Goal: Task Accomplishment & Management: Manage account settings

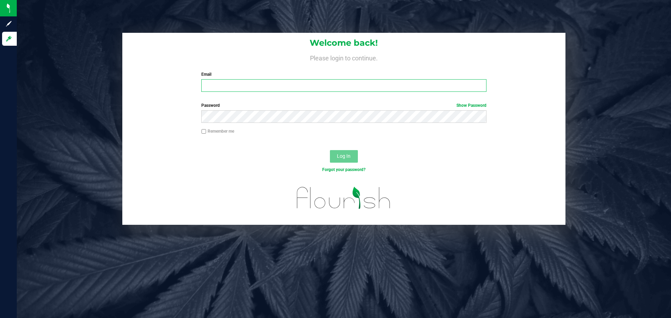
click at [212, 81] on input "Email" at bounding box center [343, 85] width 285 height 13
type input "[EMAIL_ADDRESS][DOMAIN_NAME]"
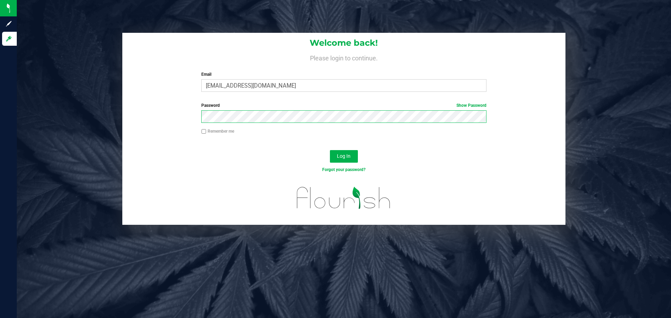
click at [330, 150] on button "Log In" at bounding box center [344, 156] width 28 height 13
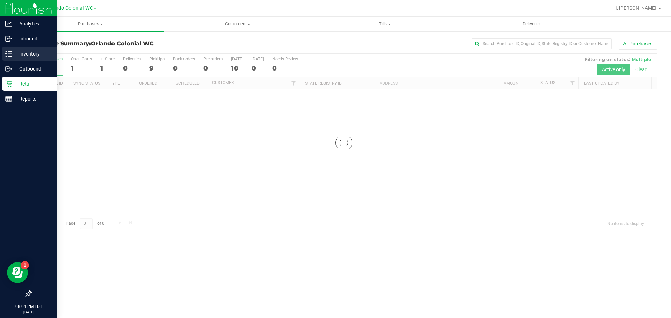
click at [20, 54] on p "Inventory" at bounding box center [33, 54] width 42 height 8
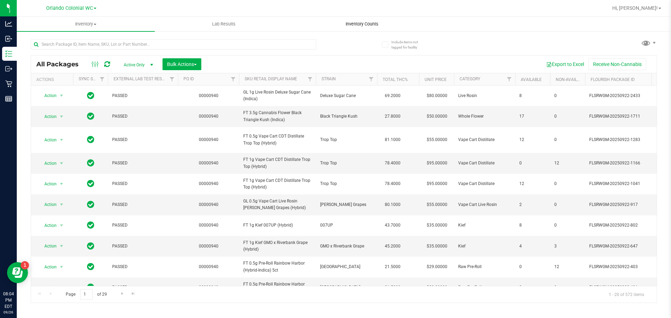
click at [357, 22] on span "Inventory Counts" at bounding box center [362, 24] width 52 height 6
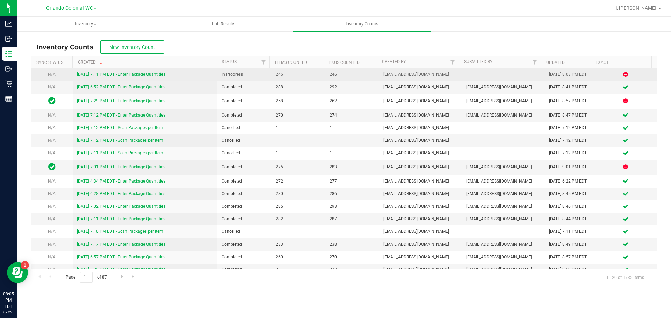
click at [137, 73] on link "[DATE] 7:11 PM EDT - Enter Package Quantities" at bounding box center [121, 74] width 88 height 5
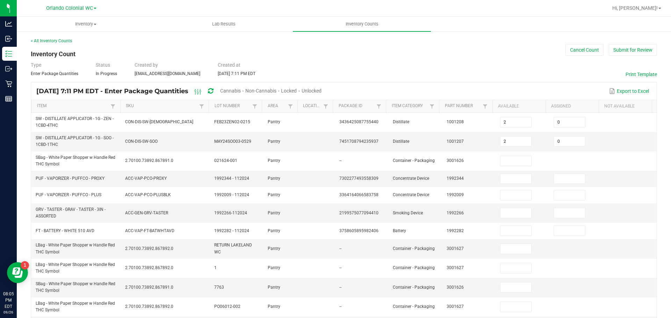
click at [241, 91] on span "Cannabis" at bounding box center [230, 91] width 21 height 6
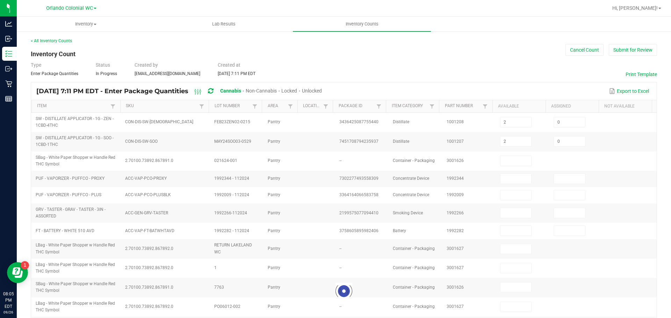
type input "5"
type input "0"
type input "4"
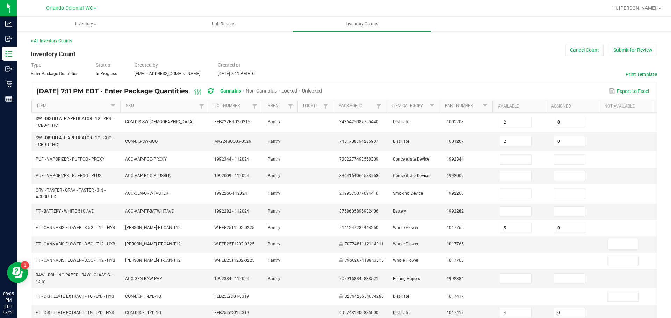
click at [322, 91] on span "Unlocked" at bounding box center [312, 91] width 20 height 6
type input "8"
type input "1"
type input "0"
type input "2"
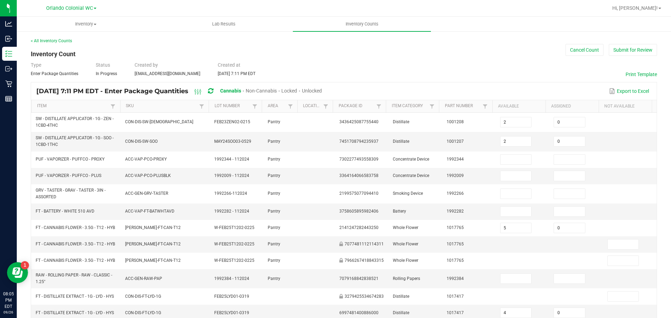
type input "0"
type input "4"
type input "0"
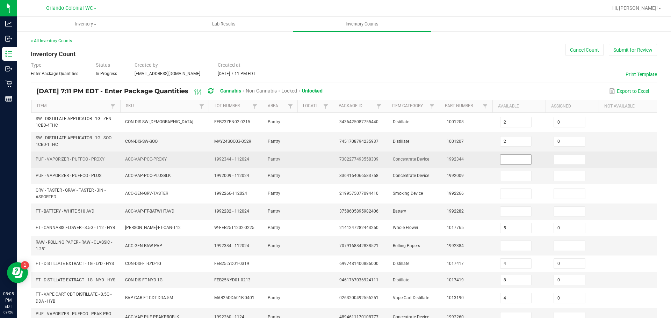
click at [507, 158] on input at bounding box center [515, 160] width 31 height 10
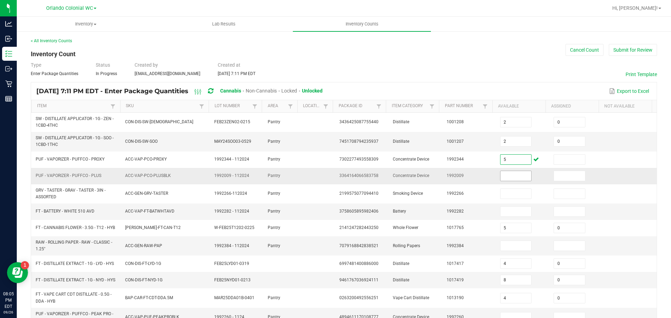
type input "5"
click at [504, 176] on input at bounding box center [515, 176] width 31 height 10
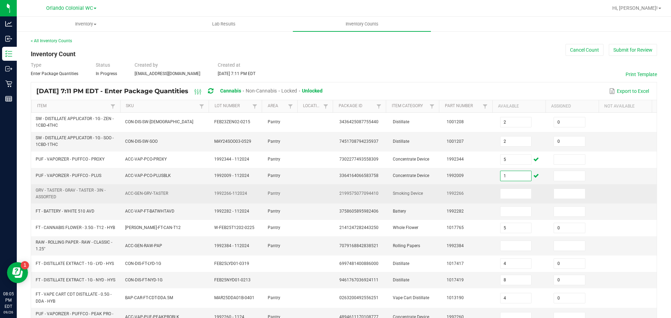
type input "1"
click at [507, 202] on td at bounding box center [522, 193] width 53 height 19
click at [507, 198] on input at bounding box center [515, 194] width 31 height 10
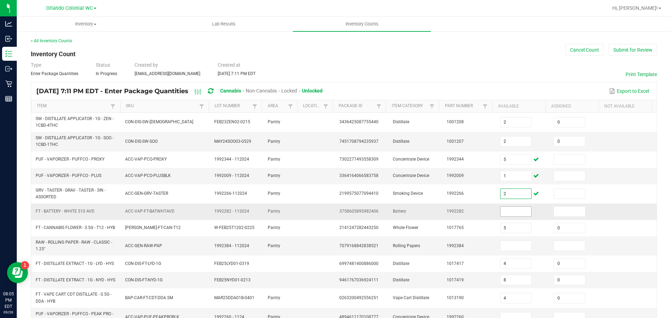
type input "2"
click at [509, 211] on input at bounding box center [515, 212] width 31 height 10
type input "1"
click at [509, 246] on input at bounding box center [515, 246] width 31 height 10
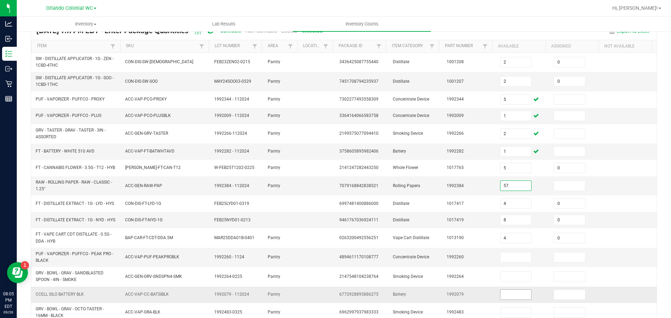
scroll to position [70, 0]
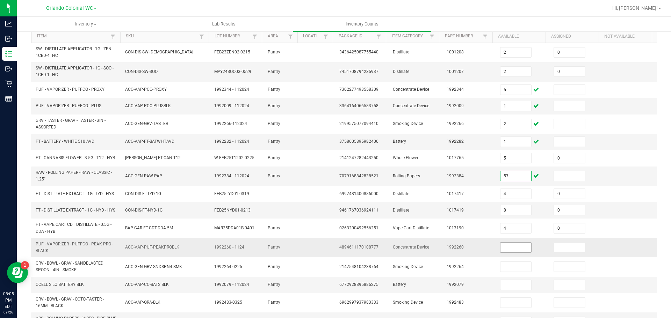
type input "57"
click at [510, 250] on input at bounding box center [515, 248] width 31 height 10
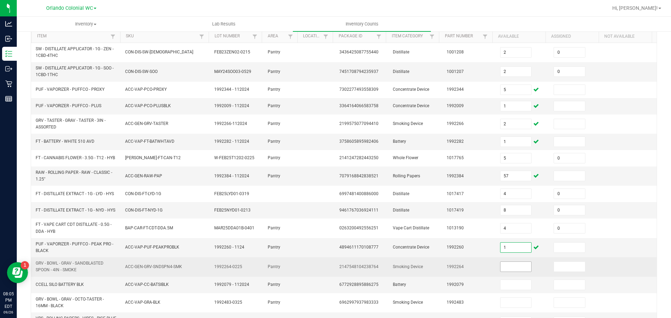
type input "1"
click at [514, 269] on input at bounding box center [515, 267] width 31 height 10
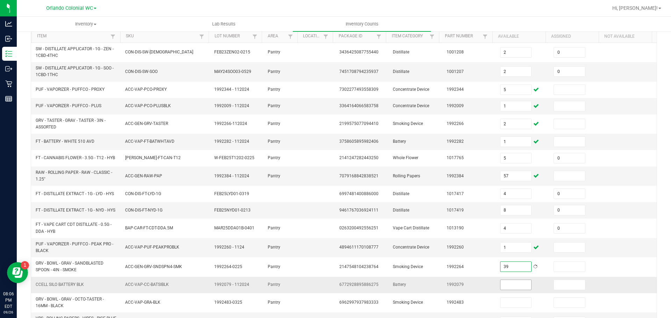
type input "39"
click at [509, 288] on input at bounding box center [515, 285] width 31 height 10
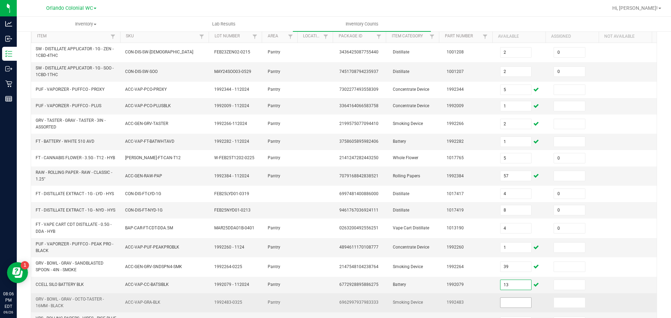
type input "13"
click at [504, 306] on input at bounding box center [515, 303] width 31 height 10
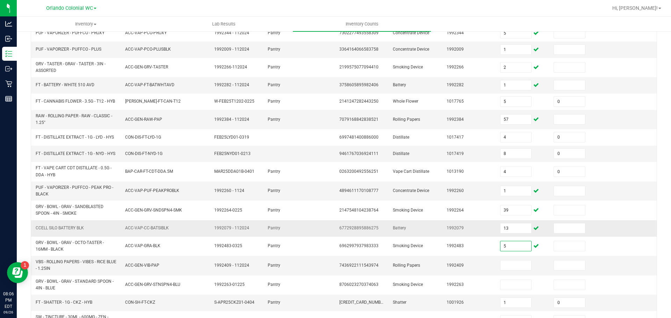
scroll to position [140, 0]
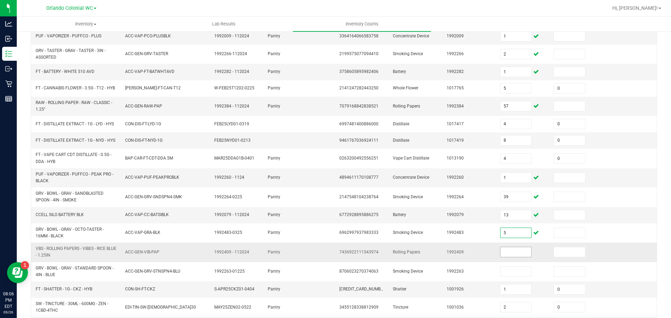
type input "5"
click at [508, 257] on input at bounding box center [515, 252] width 31 height 10
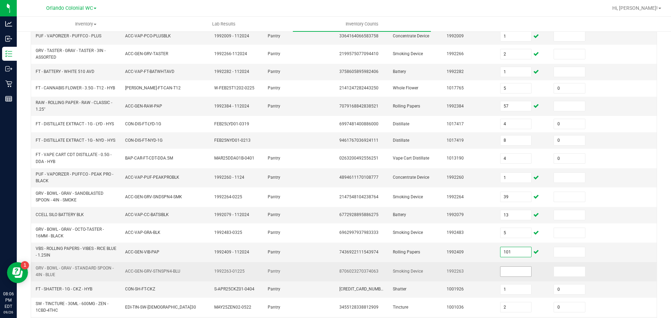
type input "101"
click at [503, 274] on input at bounding box center [515, 272] width 31 height 10
type input "5"
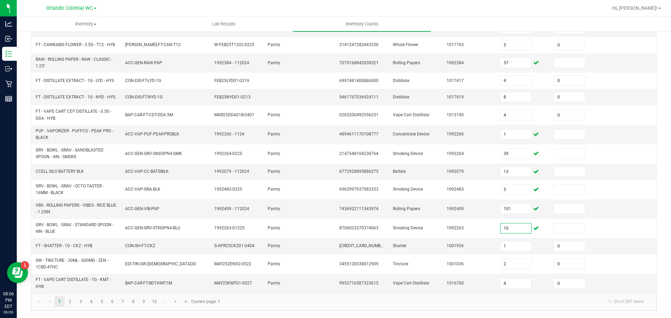
scroll to position [186, 0]
type input "10"
click at [69, 302] on link "2" at bounding box center [70, 302] width 10 height 10
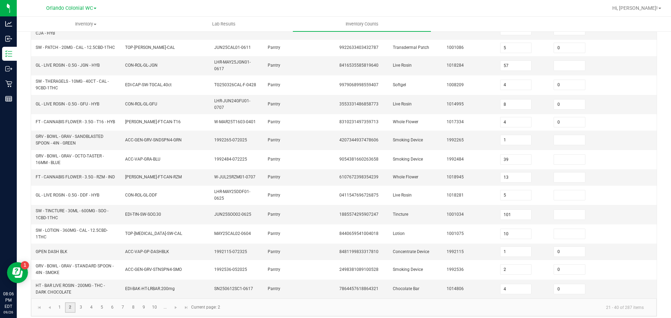
type input "5"
type input "11"
type input "4"
type input "0"
type input "4"
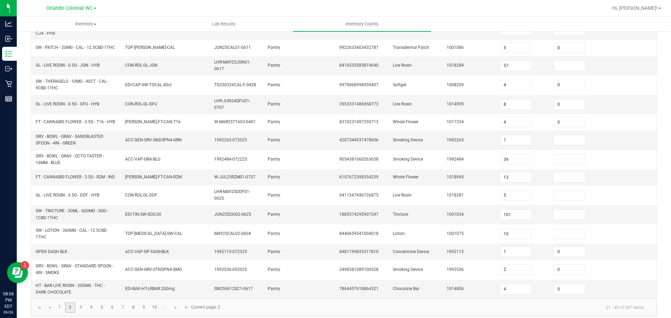
type input "0"
type input "12"
type input "0"
type input "1"
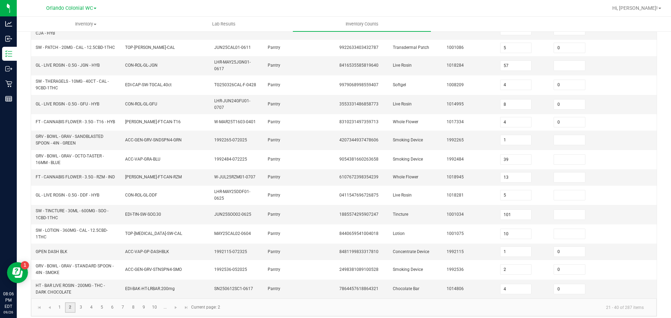
type input "9"
type input "0"
type input "11"
type input "0"
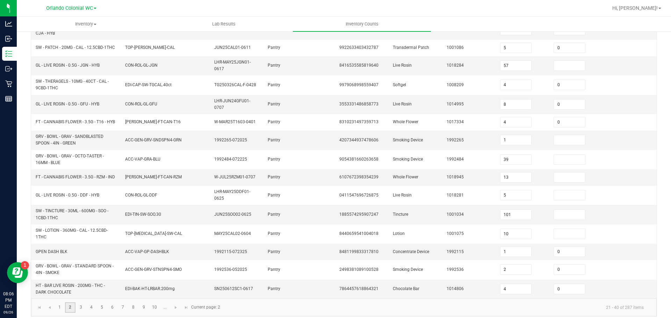
type input "9"
type input "0"
type input "30"
type input "3"
type input "0"
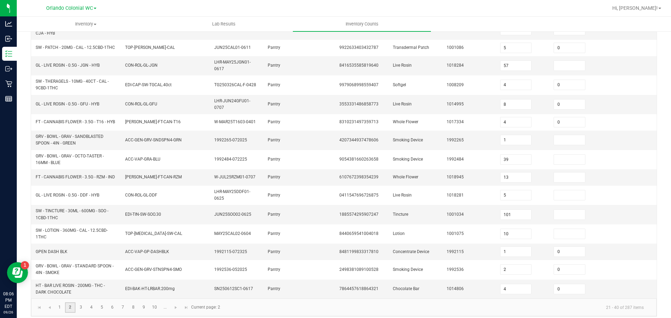
type input "5"
type input "20"
type input "6"
type input "0"
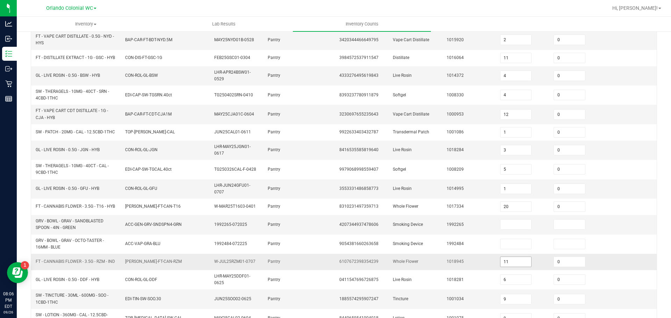
scroll to position [105, 0]
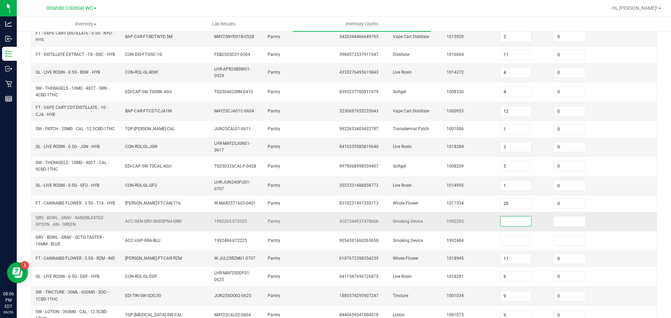
click at [503, 223] on input at bounding box center [515, 222] width 31 height 10
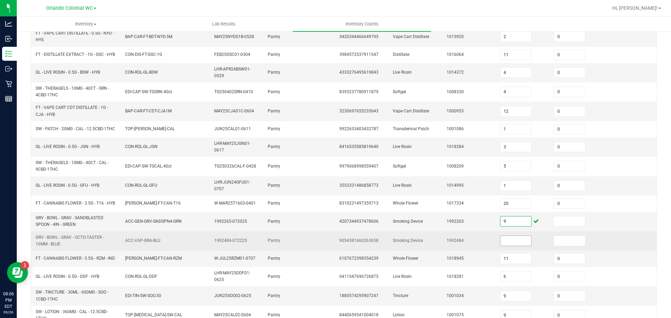
type input "9"
click at [505, 246] on input at bounding box center [515, 241] width 31 height 10
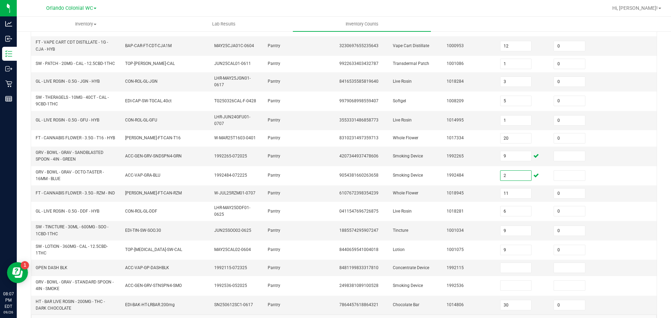
scroll to position [198, 0]
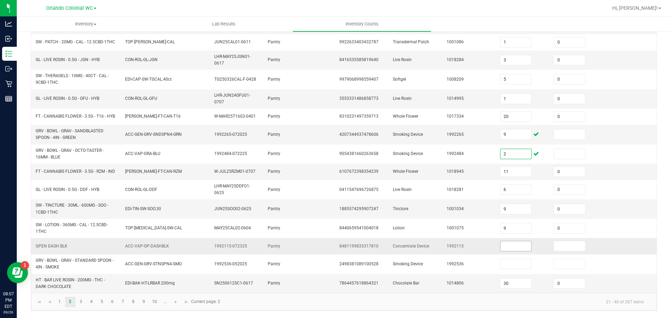
type input "2"
click at [510, 247] on input at bounding box center [515, 246] width 31 height 10
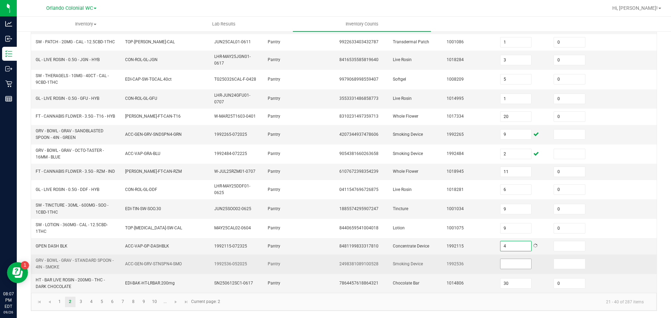
type input "4"
click at [501, 264] on input at bounding box center [515, 264] width 31 height 10
type input "2"
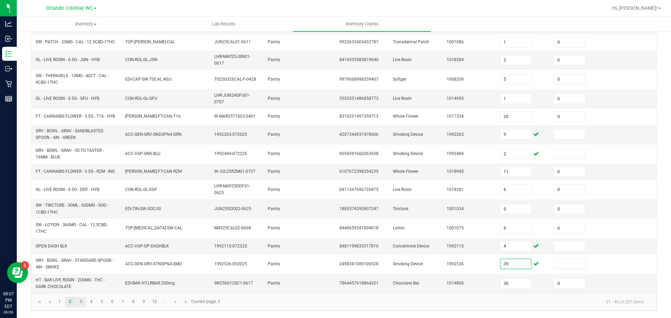
type input "39"
click at [82, 300] on link "3" at bounding box center [81, 302] width 10 height 10
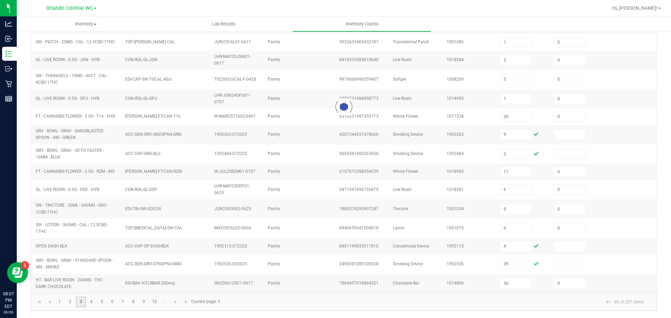
type input "1"
type input "2"
type input "6"
type input "3"
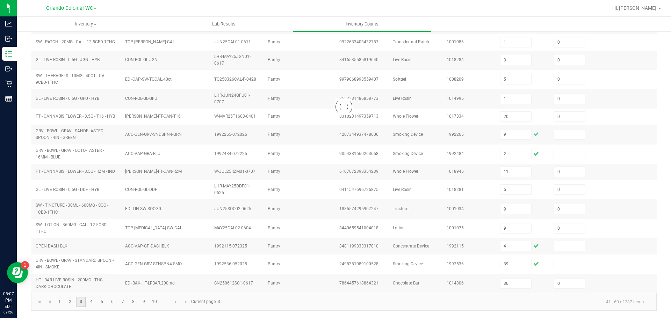
type input "0"
type input "4"
type input "5"
type input "0"
type input "6"
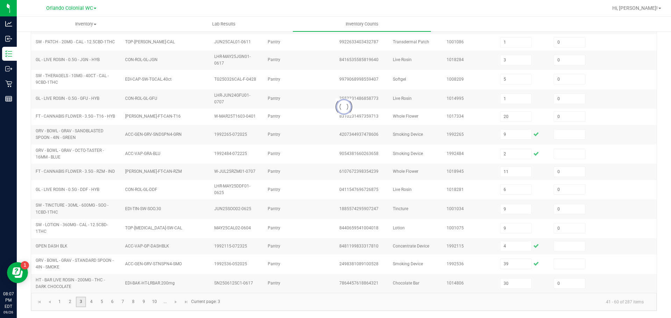
type input "0"
type input "1"
type input "0"
type input "8"
type input "7"
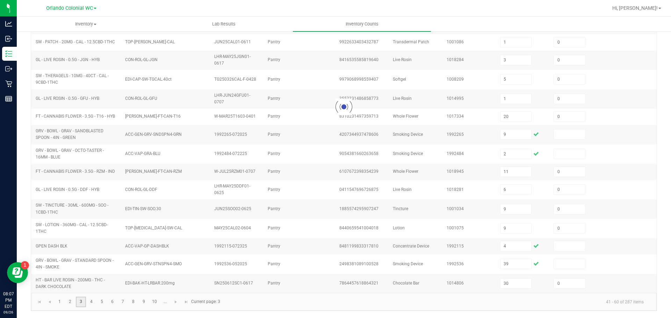
type input "6"
type input "8"
type input "3"
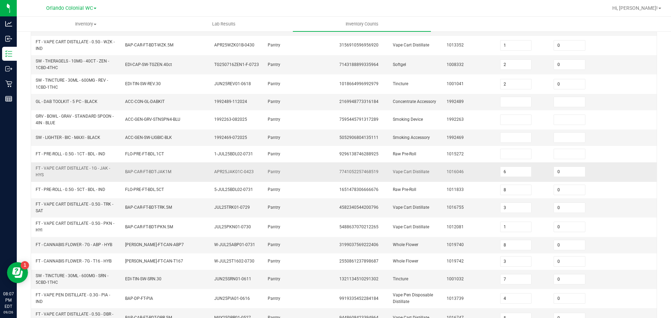
scroll to position [14, 0]
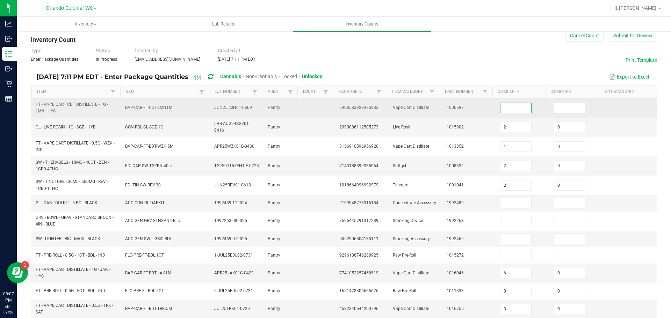
click at [507, 109] on input at bounding box center [515, 108] width 31 height 10
type input "1"
click at [554, 108] on input at bounding box center [569, 108] width 31 height 10
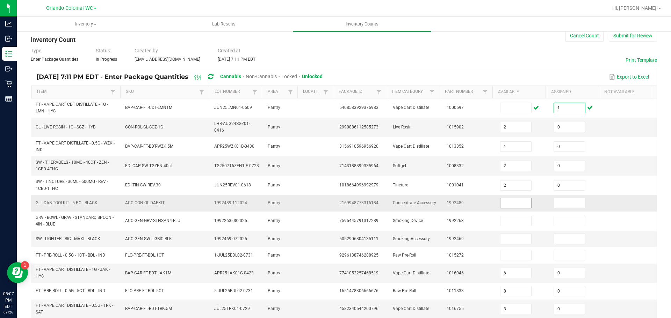
type input "1"
click at [504, 203] on input at bounding box center [515, 203] width 31 height 10
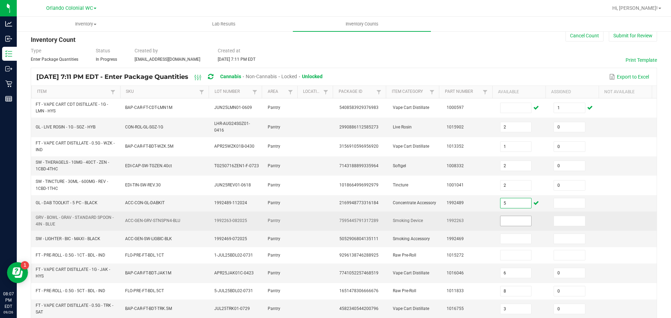
type input "5"
click at [511, 220] on input at bounding box center [515, 221] width 31 height 10
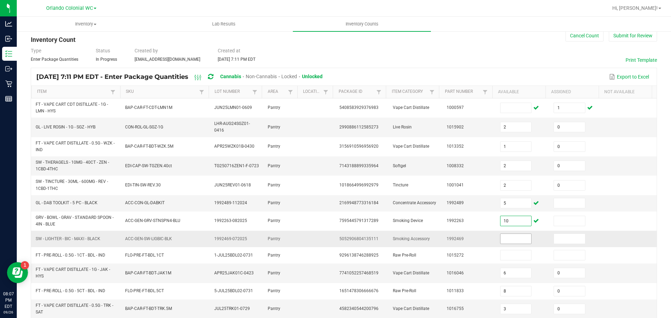
type input "10"
click at [500, 239] on input at bounding box center [515, 239] width 31 height 10
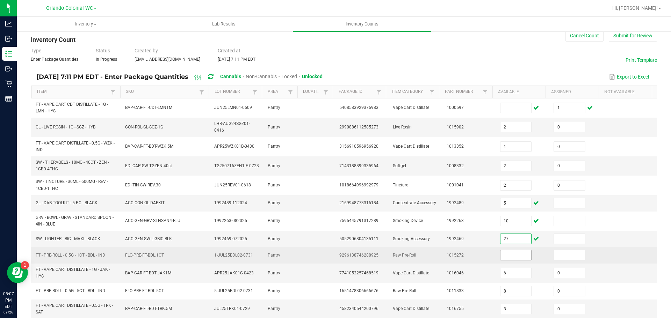
type input "27"
click at [508, 252] on input at bounding box center [515, 255] width 31 height 10
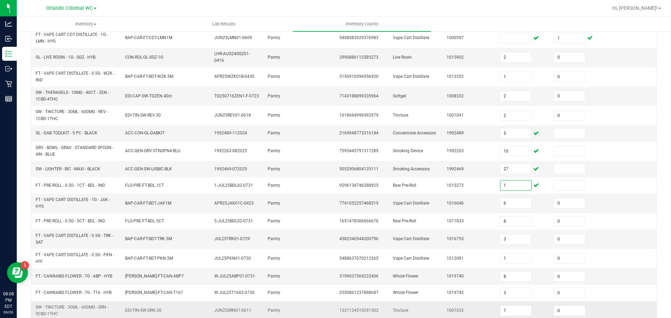
scroll to position [189, 0]
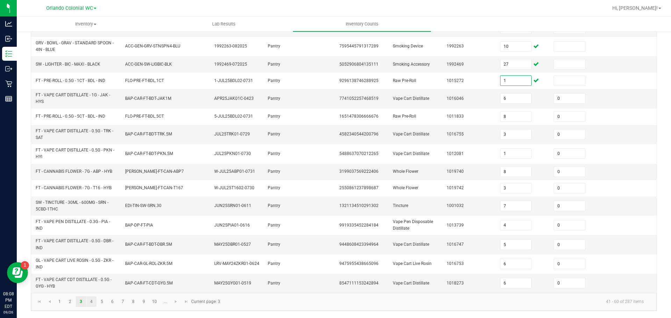
type input "1"
click at [90, 300] on link "4" at bounding box center [91, 302] width 10 height 10
type input "2"
type input "0"
type input "6"
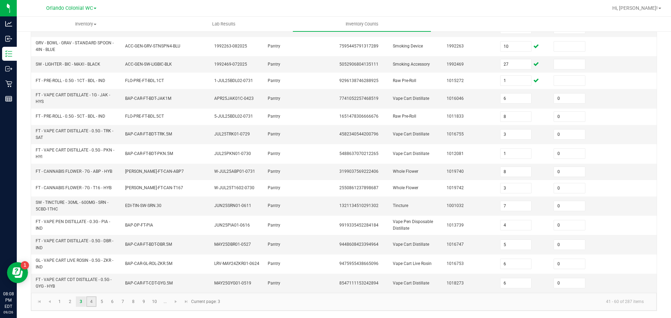
type input "3"
type input "5"
type input "7"
type input "9"
type input "0"
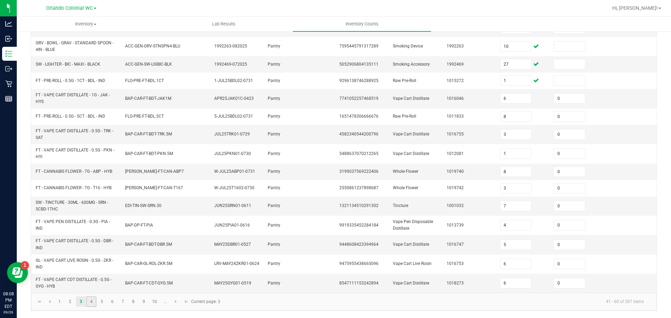
type input "4"
type input "0"
type input "1"
type input "9"
type input "5"
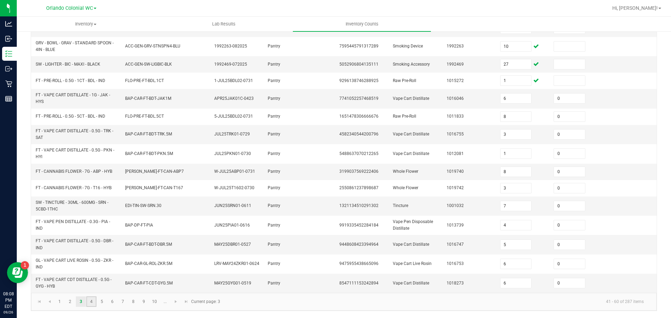
type input "18"
type input "3"
type input "16"
type input "2"
type input "7"
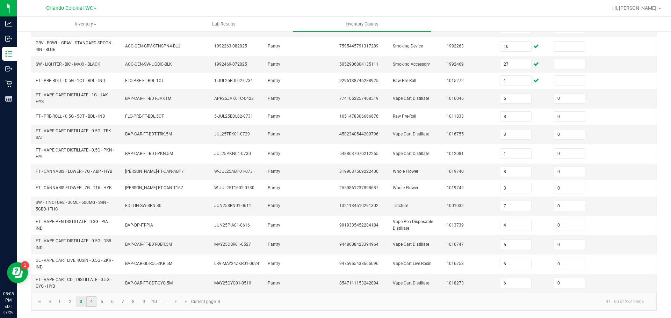
type input "0"
type input "6"
type input "0"
type input "4"
type input "8"
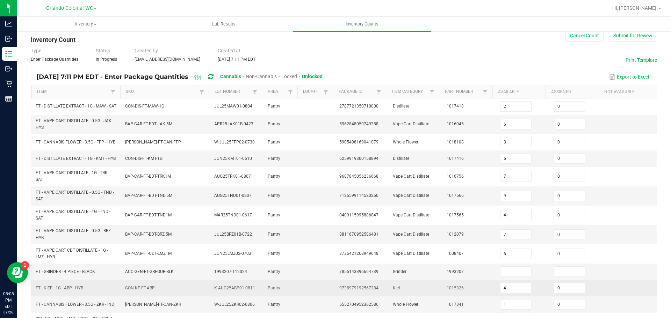
scroll to position [154, 0]
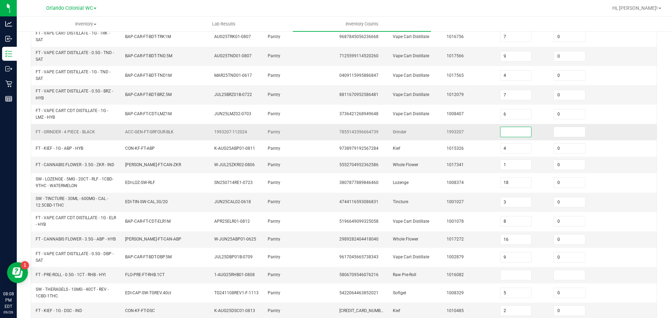
click at [503, 137] on input at bounding box center [515, 132] width 31 height 10
type input "7"
click at [500, 280] on input at bounding box center [515, 275] width 31 height 10
type input "0"
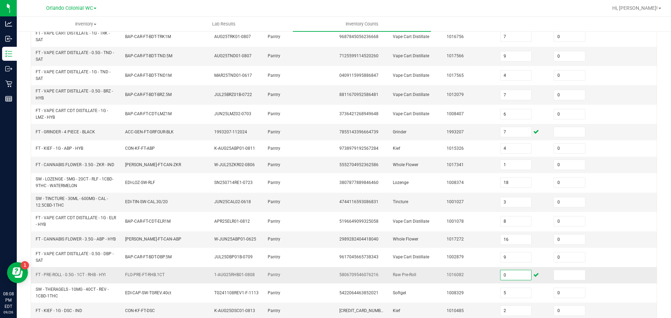
click at [502, 280] on input "0" at bounding box center [515, 275] width 31 height 10
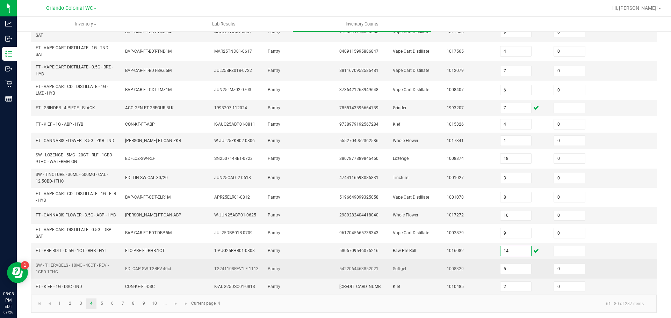
scroll to position [189, 0]
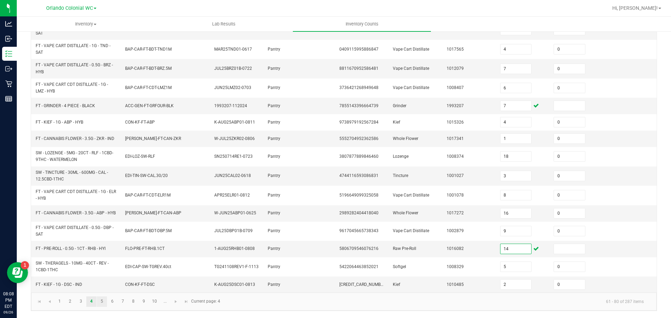
type input "14"
click at [98, 303] on link "5" at bounding box center [102, 302] width 10 height 10
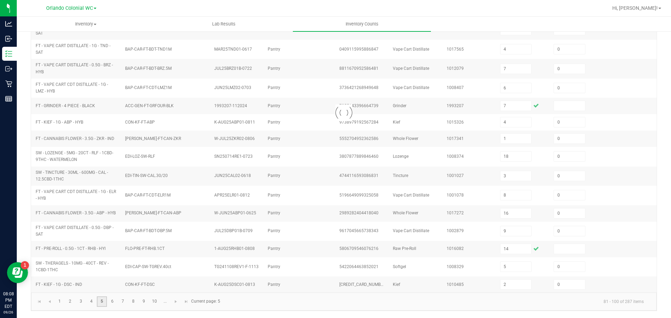
type input "14"
type input "5"
type input "3"
type input "6"
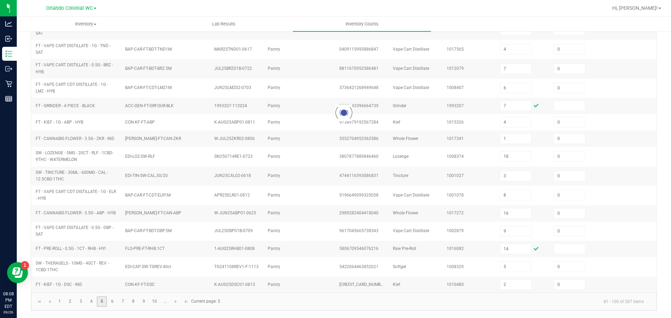
type input "16"
type input "4"
type input "3"
type input "10"
type input "0"
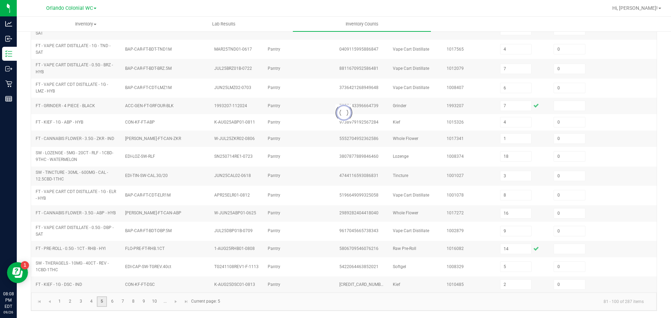
type input "10"
type input "0"
type input "2"
type input "9"
type input "11"
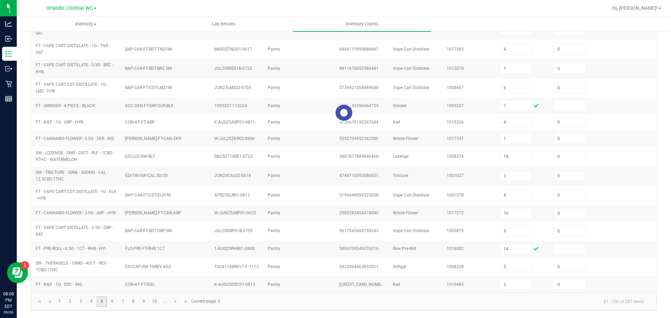
type input "5"
type input "6"
type input "33"
type input "6"
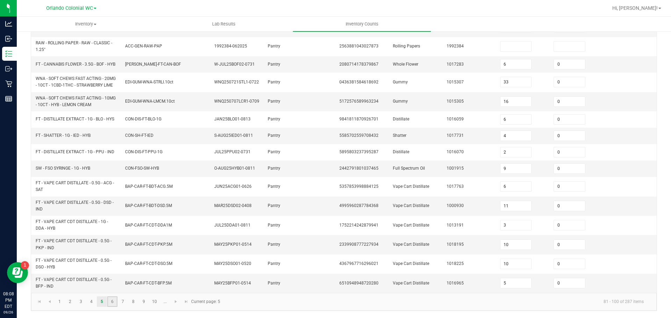
click at [111, 304] on link "6" at bounding box center [112, 302] width 10 height 10
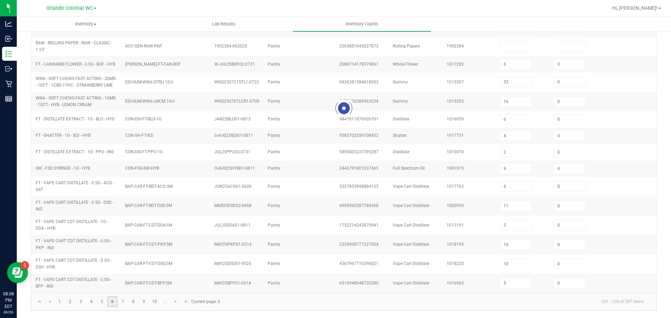
type input "3"
type input "5"
type input "9"
type input "5"
type input "4"
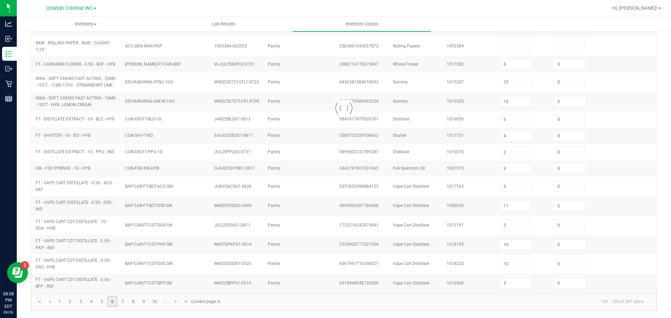
type input "2"
type input "20"
type input "9"
type input "2"
type input "12"
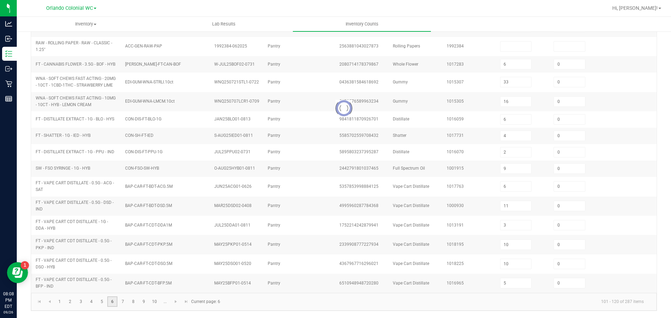
type input "10"
type input "4"
type input "7"
type input "12"
type input "4"
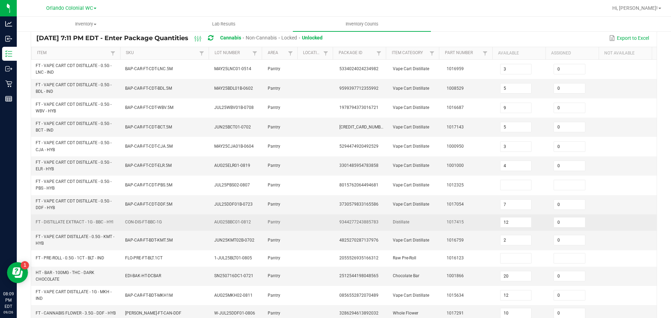
scroll to position [49, 0]
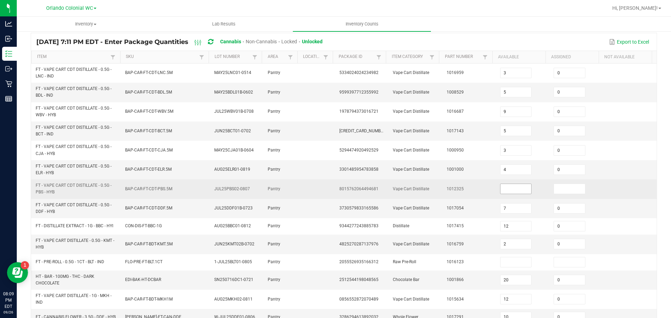
click at [500, 193] on input at bounding box center [515, 189] width 31 height 10
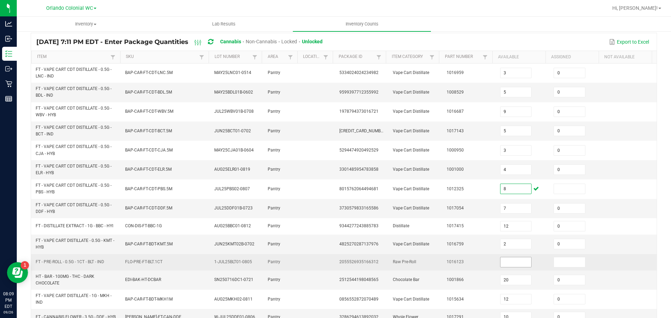
type input "8"
click at [503, 260] on input at bounding box center [515, 262] width 31 height 10
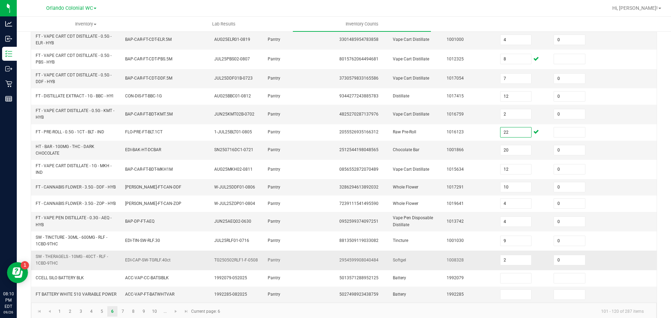
scroll to position [198, 0]
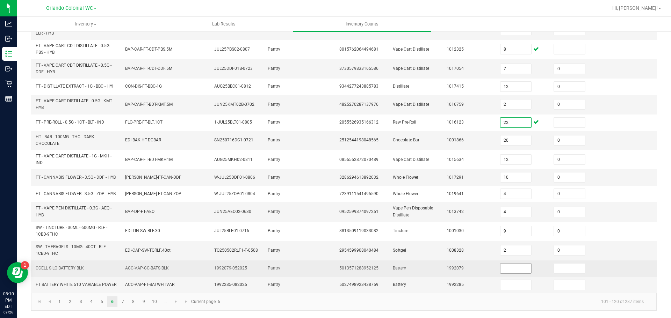
type input "22"
click at [503, 264] on input at bounding box center [515, 269] width 31 height 10
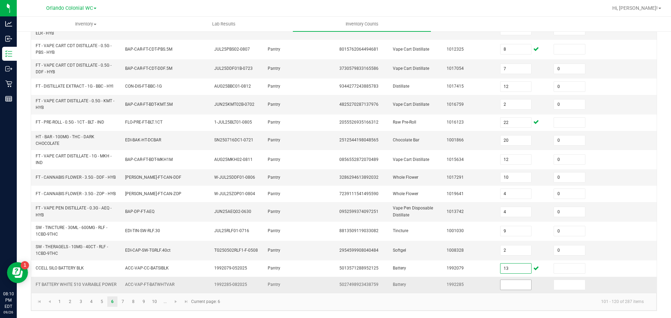
type input "13"
click at [503, 281] on input at bounding box center [515, 285] width 31 height 10
type input "33"
click at [123, 301] on link "7" at bounding box center [123, 302] width 10 height 10
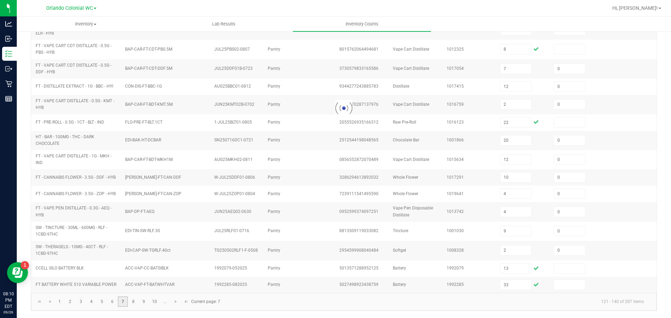
type input "10"
type input "1"
type input "12"
type input "20"
type input "17"
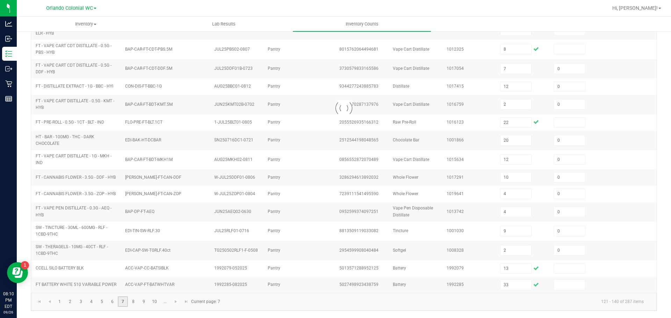
type input "11"
type input "0"
type input "7"
type input "1"
type input "12"
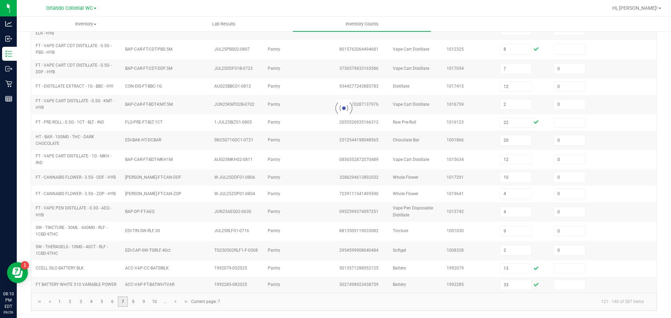
type input "9"
type input "0"
type input "15"
type input "6"
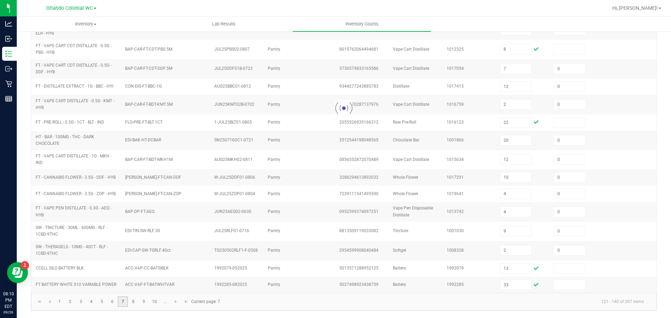
type input "8"
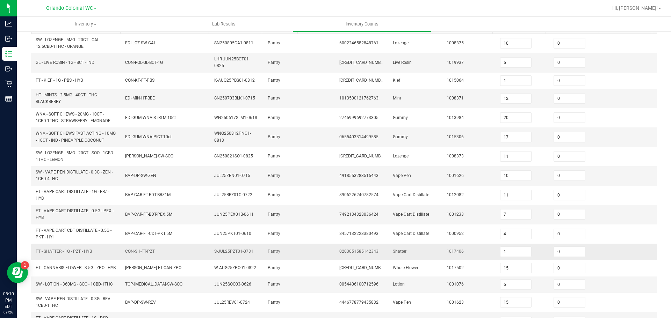
scroll to position [192, 0]
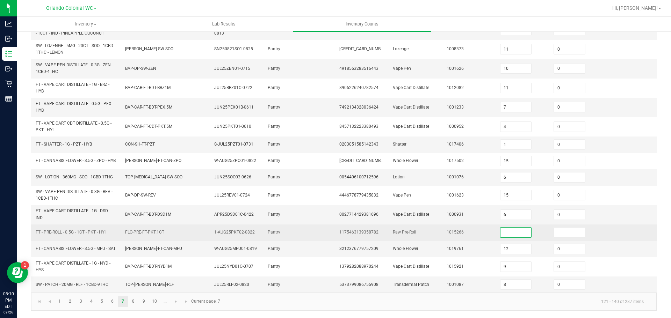
click at [500, 231] on input at bounding box center [515, 233] width 31 height 10
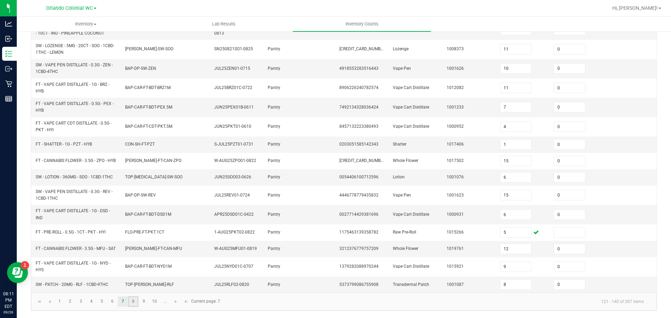
click at [135, 304] on link "8" at bounding box center [133, 302] width 10 height 10
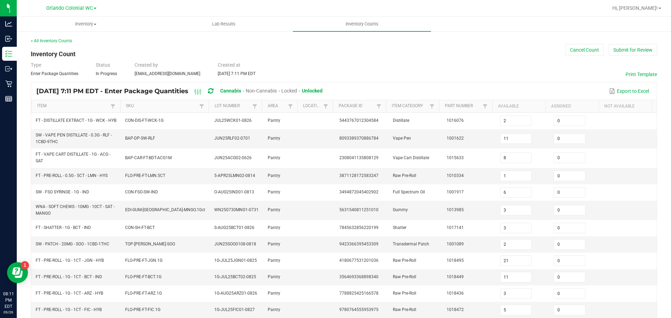
scroll to position [140, 0]
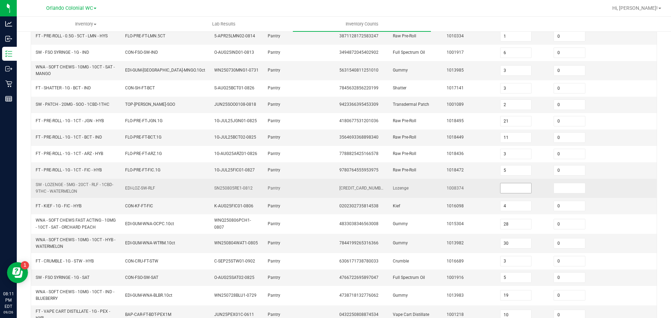
click at [512, 193] on input at bounding box center [515, 188] width 31 height 10
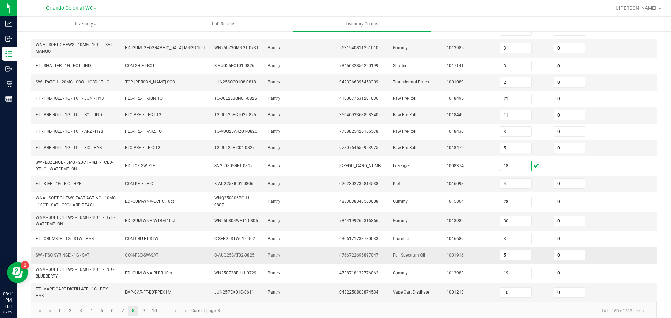
scroll to position [174, 0]
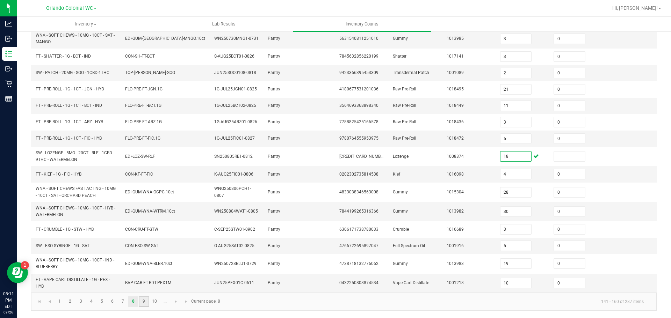
click at [145, 300] on link "9" at bounding box center [144, 302] width 10 height 10
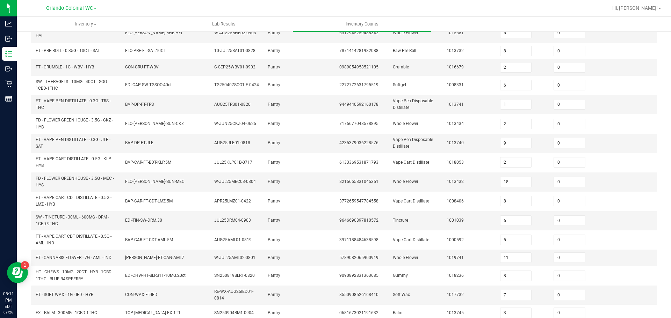
scroll to position [192, 0]
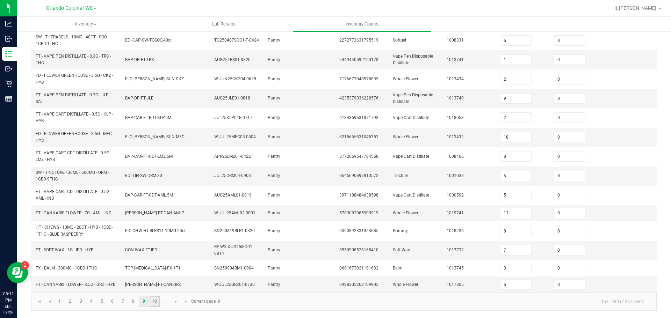
click at [156, 305] on link "10" at bounding box center [154, 302] width 10 height 10
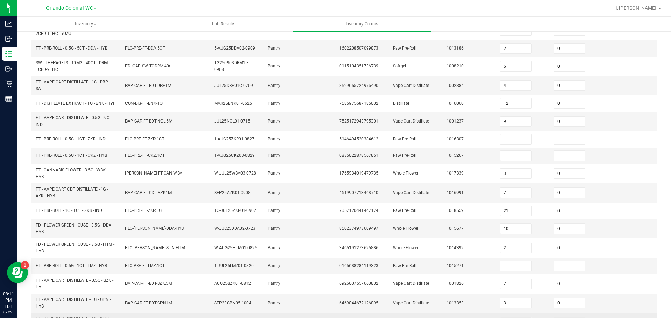
scroll to position [43, 0]
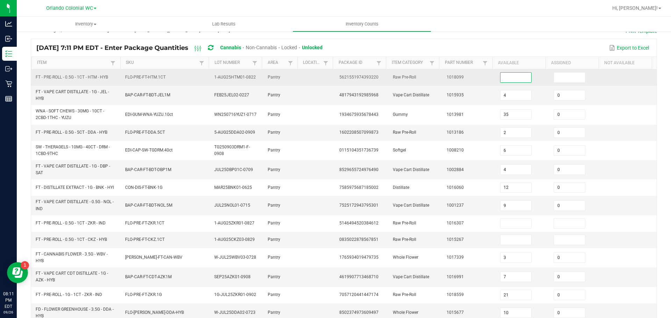
click at [507, 75] on input at bounding box center [515, 78] width 31 height 10
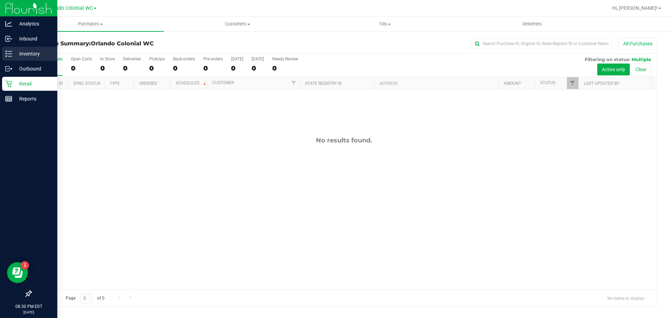
click at [23, 53] on p "Inventory" at bounding box center [33, 54] width 42 height 8
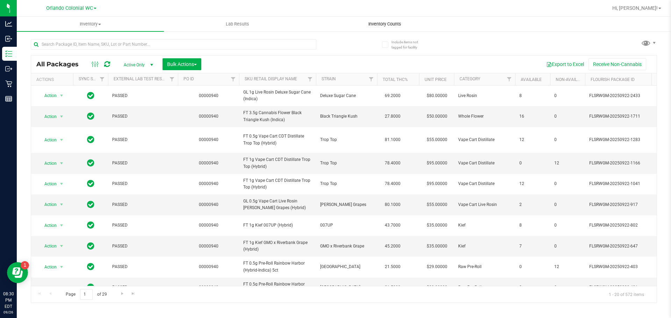
click at [390, 23] on span "Inventory Counts" at bounding box center [385, 24] width 52 height 6
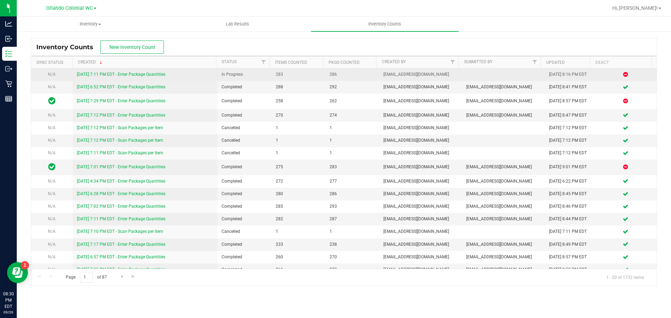
click at [135, 74] on link "[DATE] 7:11 PM EDT - Enter Package Quantities" at bounding box center [121, 74] width 88 height 5
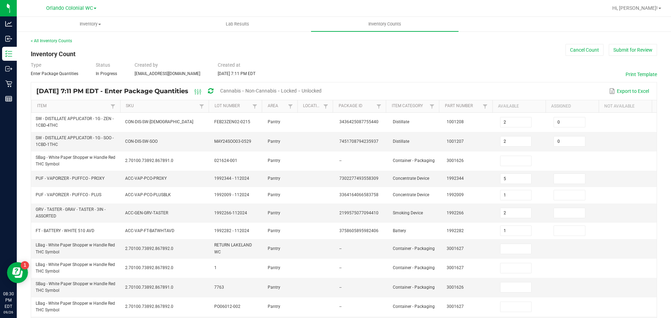
click at [241, 89] on span "Cannabis" at bounding box center [230, 91] width 21 height 6
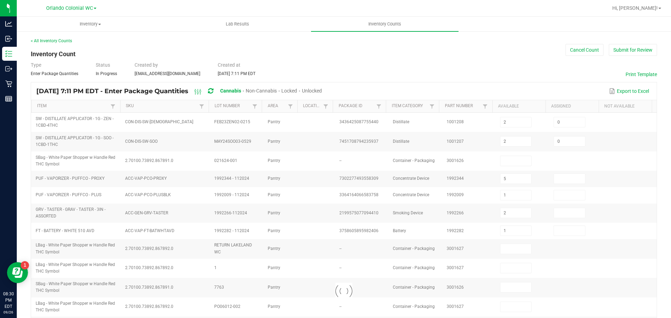
type input "5"
type input "1"
type input "2"
type input "1"
type input "5"
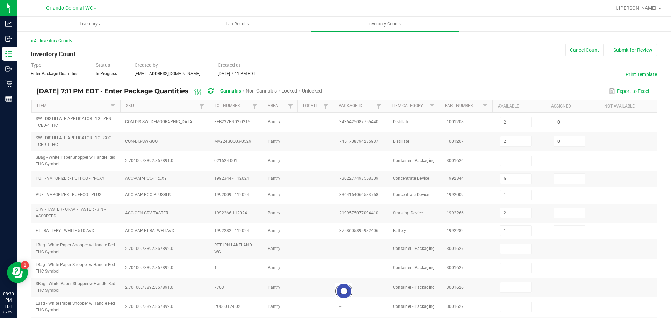
type input "0"
type input "57"
type input "4"
type input "39"
type input "13"
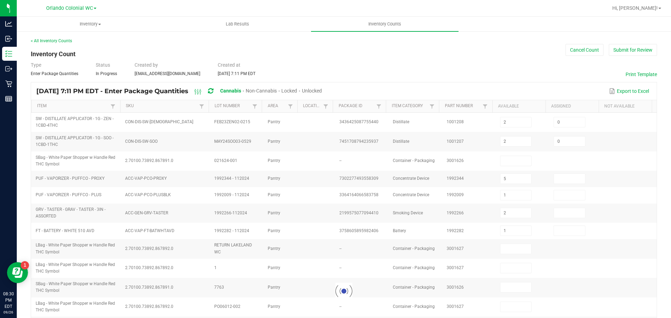
type input "5"
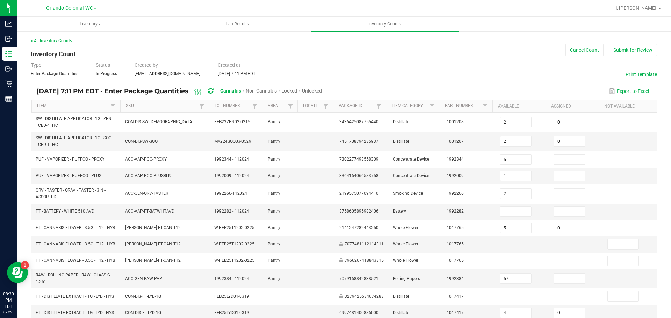
click at [322, 90] on span "Unlocked" at bounding box center [312, 91] width 20 height 6
type input "8"
type input "1"
type input "10"
type input "1"
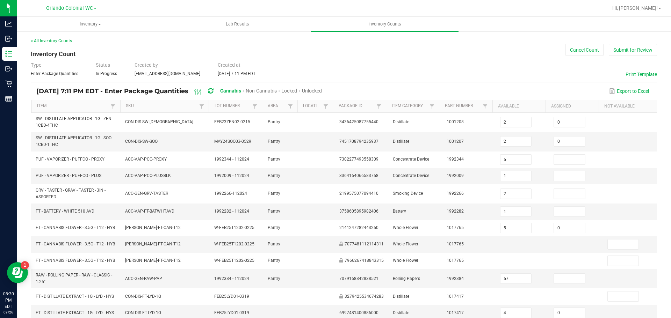
type input "0"
type input "2"
type input "0"
type input "39"
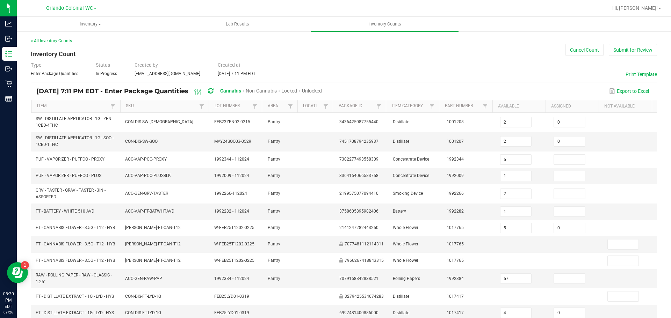
type input "13"
type input "101"
type input "4"
type input "0"
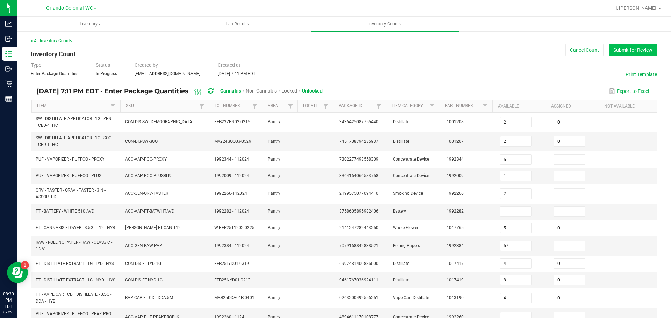
click at [629, 46] on button "Submit for Review" at bounding box center [632, 50] width 48 height 12
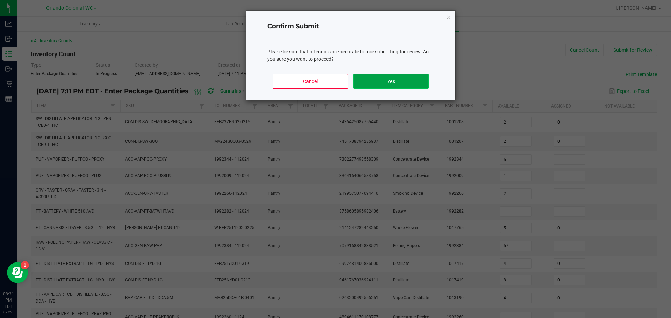
click at [404, 87] on button "Yes" at bounding box center [390, 81] width 75 height 15
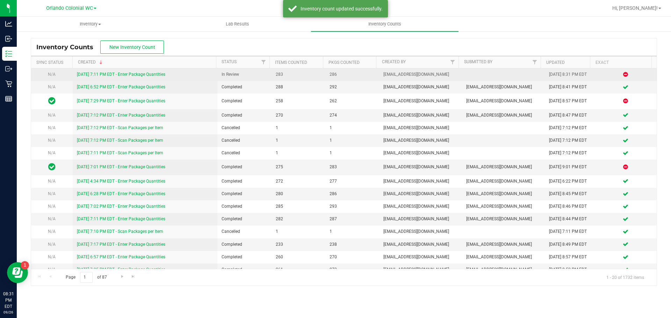
click at [147, 75] on link "[DATE] 7:11 PM EDT - Enter Package Quantities" at bounding box center [121, 74] width 88 height 5
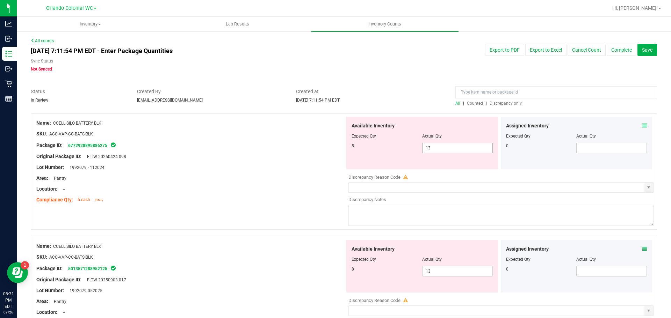
click at [453, 144] on span "13 13" at bounding box center [457, 148] width 71 height 10
type input "1"
type input "5"
click at [200, 173] on div at bounding box center [190, 172] width 308 height 3
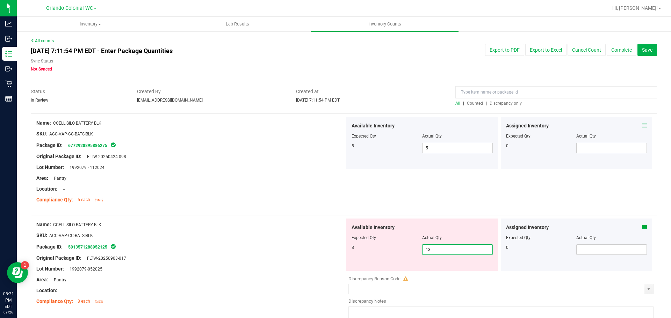
click at [439, 247] on span "13 13" at bounding box center [457, 249] width 71 height 10
type input "1"
type input "8"
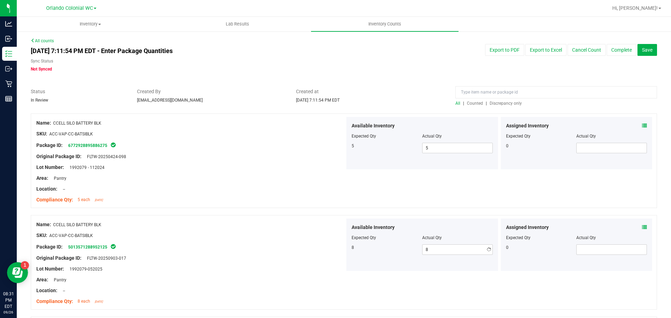
drag, startPoint x: 335, startPoint y: 252, endPoint x: 331, endPoint y: 254, distance: 4.8
click at [334, 253] on div at bounding box center [190, 252] width 308 height 3
click at [502, 102] on span "Discrepancy only" at bounding box center [505, 103] width 32 height 5
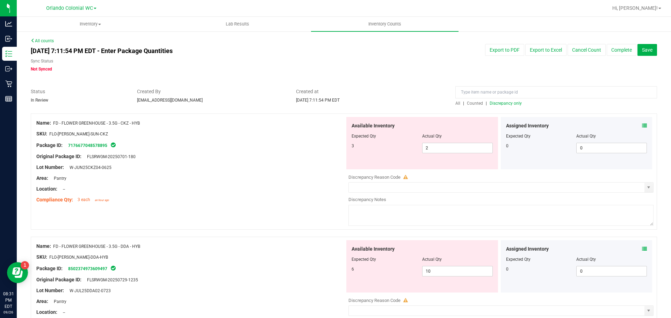
click at [642, 126] on icon at bounding box center [644, 125] width 5 height 5
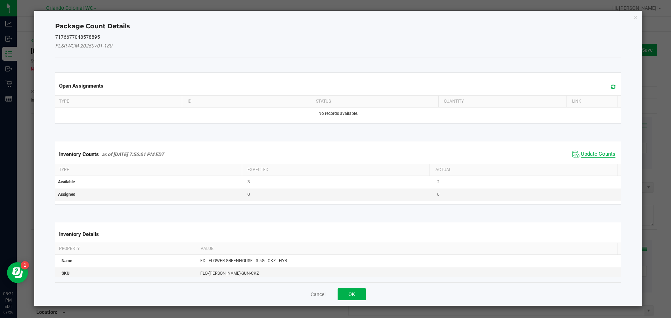
click at [585, 151] on span "Update Counts" at bounding box center [597, 154] width 35 height 7
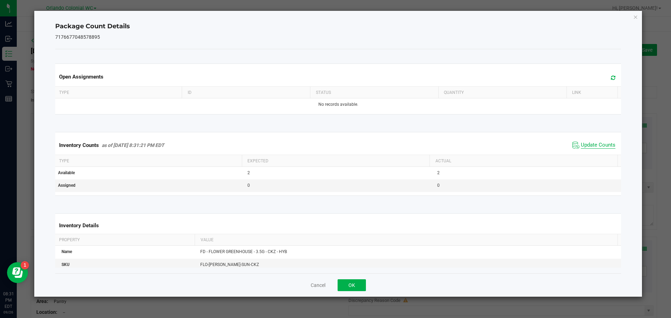
click at [591, 147] on span "Update Counts" at bounding box center [597, 145] width 35 height 7
click at [637, 16] on icon "Close" at bounding box center [635, 17] width 5 height 8
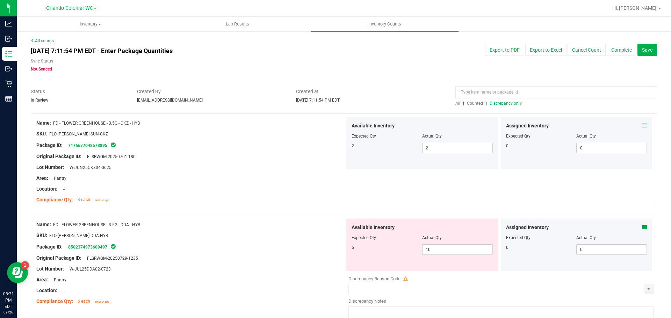
click at [642, 225] on icon at bounding box center [644, 227] width 5 height 5
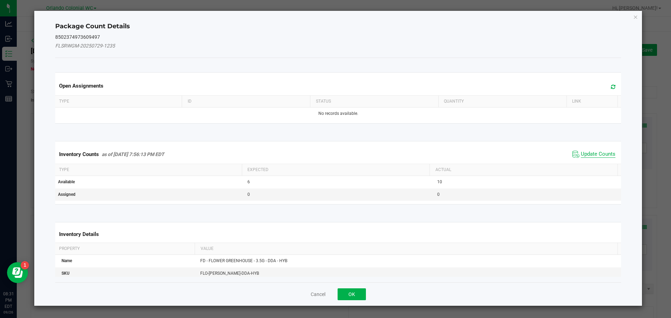
click at [595, 155] on span "Update Counts" at bounding box center [597, 154] width 35 height 7
click at [595, 157] on span "Update Counts" at bounding box center [597, 154] width 35 height 6
click at [601, 151] on span "Update Counts" at bounding box center [597, 154] width 35 height 6
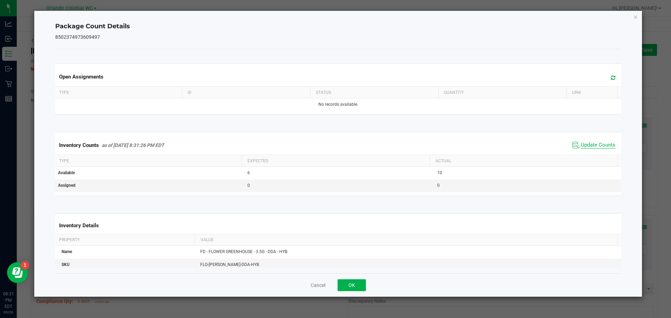
click at [597, 149] on span "Update Counts" at bounding box center [597, 145] width 35 height 7
click at [636, 17] on icon "Close" at bounding box center [635, 17] width 5 height 8
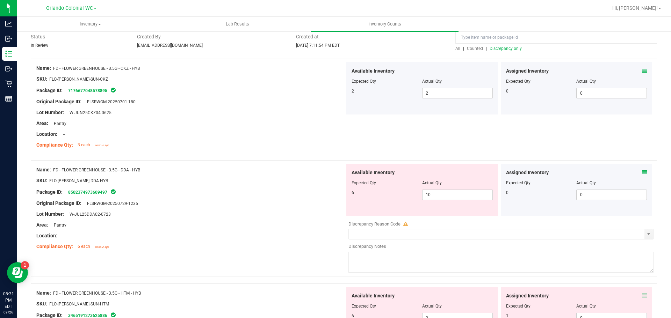
scroll to position [59, 0]
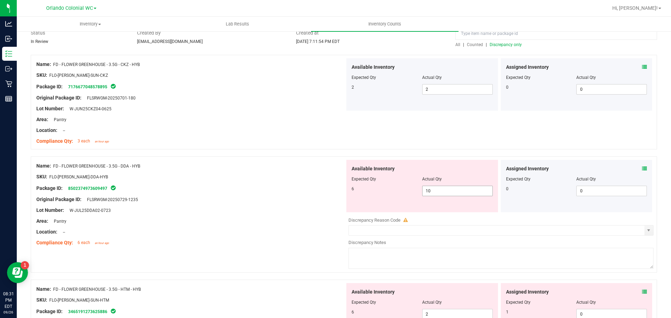
click at [461, 191] on input "10" at bounding box center [457, 191] width 70 height 10
click at [642, 169] on icon at bounding box center [644, 168] width 5 height 5
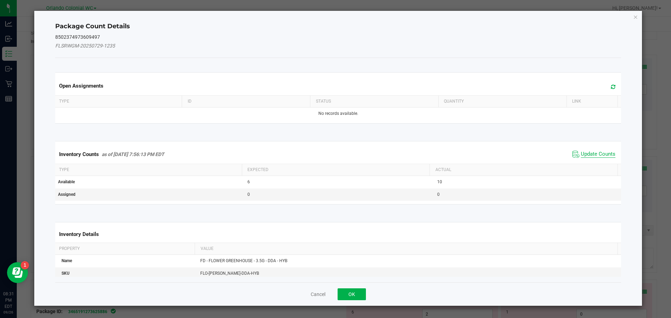
click at [597, 152] on span "Update Counts" at bounding box center [597, 154] width 35 height 7
click at [597, 157] on span "Update Counts" at bounding box center [597, 154] width 35 height 6
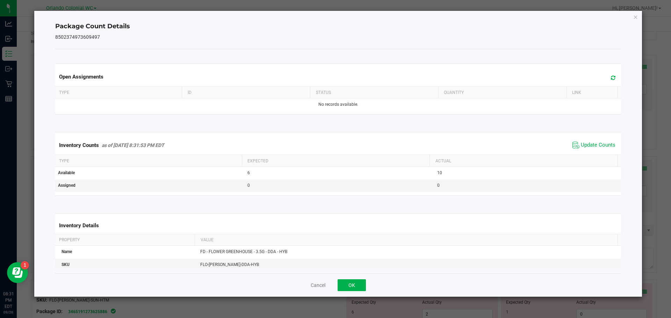
click at [599, 153] on div "Inventory Counts as of [DATE] 8:31:53 PM EDT Update Counts" at bounding box center [338, 145] width 569 height 19
click at [599, 145] on span "Update Counts" at bounding box center [597, 145] width 35 height 7
click at [635, 16] on icon "Close" at bounding box center [635, 17] width 5 height 8
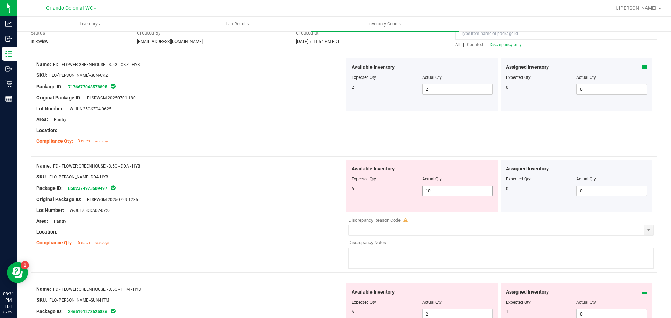
click at [455, 191] on input "10" at bounding box center [457, 191] width 70 height 10
drag, startPoint x: 139, startPoint y: 168, endPoint x: 62, endPoint y: 168, distance: 77.2
click at [62, 168] on div "Name: FD - FLOWER GREENHOUSE - 3.5G - DDA - HYB" at bounding box center [190, 165] width 308 height 7
copy span "FLOWER GREENHOUSE - 3.5G - DDA - HYB"
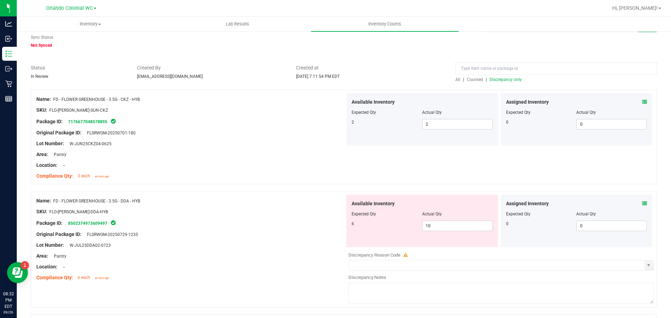
scroll to position [0, 0]
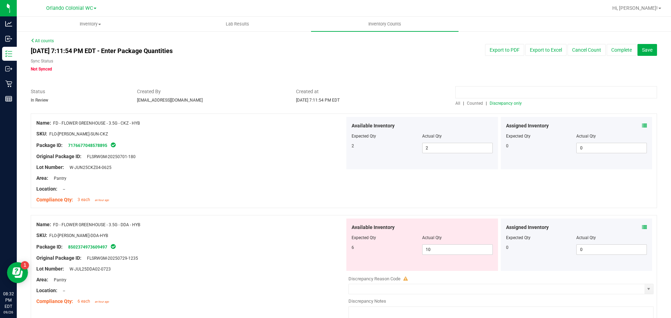
click at [467, 90] on input at bounding box center [556, 92] width 202 height 12
paste input "FLOWER GREENHOUSE - 3.5G - DDA - HYB"
type input "FLOWER GREENHOUSE - 3.5G - DDA - HYB"
click at [473, 104] on span "Counted" at bounding box center [475, 103] width 16 height 5
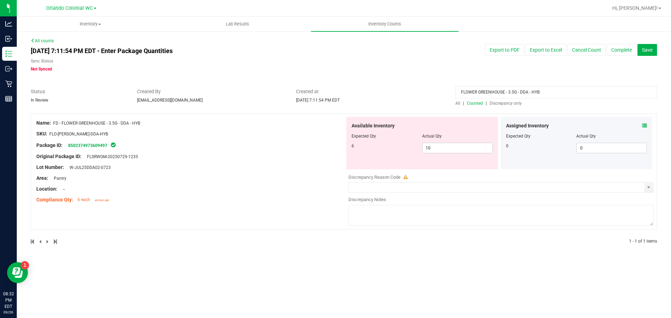
click at [645, 125] on icon at bounding box center [644, 125] width 5 height 5
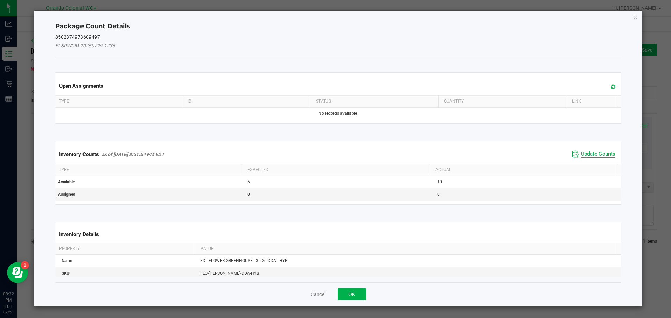
click at [591, 154] on span "Update Counts" at bounding box center [597, 154] width 35 height 7
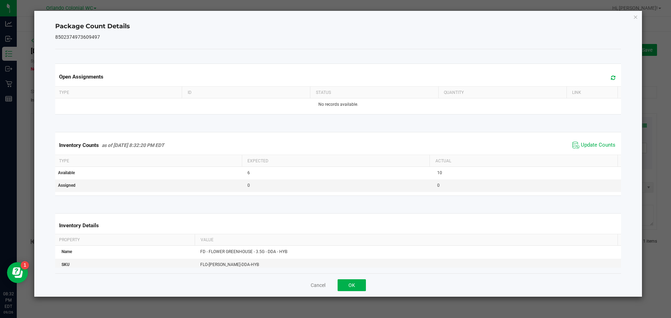
drag, startPoint x: 594, startPoint y: 144, endPoint x: 615, endPoint y: 117, distance: 34.4
click at [595, 145] on span "Update Counts" at bounding box center [597, 145] width 35 height 7
click at [637, 17] on icon "Close" at bounding box center [635, 17] width 5 height 8
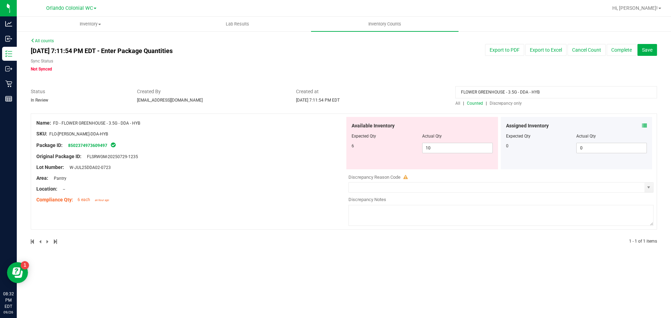
drag, startPoint x: 552, startPoint y: 92, endPoint x: 398, endPoint y: 94, distance: 153.7
click at [398, 94] on div "Status In Review Created By [EMAIL_ADDRESS][DOMAIN_NAME] Created at [DATE] 7:11…" at bounding box center [343, 97] width 636 height 19
click at [497, 103] on span "Discrepancy only" at bounding box center [505, 103] width 32 height 5
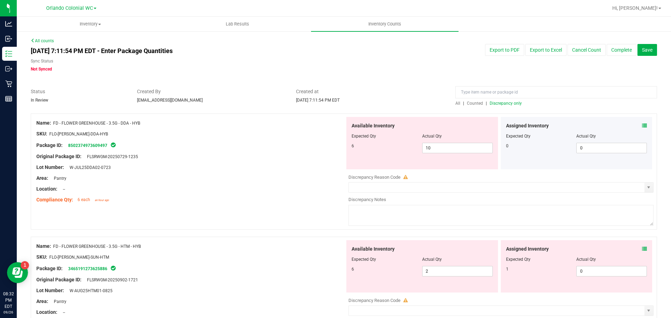
click at [642, 249] on icon at bounding box center [644, 249] width 5 height 5
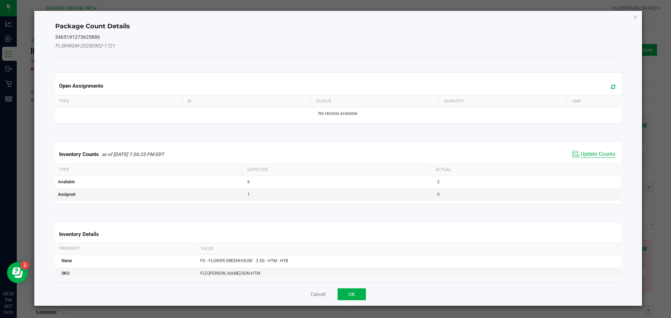
click at [585, 152] on span "Update Counts" at bounding box center [597, 154] width 35 height 7
click at [587, 157] on span "Update Counts" at bounding box center [597, 154] width 35 height 7
click at [587, 151] on span "Update Counts" at bounding box center [597, 154] width 35 height 6
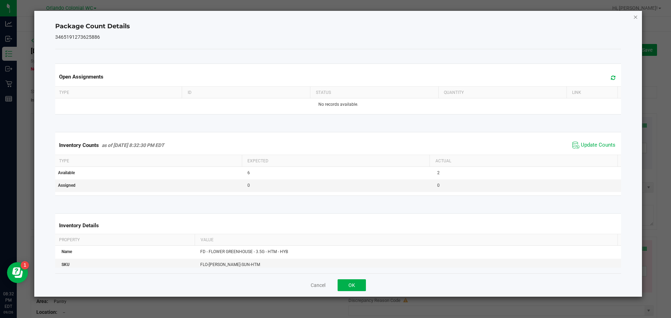
click at [635, 15] on icon "Close" at bounding box center [635, 17] width 5 height 8
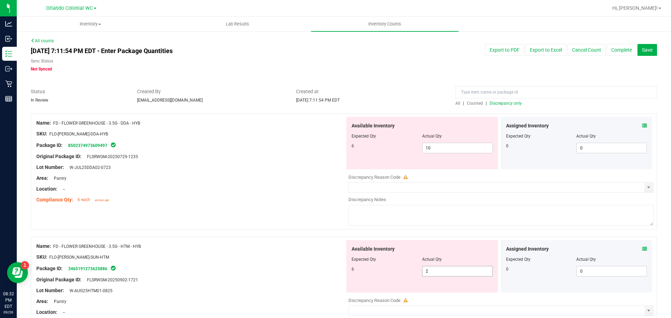
click at [452, 271] on input "2" at bounding box center [457, 271] width 70 height 10
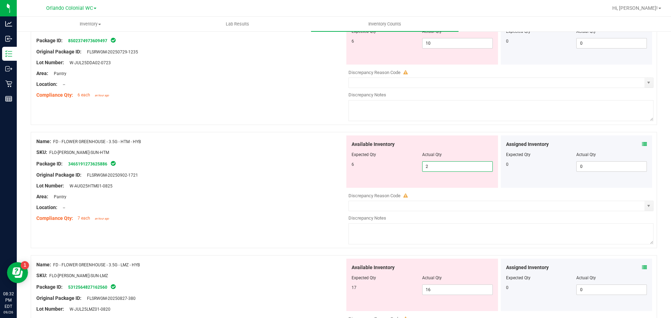
scroll to position [140, 0]
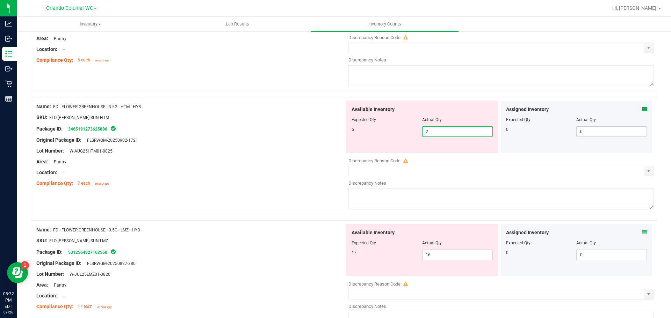
click at [642, 232] on icon at bounding box center [644, 232] width 5 height 5
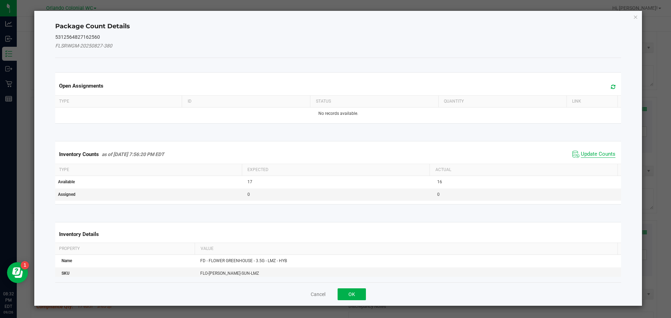
click at [595, 155] on span "Update Counts" at bounding box center [597, 154] width 35 height 7
click at [596, 157] on span "Update Counts" at bounding box center [597, 154] width 35 height 7
click at [599, 151] on span "Update Counts" at bounding box center [597, 154] width 35 height 6
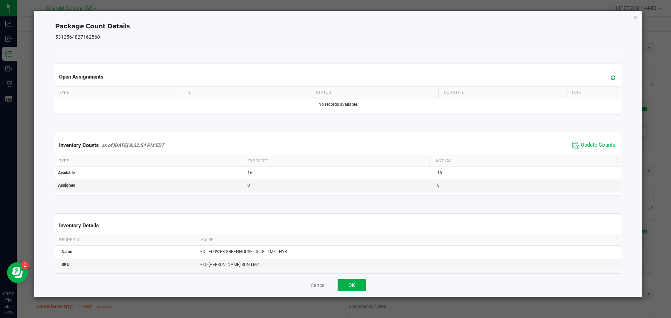
click at [636, 16] on icon "Close" at bounding box center [635, 17] width 5 height 8
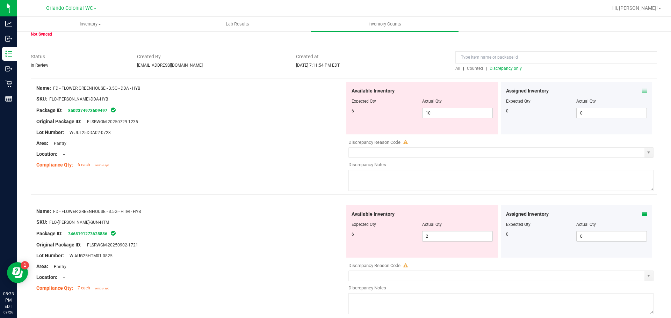
scroll to position [210, 0]
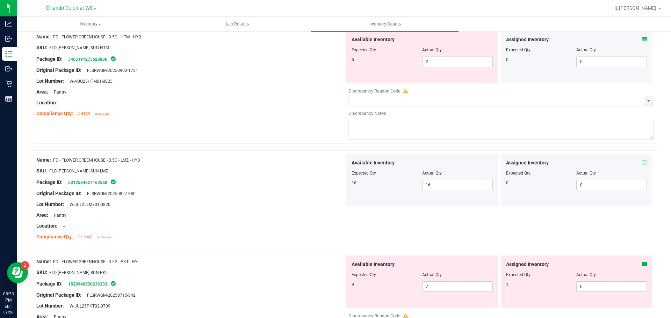
click at [642, 264] on icon at bounding box center [644, 264] width 5 height 5
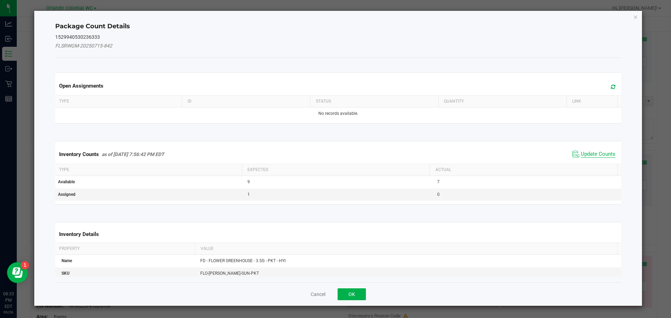
click at [597, 152] on span "Update Counts" at bounding box center [597, 154] width 35 height 7
click at [594, 157] on span "Update Counts" at bounding box center [597, 154] width 35 height 7
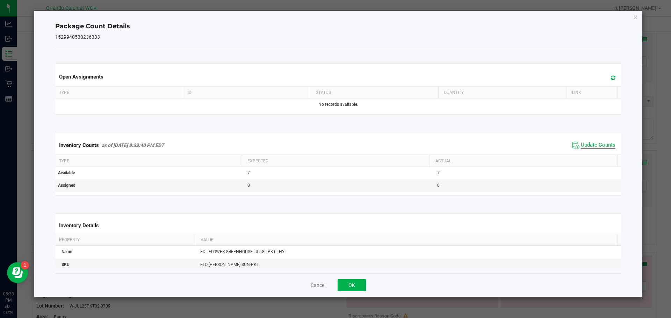
click at [596, 149] on span "Update Counts" at bounding box center [597, 145] width 35 height 7
click at [600, 148] on span "Update Counts" at bounding box center [597, 145] width 35 height 7
click at [636, 16] on icon "Close" at bounding box center [635, 17] width 5 height 8
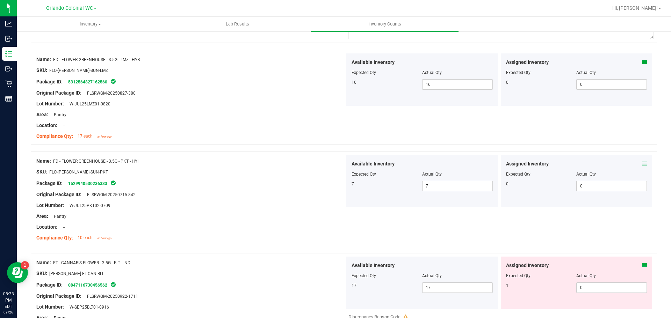
scroll to position [358, 0]
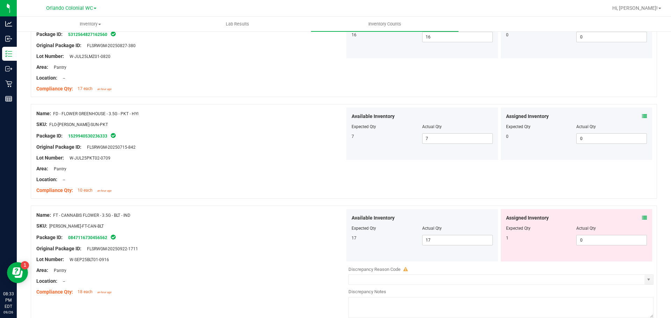
click at [642, 218] on icon at bounding box center [644, 217] width 5 height 5
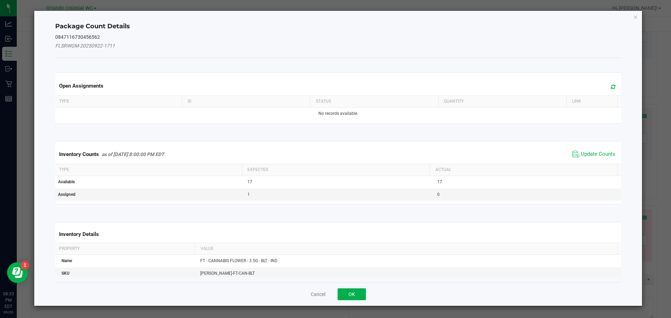
click at [591, 165] on th "Actual" at bounding box center [523, 170] width 188 height 12
click at [597, 152] on span "Update Counts" at bounding box center [597, 154] width 35 height 7
click at [594, 156] on span "Update Counts" at bounding box center [597, 154] width 35 height 6
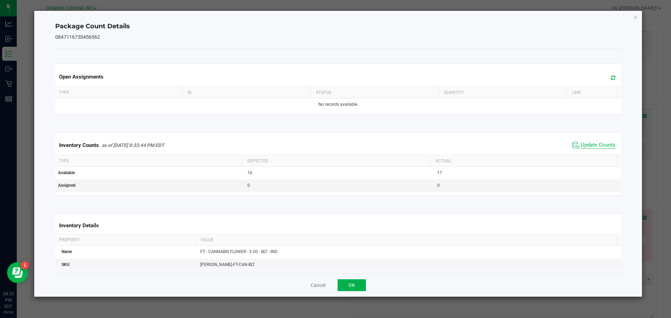
click at [598, 149] on span "Update Counts" at bounding box center [597, 145] width 35 height 7
click at [643, 15] on ngb-modal-window "Package Count Details 0847116730456562 Open Assignments Type ID Status Quantity…" at bounding box center [338, 159] width 676 height 318
click at [635, 18] on icon "Close" at bounding box center [635, 17] width 5 height 8
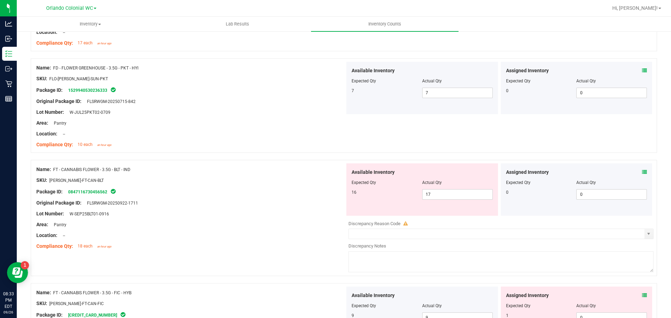
scroll to position [404, 0]
click at [439, 195] on input "17" at bounding box center [457, 194] width 70 height 10
type input "16"
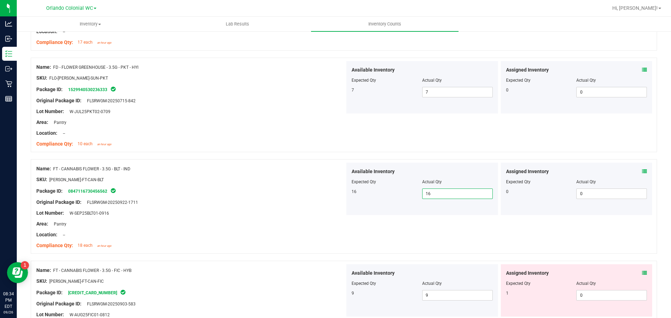
click at [634, 259] on div at bounding box center [344, 257] width 626 height 7
click at [642, 272] on icon at bounding box center [644, 273] width 5 height 5
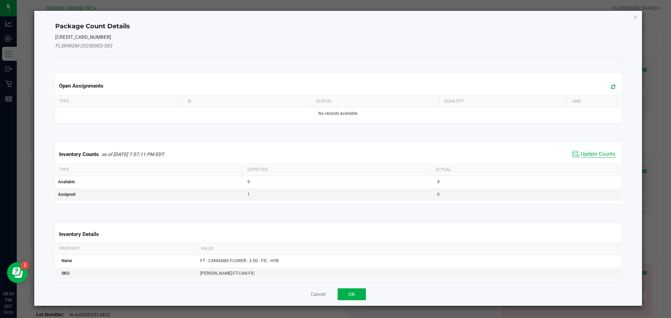
click at [588, 155] on span "Update Counts" at bounding box center [597, 154] width 35 height 7
click at [593, 157] on span "Update Counts" at bounding box center [597, 154] width 35 height 6
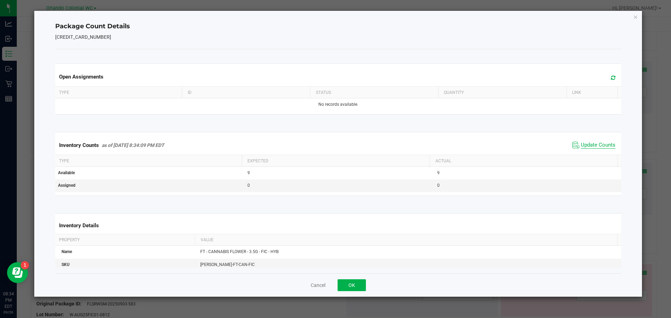
click at [597, 149] on span "Update Counts" at bounding box center [597, 145] width 35 height 7
click at [635, 15] on icon "Close" at bounding box center [635, 17] width 5 height 8
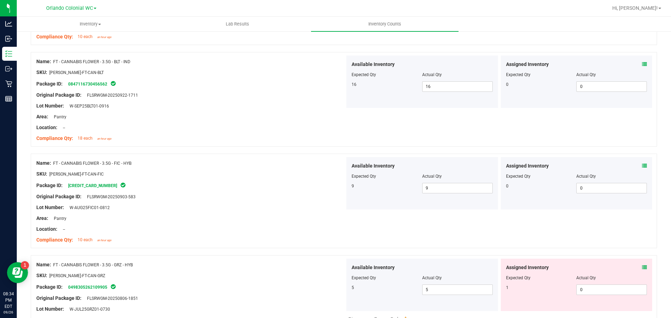
scroll to position [533, 0]
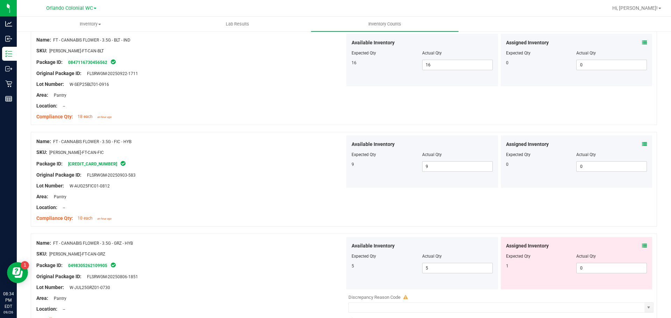
click at [642, 246] on icon at bounding box center [644, 245] width 5 height 5
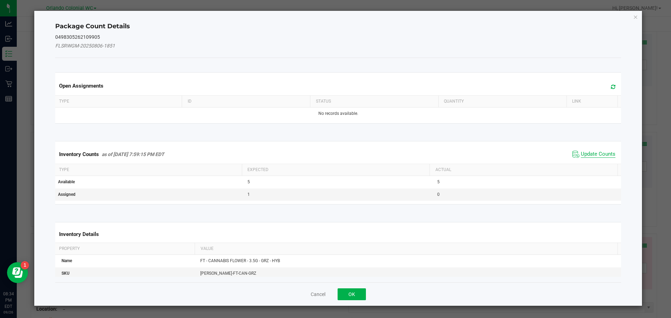
click at [587, 152] on span "Update Counts" at bounding box center [597, 154] width 35 height 7
click at [592, 157] on span "Update Counts" at bounding box center [597, 154] width 35 height 7
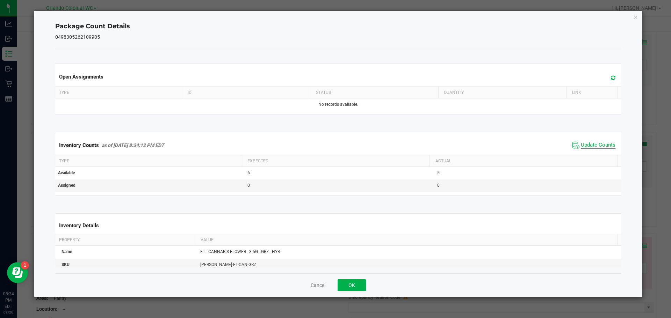
click at [595, 149] on span "Update Counts" at bounding box center [597, 145] width 35 height 7
click at [634, 17] on icon "Close" at bounding box center [635, 17] width 5 height 8
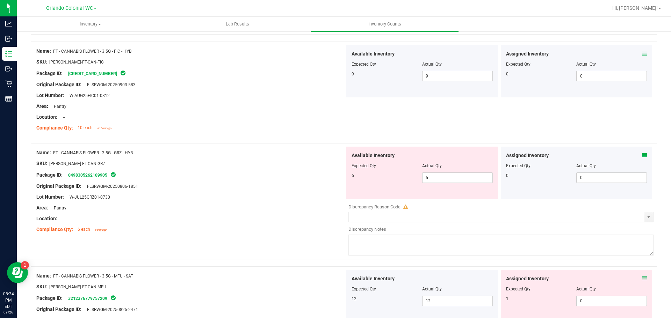
scroll to position [622, 0]
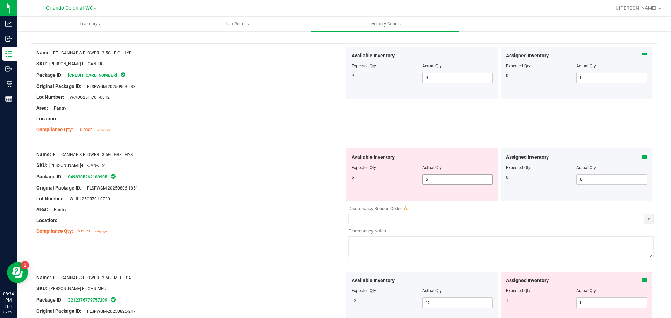
click at [454, 177] on input "5" at bounding box center [457, 180] width 70 height 10
click at [445, 184] on input "5" at bounding box center [457, 180] width 70 height 10
type input "6"
click at [234, 181] on div at bounding box center [190, 182] width 308 height 3
type input "6"
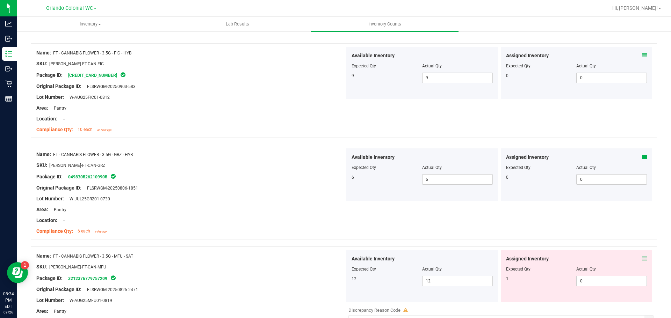
click at [642, 258] on icon at bounding box center [644, 258] width 5 height 5
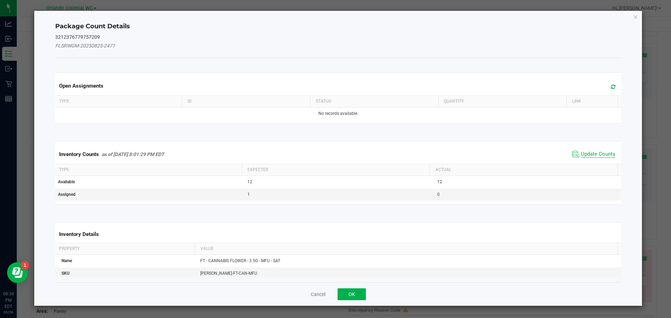
click at [587, 155] on span "Update Counts" at bounding box center [597, 154] width 35 height 7
click at [595, 157] on span "Update Counts" at bounding box center [597, 154] width 35 height 7
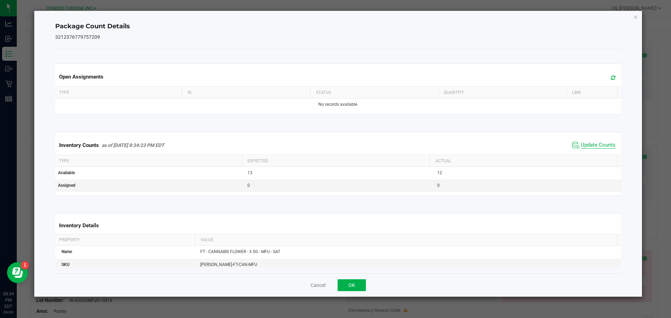
click at [595, 149] on span "Update Counts" at bounding box center [597, 145] width 35 height 7
click at [597, 149] on span "Update Counts" at bounding box center [597, 145] width 35 height 7
click at [635, 20] on icon "Close" at bounding box center [635, 17] width 5 height 8
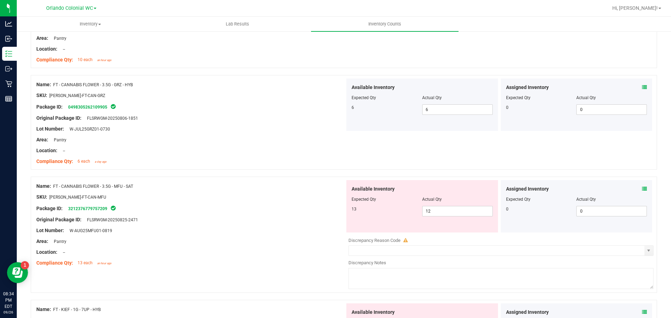
scroll to position [691, 0]
click at [642, 189] on icon at bounding box center [644, 189] width 5 height 5
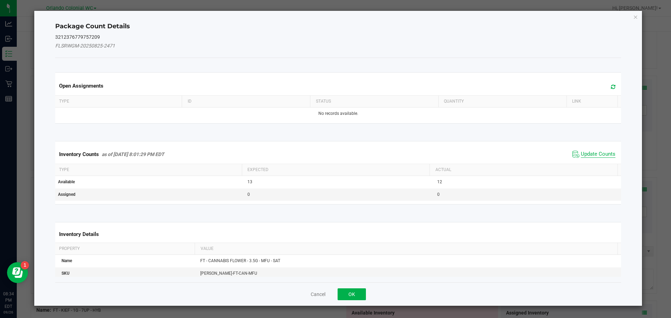
click at [585, 155] on span "Update Counts" at bounding box center [597, 154] width 35 height 7
click at [594, 157] on span "Update Counts" at bounding box center [597, 154] width 35 height 6
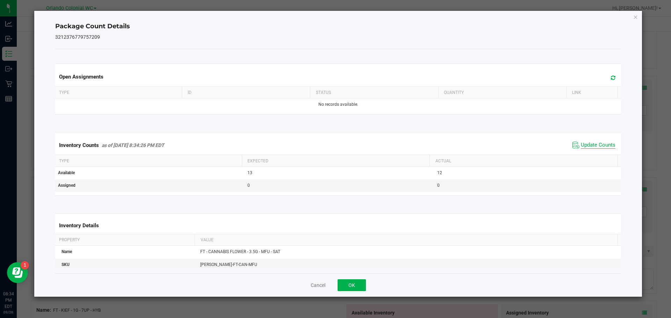
click at [601, 149] on span "Update Counts" at bounding box center [597, 145] width 35 height 7
click at [634, 18] on icon "Close" at bounding box center [635, 17] width 5 height 8
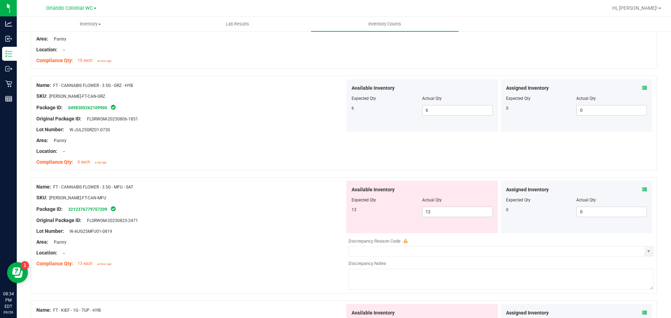
click at [642, 189] on icon at bounding box center [644, 189] width 5 height 5
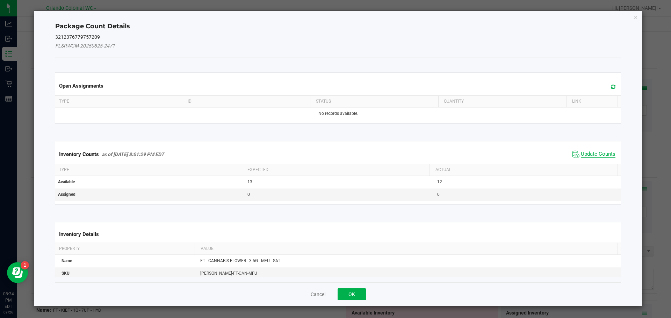
click at [599, 156] on span "Update Counts" at bounding box center [597, 154] width 35 height 7
click at [596, 151] on span "Update Counts" at bounding box center [597, 154] width 35 height 6
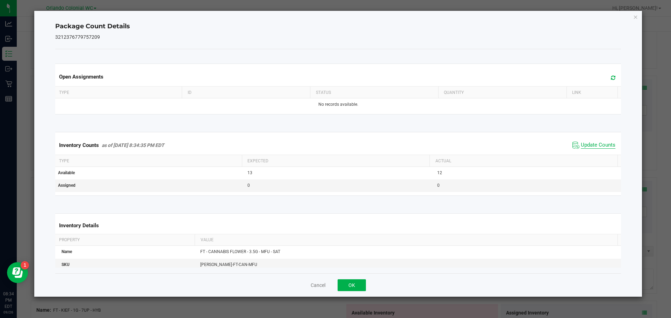
click at [598, 149] on span "Update Counts" at bounding box center [597, 145] width 35 height 7
click at [600, 149] on span "Update Counts" at bounding box center [597, 145] width 35 height 7
click at [636, 14] on icon "Close" at bounding box center [635, 17] width 5 height 8
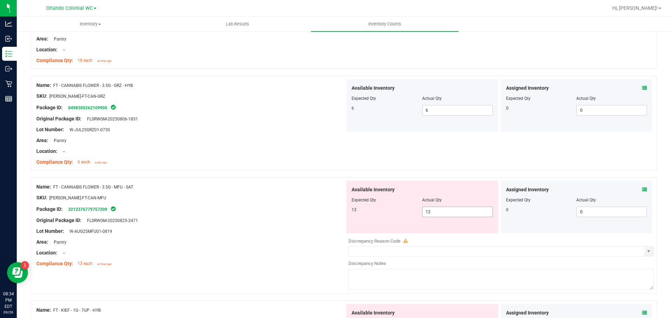
click at [459, 212] on input "12" at bounding box center [457, 212] width 70 height 10
type input "13"
click at [241, 213] on div at bounding box center [190, 214] width 308 height 3
type input "13"
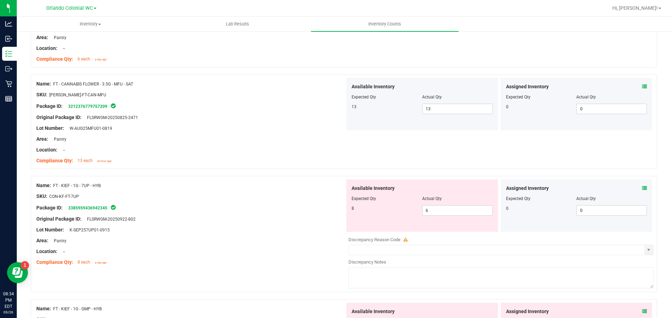
scroll to position [809, 0]
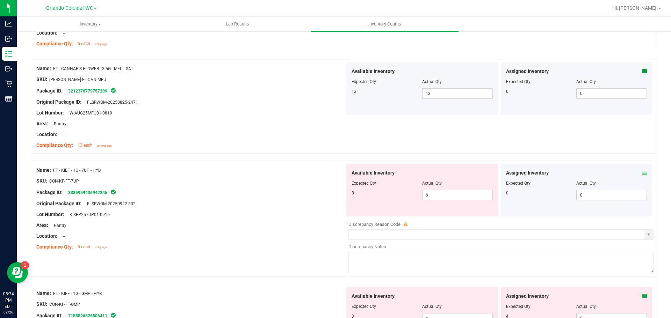
click at [642, 173] on icon at bounding box center [644, 172] width 5 height 5
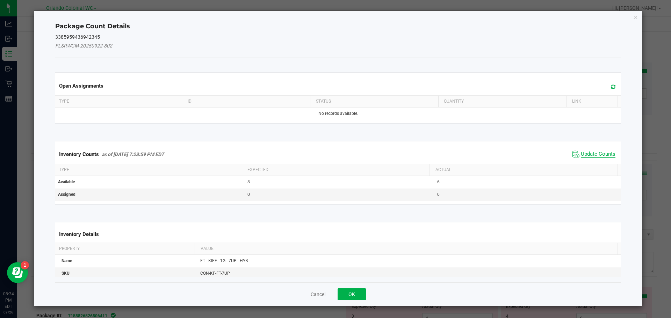
click at [598, 155] on span "Update Counts" at bounding box center [597, 154] width 35 height 7
click at [596, 157] on span "Update Counts" at bounding box center [597, 154] width 35 height 6
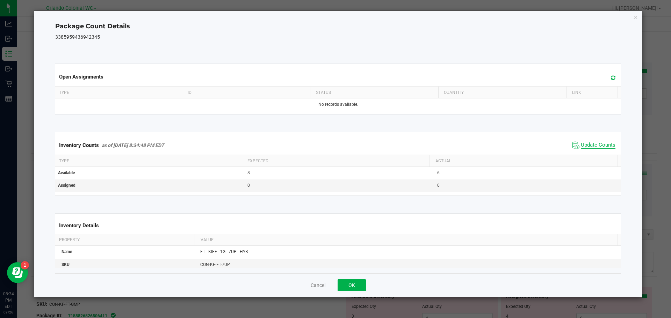
click at [594, 149] on span "Update Counts" at bounding box center [597, 145] width 35 height 7
click at [598, 149] on span "Update Counts" at bounding box center [597, 145] width 35 height 7
click at [635, 16] on icon "Close" at bounding box center [635, 17] width 5 height 8
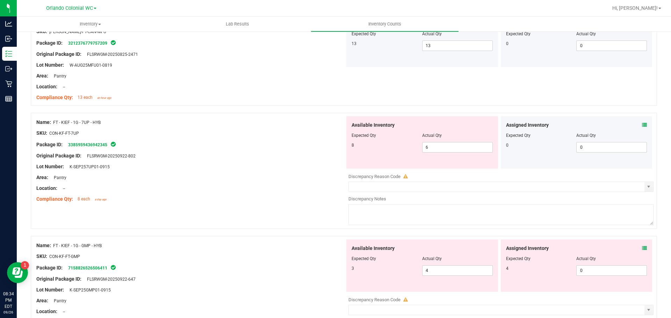
scroll to position [857, 0]
click at [642, 250] on icon at bounding box center [644, 248] width 5 height 5
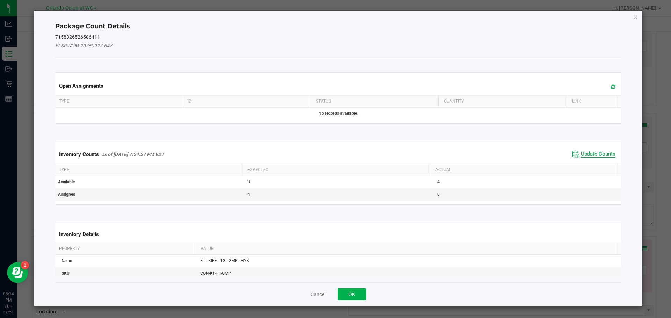
click at [588, 156] on span "Update Counts" at bounding box center [597, 154] width 35 height 7
click at [591, 157] on span "Update Counts" at bounding box center [597, 154] width 35 height 6
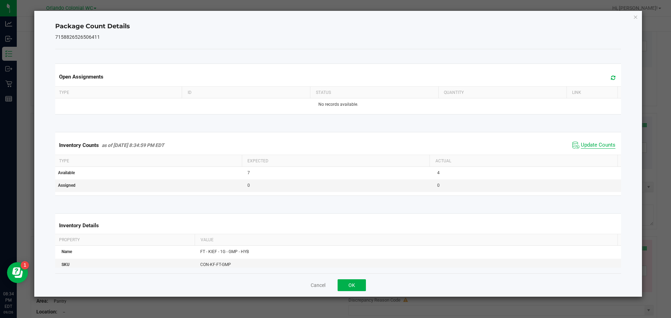
click at [594, 149] on span "Update Counts" at bounding box center [597, 145] width 35 height 7
click at [597, 149] on span "Update Counts" at bounding box center [597, 145] width 35 height 7
click at [635, 19] on icon "Close" at bounding box center [635, 17] width 5 height 8
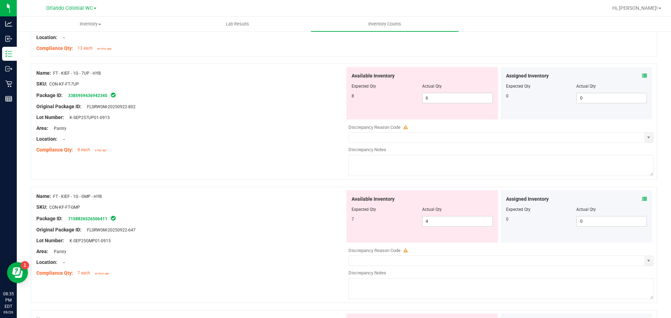
scroll to position [908, 0]
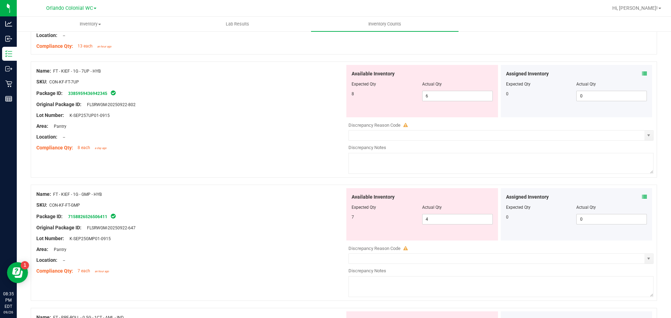
click at [642, 197] on icon at bounding box center [644, 197] width 5 height 5
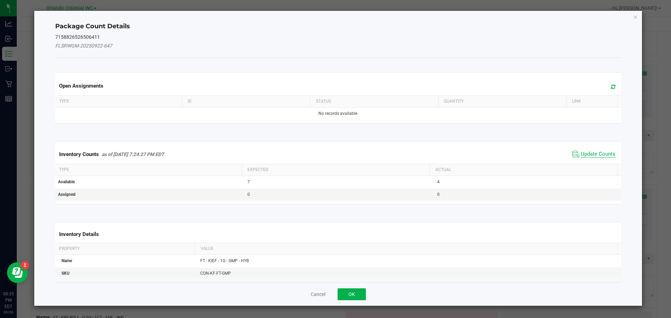
click at [592, 153] on span "Update Counts" at bounding box center [597, 154] width 35 height 7
click at [595, 152] on span "Update Counts" at bounding box center [597, 154] width 35 height 7
click at [597, 151] on span "Update Counts" at bounding box center [597, 154] width 35 height 6
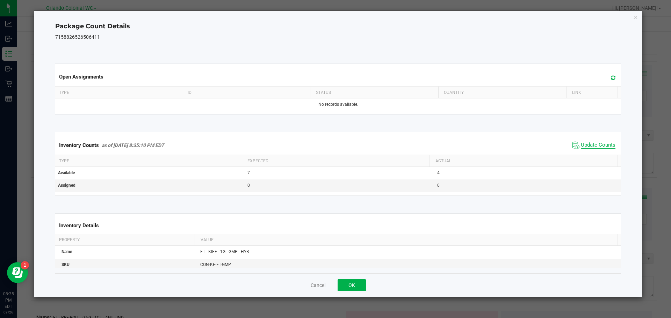
click at [599, 144] on span "Update Counts" at bounding box center [597, 145] width 35 height 7
click at [636, 19] on icon "Close" at bounding box center [635, 17] width 5 height 8
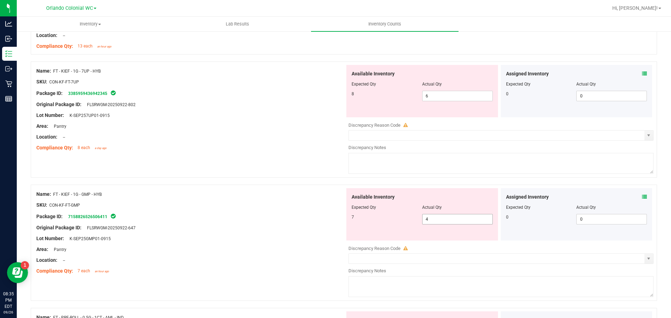
click at [459, 221] on input "4" at bounding box center [457, 219] width 70 height 10
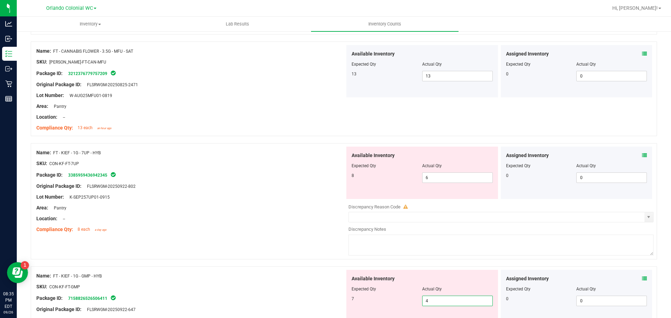
scroll to position [826, 0]
click at [444, 177] on input "6" at bounding box center [457, 178] width 70 height 10
click at [642, 155] on icon at bounding box center [644, 155] width 5 height 5
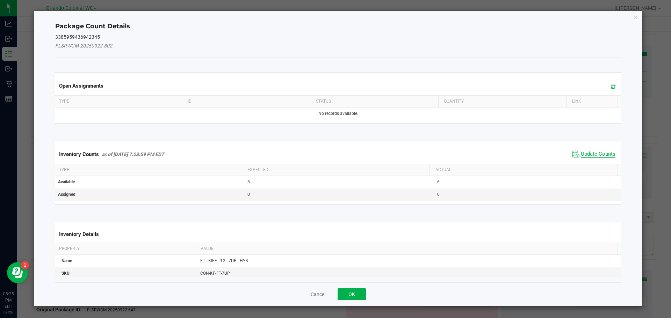
click at [595, 156] on span "Update Counts" at bounding box center [597, 154] width 35 height 7
click at [594, 157] on span "Update Counts" at bounding box center [597, 154] width 35 height 7
click at [595, 151] on span "Update Counts" at bounding box center [597, 154] width 35 height 6
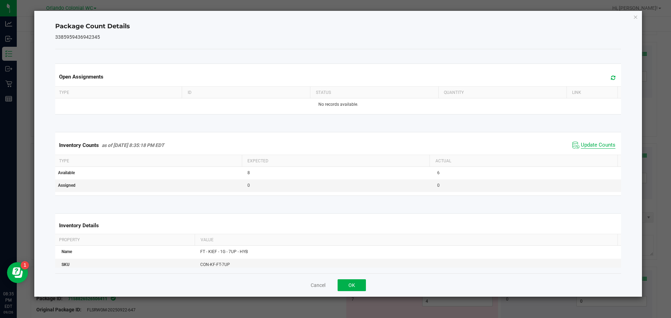
click at [599, 149] on span "Update Counts" at bounding box center [597, 145] width 35 height 7
click at [635, 19] on icon "Close" at bounding box center [635, 17] width 5 height 8
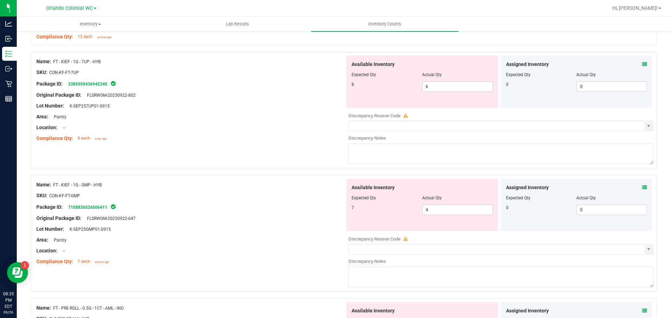
scroll to position [917, 0]
click at [642, 188] on icon at bounding box center [644, 187] width 5 height 5
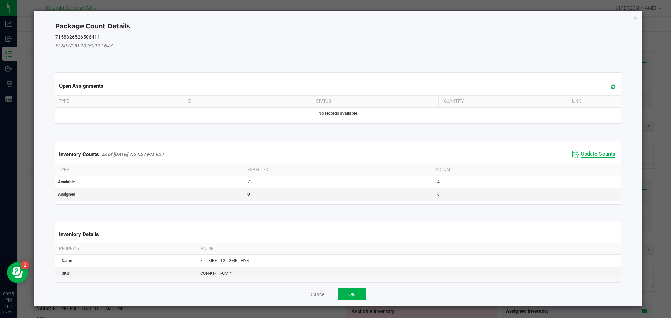
click at [587, 154] on span "Update Counts" at bounding box center [597, 154] width 35 height 7
click at [595, 157] on span "Update Counts" at bounding box center [597, 154] width 35 height 7
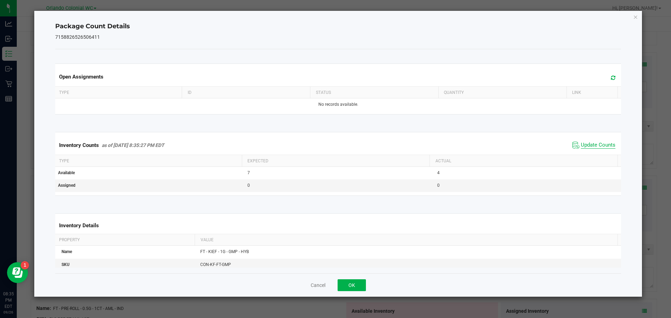
click at [594, 149] on span "Update Counts" at bounding box center [597, 145] width 35 height 7
click at [592, 144] on span "Update Counts" at bounding box center [597, 145] width 35 height 7
click at [635, 16] on icon "Close" at bounding box center [635, 17] width 5 height 8
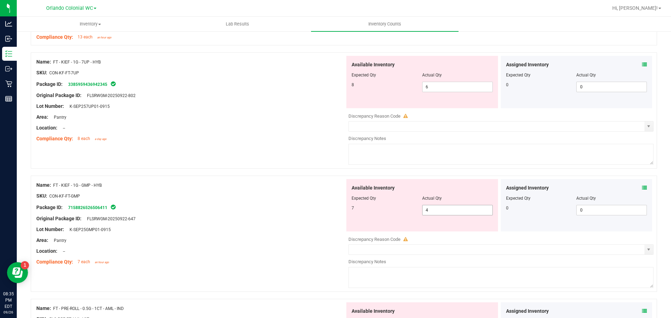
click at [458, 211] on input "4" at bounding box center [457, 210] width 70 height 10
click at [432, 211] on input "4" at bounding box center [457, 210] width 70 height 10
type input "7"
click at [254, 238] on div "Area: Pantry" at bounding box center [190, 240] width 308 height 7
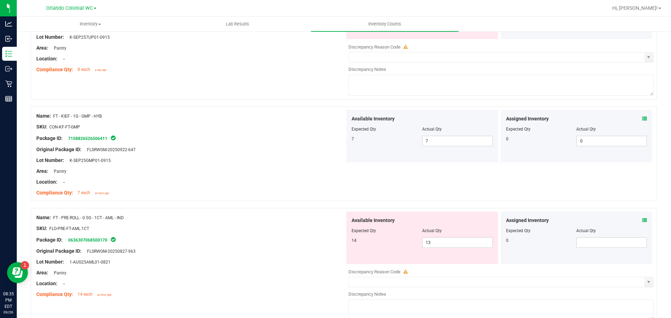
scroll to position [987, 0]
click at [642, 219] on icon at bounding box center [644, 219] width 5 height 5
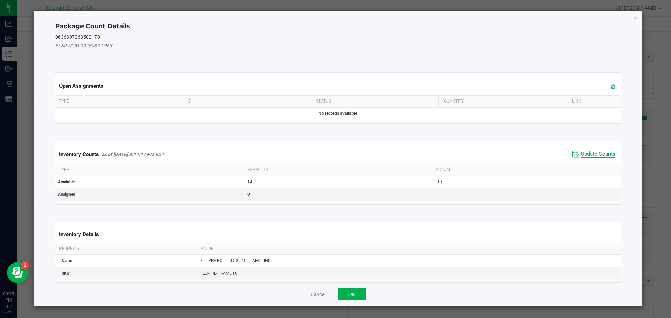
click at [592, 154] on span "Update Counts" at bounding box center [597, 154] width 35 height 7
click at [594, 157] on span "Update Counts" at bounding box center [597, 154] width 35 height 7
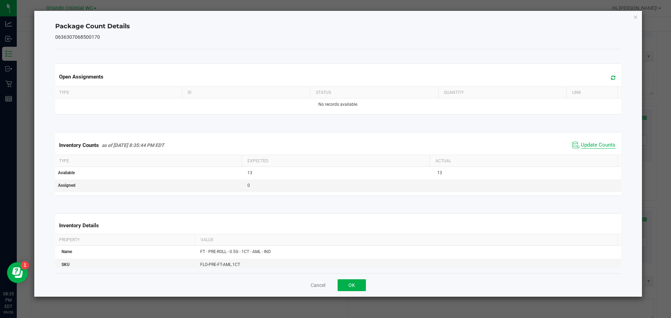
click at [595, 149] on span "Update Counts" at bounding box center [597, 145] width 35 height 7
click at [600, 149] on span "Update Counts" at bounding box center [597, 145] width 35 height 7
click at [636, 18] on icon "Close" at bounding box center [635, 17] width 5 height 8
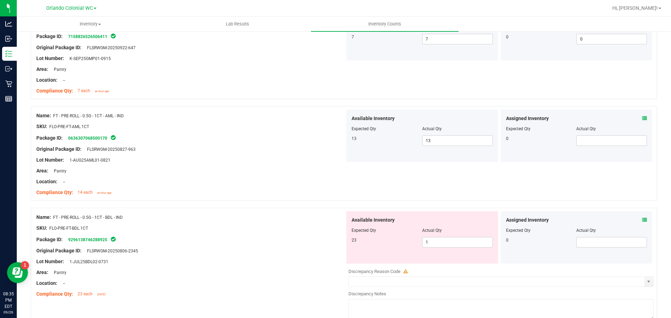
scroll to position [1086, 0]
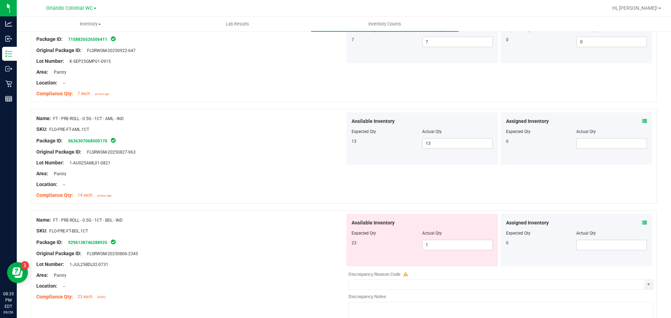
click at [642, 224] on icon at bounding box center [644, 222] width 5 height 5
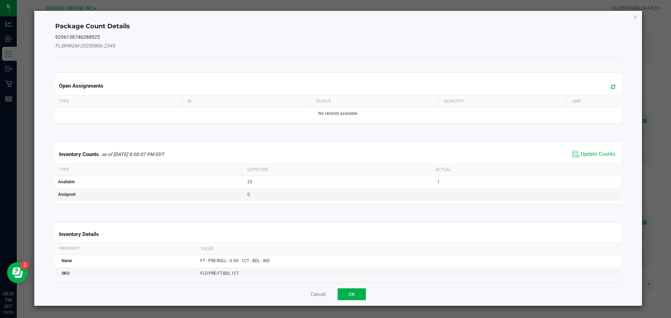
click at [637, 17] on icon "Close" at bounding box center [635, 17] width 5 height 8
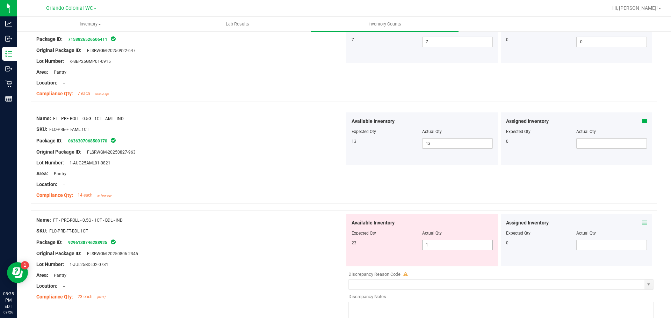
click at [449, 245] on input "1" at bounding box center [457, 245] width 70 height 10
type input "23"
click at [285, 250] on div "Original Package ID: FLSRWGM-20250806-2345" at bounding box center [190, 253] width 308 height 7
type input "23"
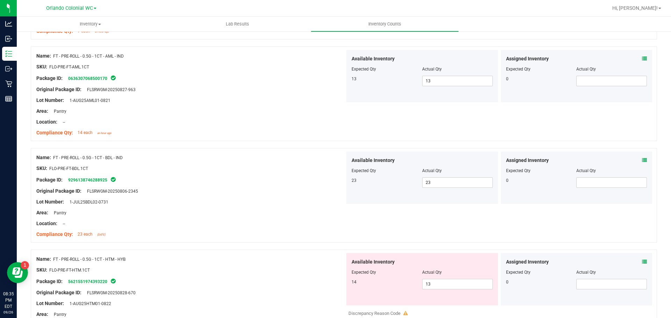
scroll to position [1172, 0]
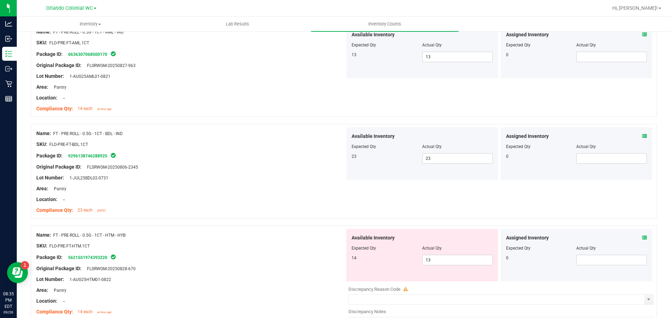
click at [642, 236] on icon at bounding box center [644, 237] width 5 height 5
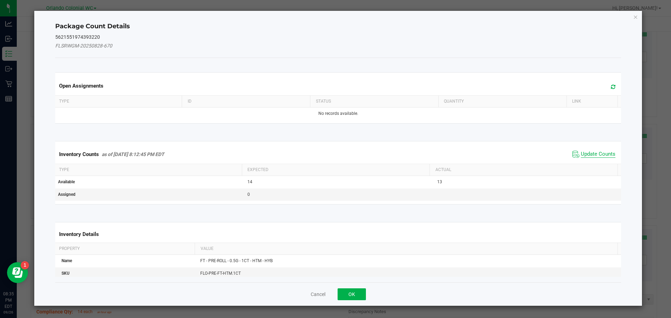
click at [596, 153] on span "Update Counts" at bounding box center [597, 154] width 35 height 7
click at [593, 157] on span "Update Counts" at bounding box center [597, 154] width 35 height 6
click at [595, 151] on span "Update Counts" at bounding box center [597, 154] width 35 height 6
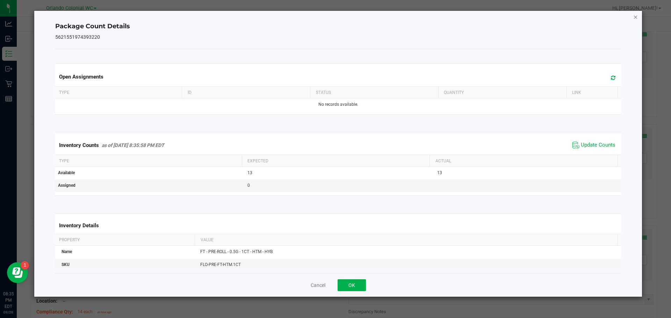
click at [637, 17] on icon "Close" at bounding box center [635, 17] width 5 height 8
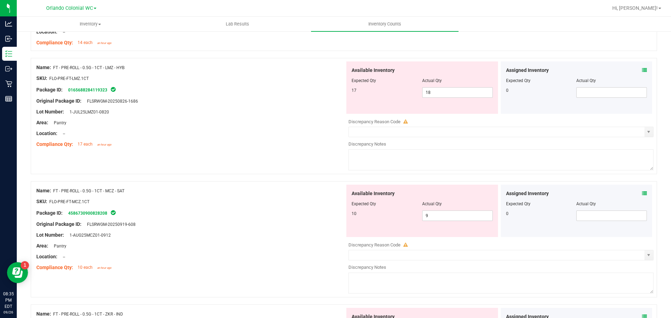
scroll to position [1415, 0]
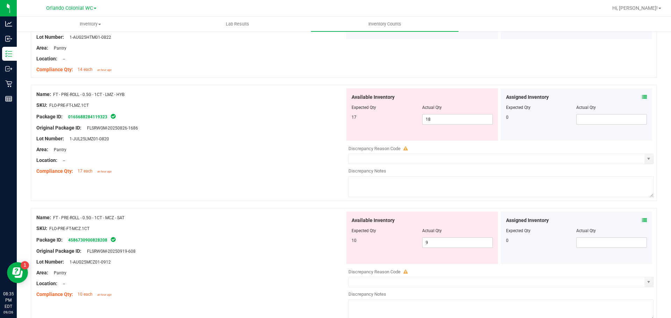
click at [642, 97] on icon at bounding box center [644, 97] width 5 height 5
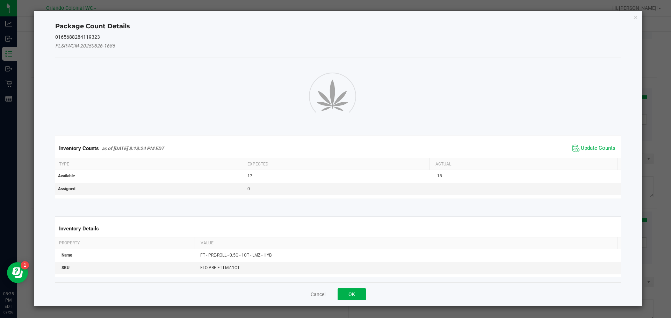
click at [658, 148] on ngb-modal-window "Package Count Details 0165688284119323 FLSRWGM-20250826-1686 Inventory Counts a…" at bounding box center [338, 159] width 676 height 318
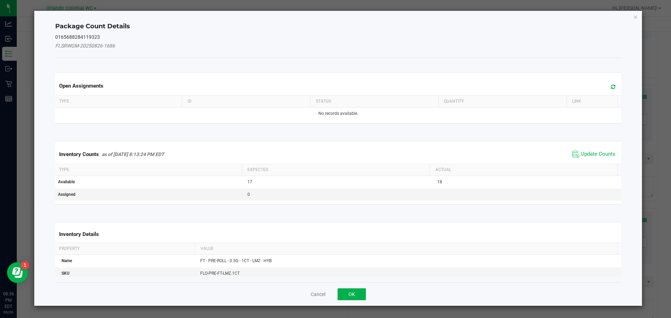
click at [588, 165] on th "Actual" at bounding box center [523, 170] width 188 height 12
click at [595, 156] on span "Update Counts" at bounding box center [597, 154] width 35 height 7
click at [599, 155] on span "Update Counts" at bounding box center [597, 154] width 35 height 7
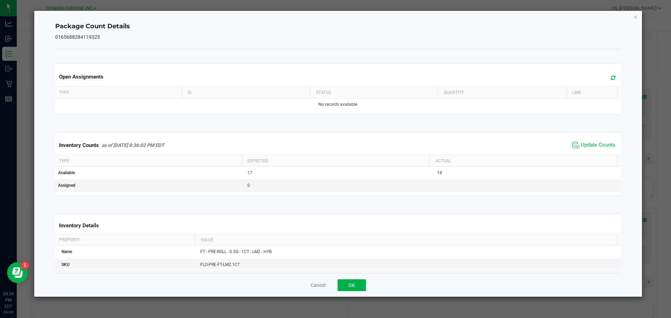
click at [639, 7] on ngb-modal-window "Package Count Details 0165688284119323 Open Assignments Type ID Status Quantity…" at bounding box center [338, 159] width 676 height 318
click at [635, 20] on icon "Close" at bounding box center [635, 17] width 5 height 8
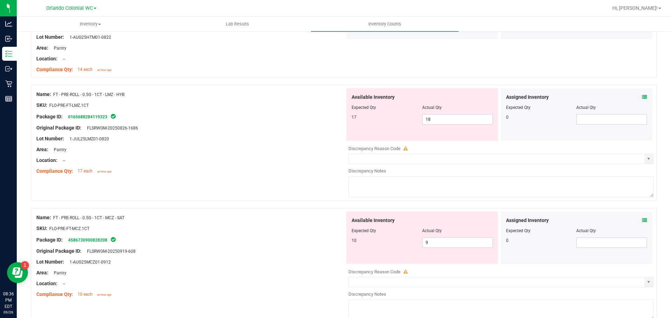
scroll to position [1450, 0]
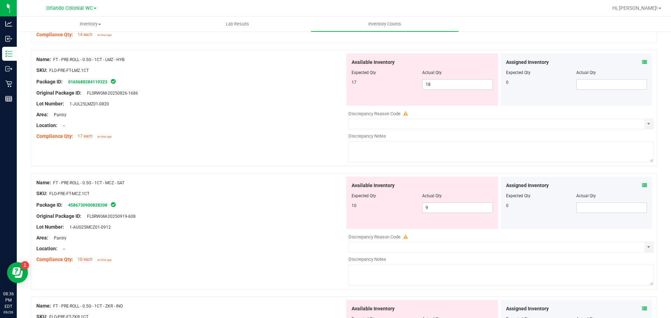
click at [642, 186] on icon at bounding box center [644, 185] width 5 height 5
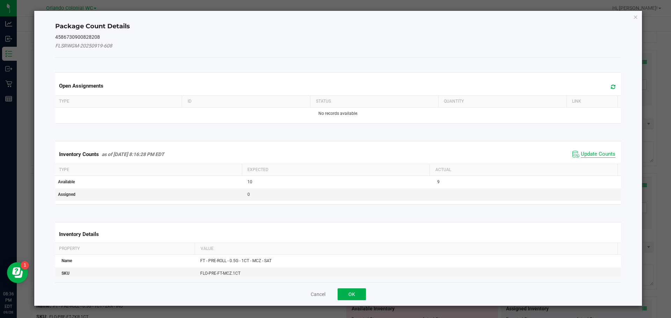
click at [601, 153] on span "Update Counts" at bounding box center [597, 154] width 35 height 7
click at [596, 157] on span "Update Counts" at bounding box center [597, 154] width 35 height 6
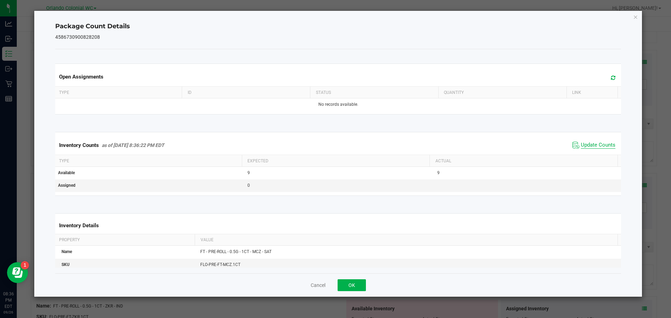
click at [601, 149] on span "Update Counts" at bounding box center [597, 145] width 35 height 7
click at [599, 149] on span "Update Counts" at bounding box center [597, 145] width 35 height 7
click at [635, 16] on icon "Close" at bounding box center [635, 17] width 5 height 8
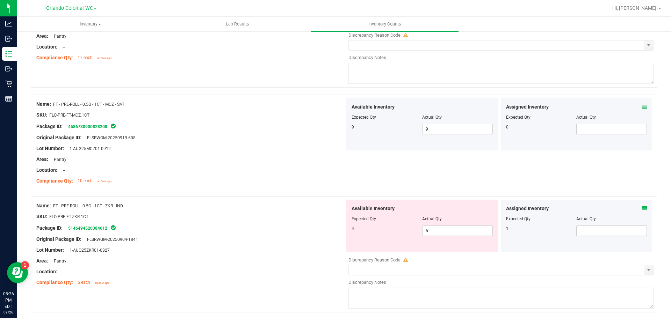
scroll to position [1529, 0]
click at [642, 210] on icon at bounding box center [644, 208] width 5 height 5
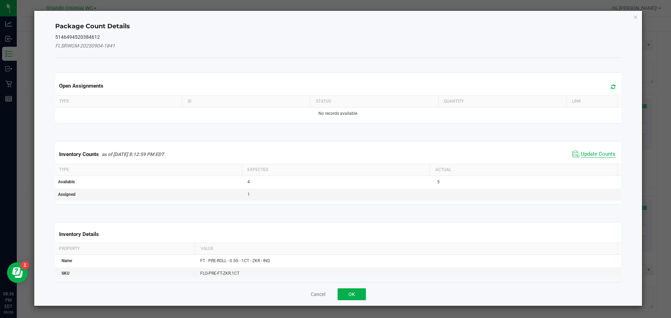
click at [580, 155] on span "Update Counts" at bounding box center [597, 154] width 35 height 7
click at [588, 153] on span "Update Counts" at bounding box center [597, 154] width 35 height 6
click at [594, 151] on span "Update Counts" at bounding box center [597, 154] width 35 height 6
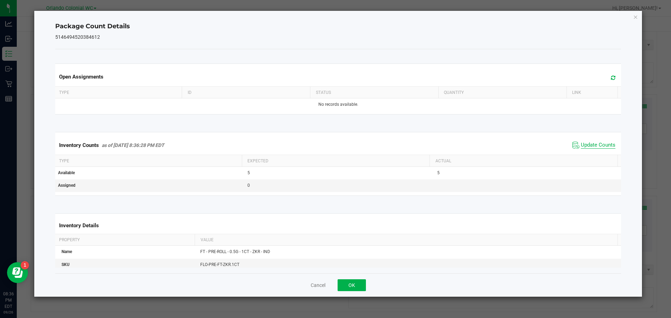
click at [600, 143] on span "Update Counts" at bounding box center [597, 145] width 35 height 7
click at [637, 16] on icon "Close" at bounding box center [635, 17] width 5 height 8
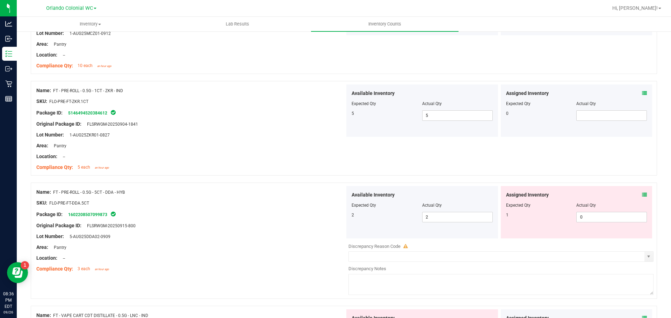
scroll to position [1642, 0]
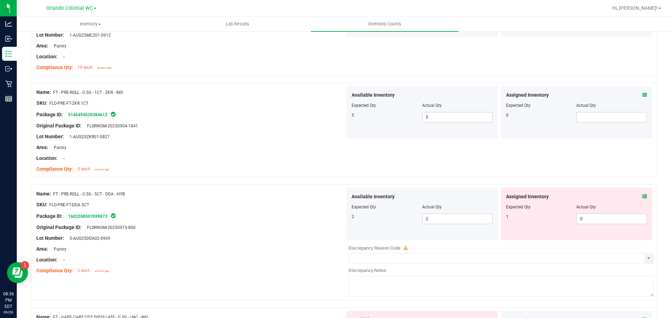
click at [642, 196] on icon at bounding box center [644, 196] width 5 height 5
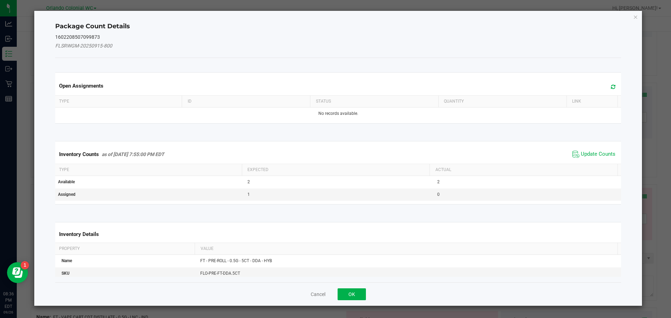
click at [589, 166] on th "Actual" at bounding box center [523, 170] width 188 height 12
click at [594, 155] on span "Update Counts" at bounding box center [597, 154] width 35 height 7
click at [589, 157] on span "Update Counts" at bounding box center [597, 154] width 35 height 7
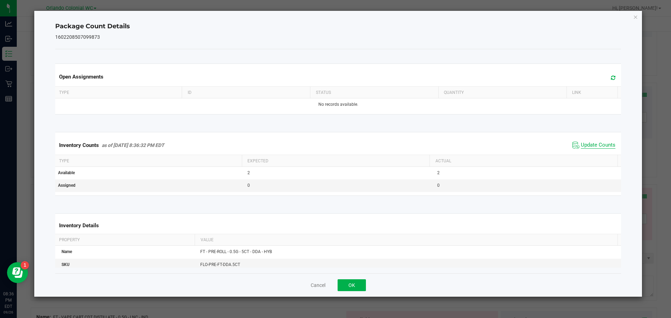
click at [600, 149] on span "Update Counts" at bounding box center [597, 145] width 35 height 7
click at [635, 19] on icon "Close" at bounding box center [635, 17] width 5 height 8
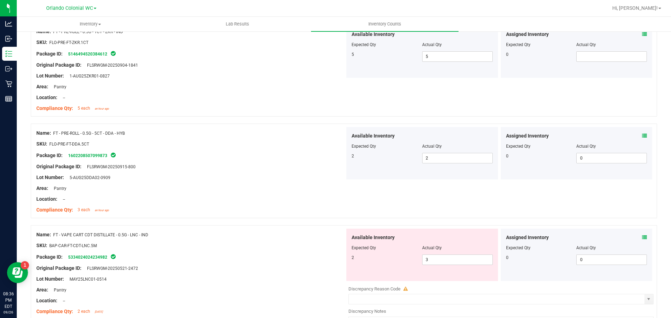
scroll to position [1732, 0]
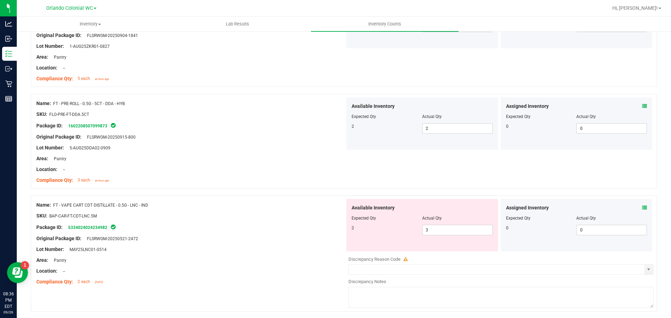
click at [642, 208] on icon at bounding box center [644, 207] width 5 height 5
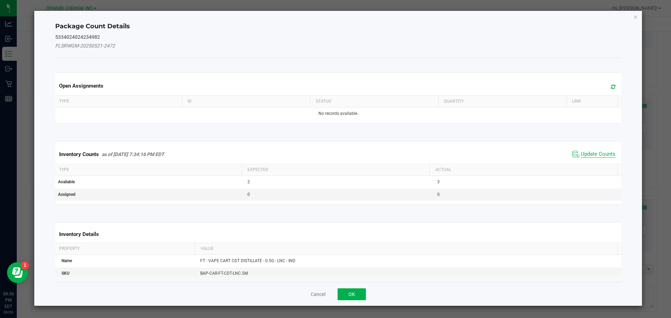
click at [594, 155] on span "Update Counts" at bounding box center [597, 154] width 35 height 7
click at [597, 163] on th "Actual" at bounding box center [523, 169] width 188 height 12
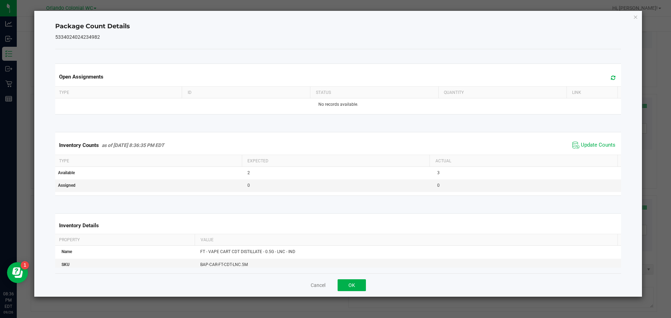
click at [600, 155] on th "Actual" at bounding box center [523, 161] width 188 height 12
click at [603, 148] on span "Update Counts" at bounding box center [597, 145] width 35 height 7
click at [636, 18] on icon "Close" at bounding box center [635, 17] width 5 height 8
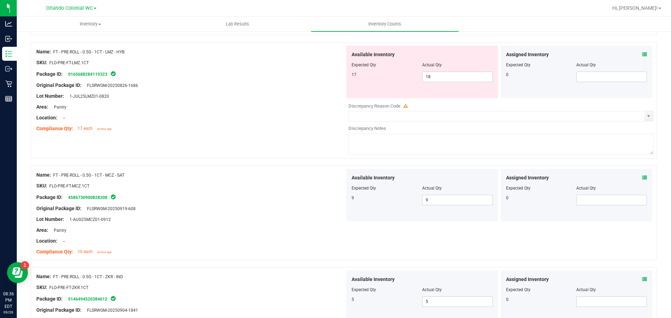
scroll to position [1461, 0]
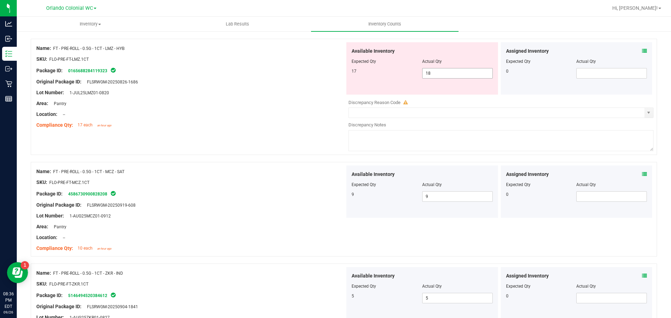
click at [438, 73] on input "18" at bounding box center [457, 73] width 70 height 10
type input "17"
click at [241, 109] on div at bounding box center [190, 108] width 308 height 3
type input "17"
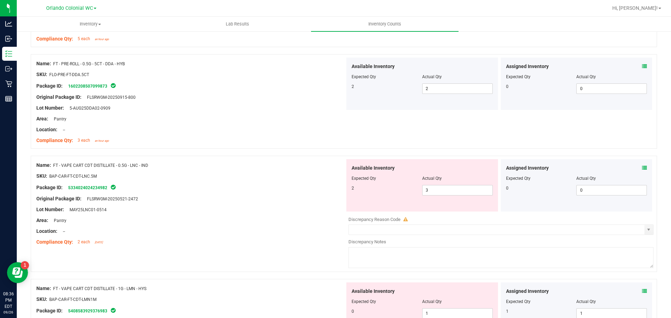
scroll to position [1751, 0]
click at [642, 167] on icon at bounding box center [644, 166] width 5 height 5
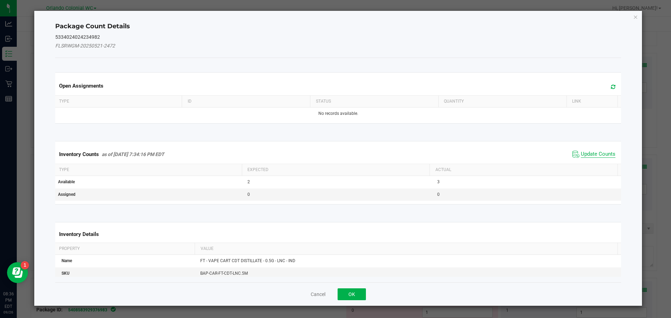
click at [590, 156] on span "Update Counts" at bounding box center [597, 154] width 35 height 7
click at [594, 157] on span "Update Counts" at bounding box center [597, 154] width 35 height 6
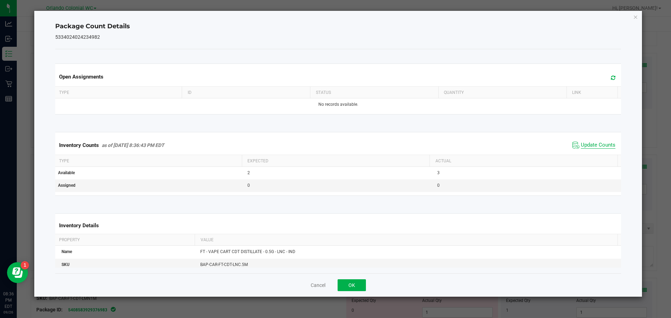
click at [597, 149] on span "Update Counts" at bounding box center [597, 145] width 35 height 7
click at [601, 149] on span "Update Counts" at bounding box center [597, 145] width 35 height 7
click at [636, 16] on icon "Close" at bounding box center [635, 17] width 5 height 8
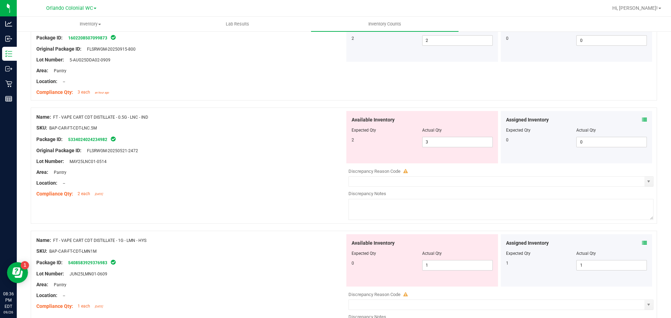
scroll to position [1799, 0]
click at [642, 242] on icon at bounding box center [644, 242] width 5 height 5
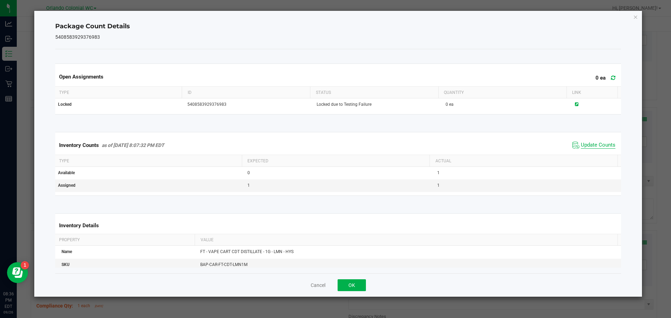
click at [592, 147] on span "Update Counts" at bounding box center [597, 145] width 35 height 7
click at [591, 148] on span "Update Counts" at bounding box center [597, 145] width 35 height 6
click at [595, 148] on span "Update Counts" at bounding box center [597, 145] width 35 height 6
click at [635, 18] on icon "Close" at bounding box center [635, 17] width 5 height 8
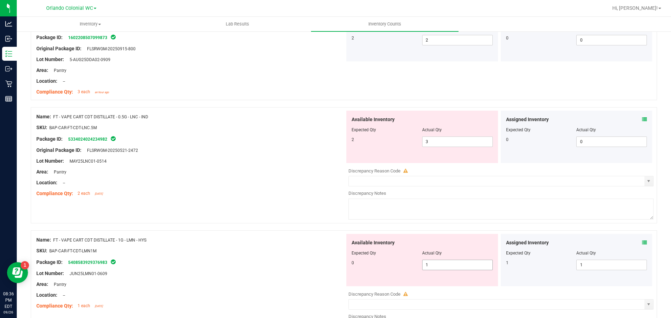
click at [457, 265] on input "1" at bounding box center [457, 265] width 70 height 10
click at [254, 253] on div "SKU: BAP-CAR-FT-CDT-LMN1M" at bounding box center [190, 250] width 308 height 7
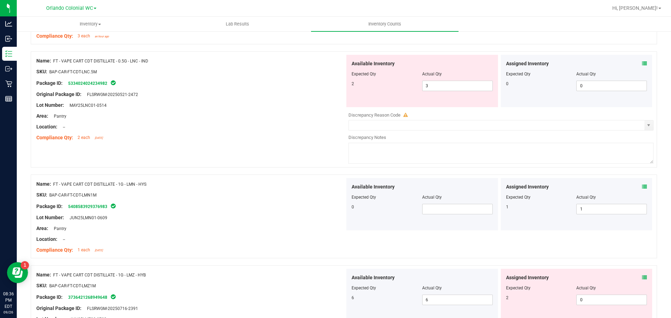
scroll to position [1857, 0]
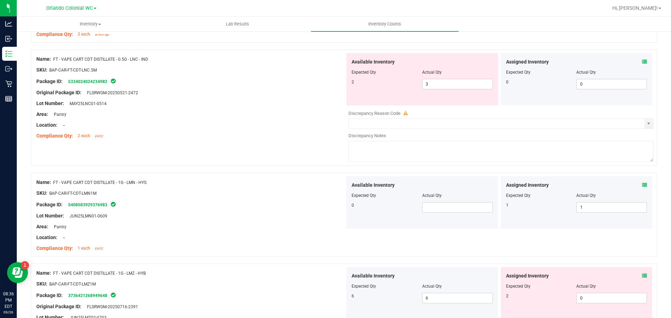
click at [642, 275] on icon at bounding box center [644, 275] width 5 height 5
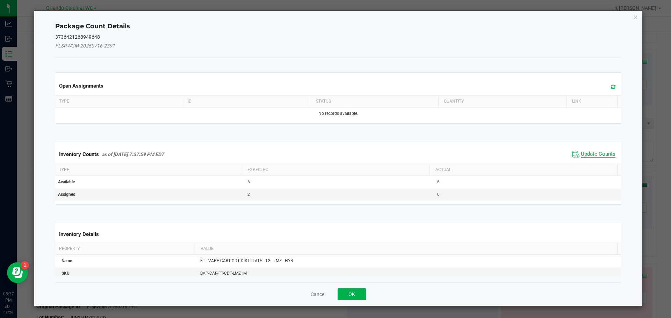
click at [596, 156] on span "Update Counts" at bounding box center [597, 154] width 35 height 7
click at [595, 157] on span "Update Counts" at bounding box center [597, 154] width 35 height 7
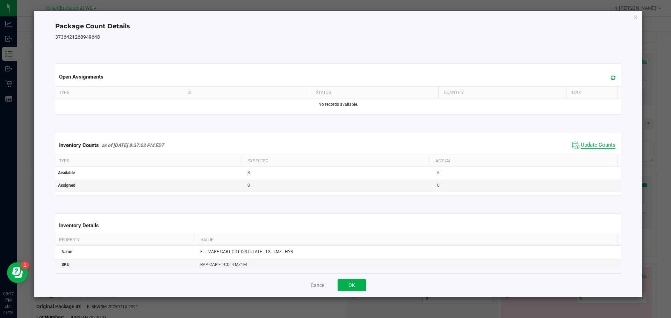
click at [597, 149] on span "Update Counts" at bounding box center [597, 145] width 35 height 7
click at [603, 148] on span "Update Counts" at bounding box center [597, 145] width 35 height 6
click at [635, 20] on icon "Close" at bounding box center [635, 17] width 5 height 8
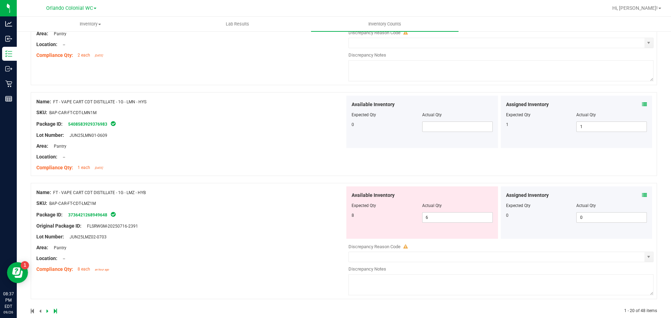
scroll to position [1937, 0]
click at [646, 217] on div "Assigned Inventory Expected Qty Actual Qty 0 0 0" at bounding box center [576, 213] width 152 height 52
click at [642, 196] on icon at bounding box center [644, 195] width 5 height 5
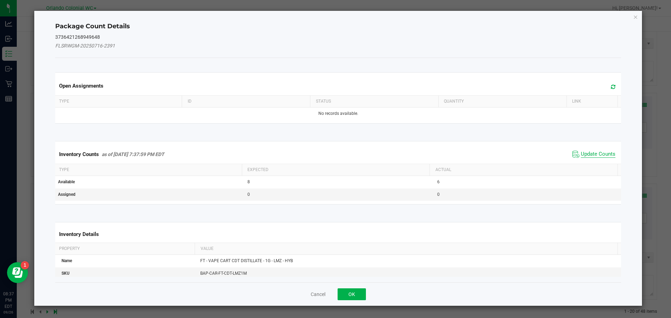
click at [595, 152] on span "Update Counts" at bounding box center [597, 154] width 35 height 7
click at [593, 157] on span "Update Counts" at bounding box center [597, 154] width 35 height 7
click at [595, 151] on span "Update Counts" at bounding box center [597, 154] width 35 height 6
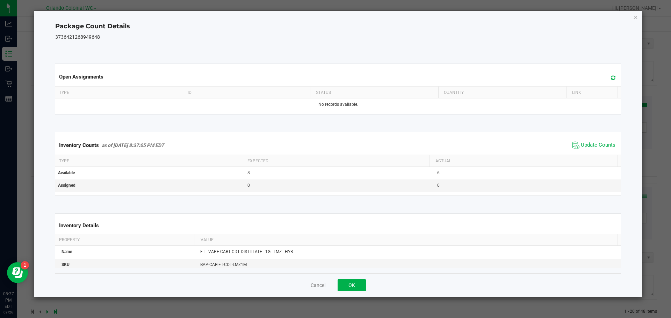
click at [635, 19] on icon "Close" at bounding box center [635, 17] width 5 height 8
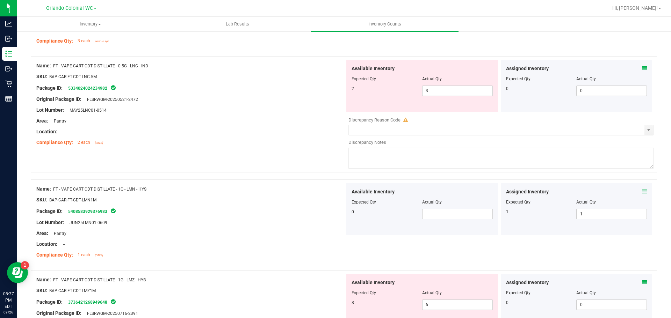
scroll to position [1914, 0]
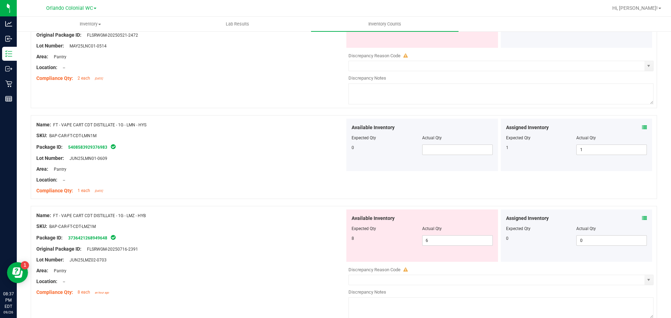
click at [642, 217] on icon at bounding box center [644, 218] width 5 height 5
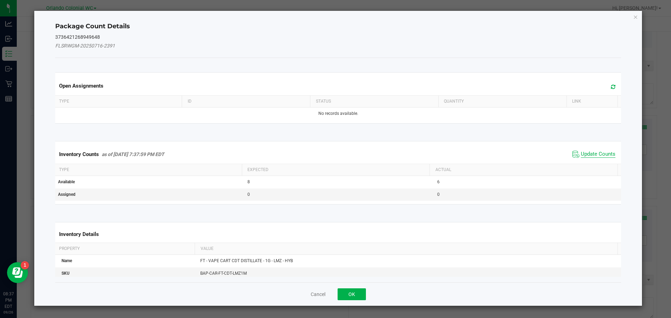
click at [584, 152] on span "Update Counts" at bounding box center [597, 154] width 35 height 7
click at [588, 153] on span "Update Counts" at bounding box center [597, 154] width 35 height 6
click at [592, 151] on span "Update Counts" at bounding box center [597, 154] width 35 height 6
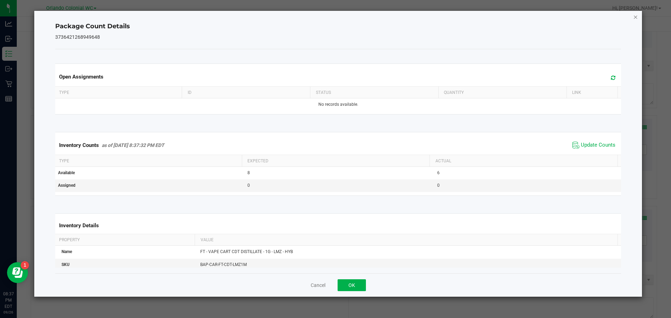
click at [637, 16] on icon "Close" at bounding box center [635, 17] width 5 height 8
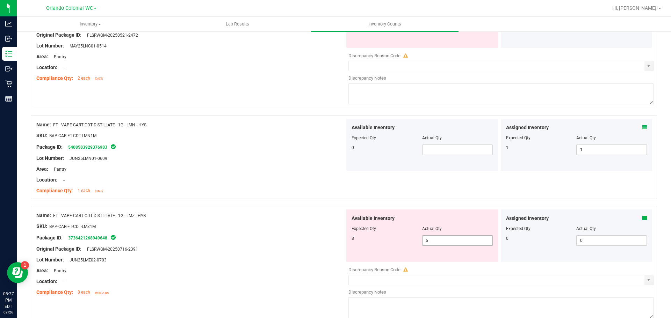
click at [449, 242] on input "6" at bounding box center [457, 241] width 70 height 10
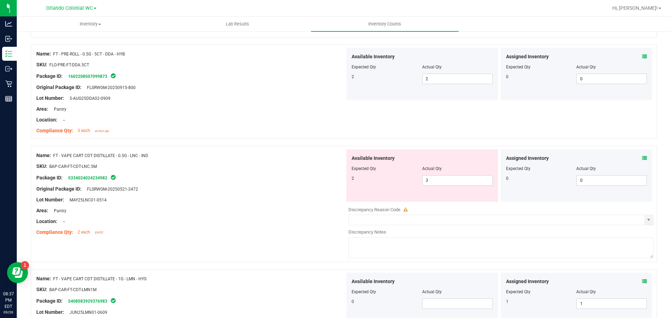
scroll to position [1761, 0]
click at [448, 179] on input "3" at bounding box center [457, 180] width 70 height 10
type input "2"
click at [228, 192] on div at bounding box center [190, 193] width 308 height 3
type input "2"
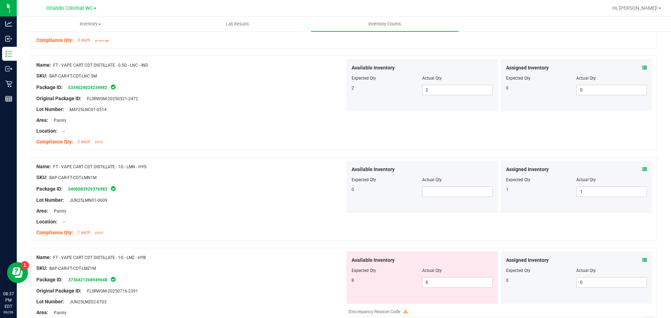
scroll to position [1906, 0]
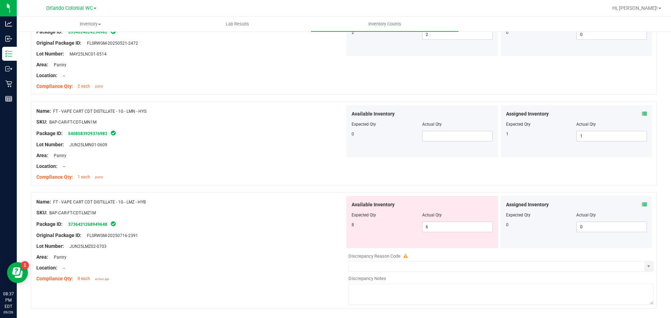
click at [642, 206] on icon at bounding box center [644, 204] width 5 height 5
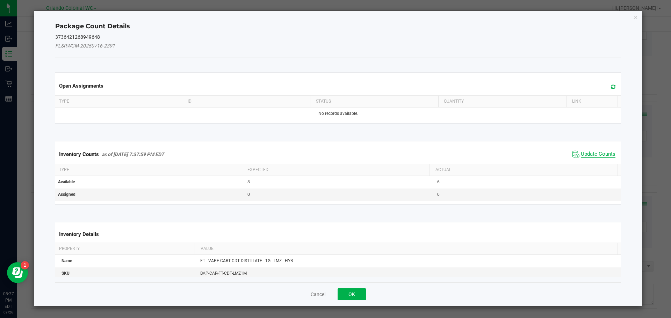
click at [589, 156] on span "Update Counts" at bounding box center [597, 154] width 35 height 7
click at [593, 163] on th "Actual" at bounding box center [523, 169] width 188 height 12
click at [596, 151] on span "Update Counts" at bounding box center [597, 154] width 35 height 6
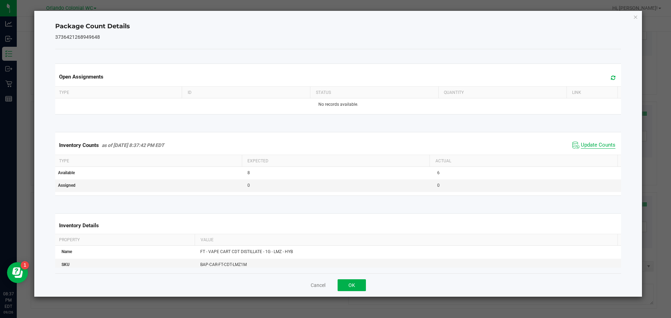
click at [597, 149] on span "Update Counts" at bounding box center [597, 145] width 35 height 7
click at [635, 19] on icon "Close" at bounding box center [635, 17] width 5 height 8
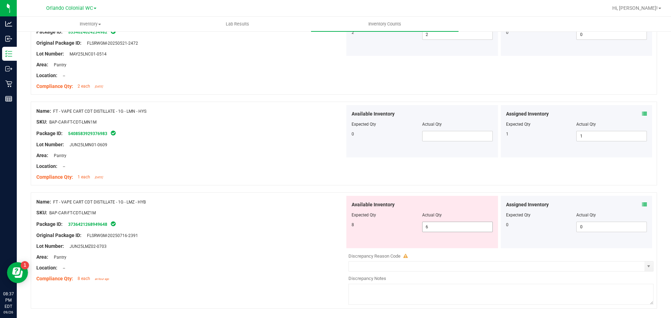
click at [460, 228] on input "6" at bounding box center [457, 227] width 70 height 10
type input "8"
click at [251, 241] on div at bounding box center [190, 240] width 308 height 3
type input "8"
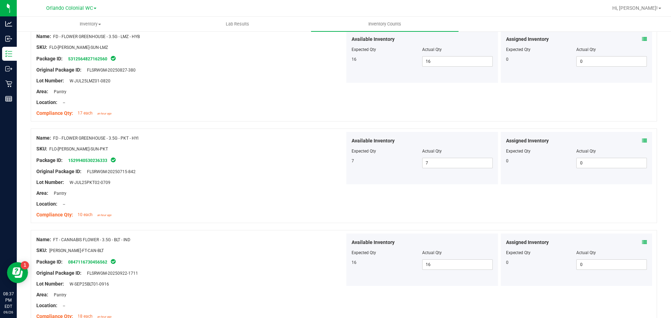
scroll to position [0, 0]
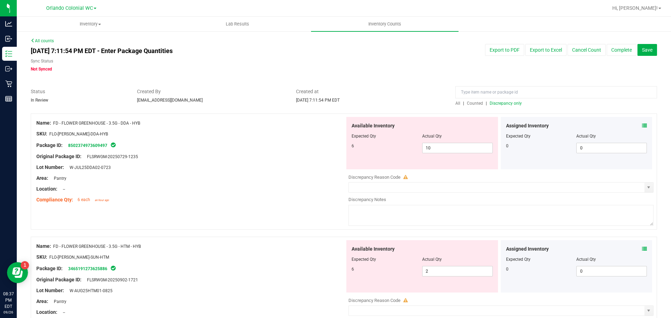
click at [497, 102] on span "Discrepancy only" at bounding box center [505, 103] width 32 height 5
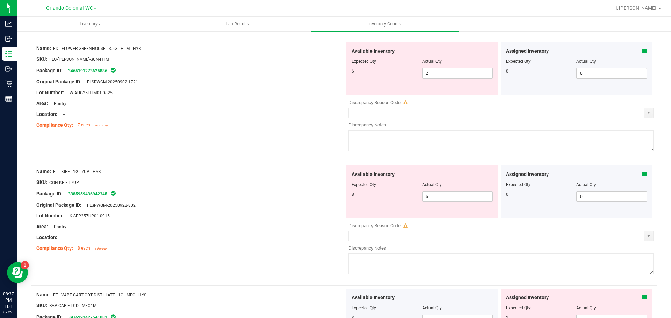
scroll to position [279, 0]
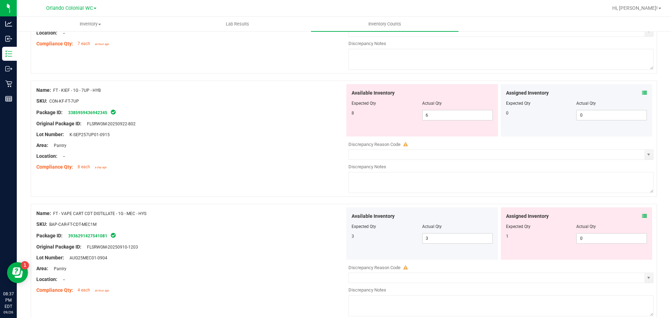
click at [642, 215] on icon at bounding box center [644, 216] width 5 height 5
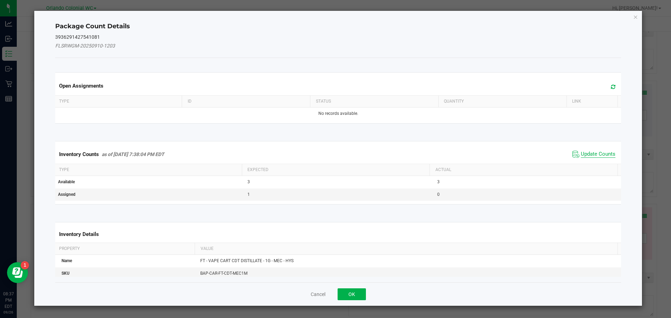
click at [597, 153] on span "Update Counts" at bounding box center [597, 154] width 35 height 7
click at [594, 157] on span "Update Counts" at bounding box center [597, 154] width 35 height 6
click at [599, 151] on span "Update Counts" at bounding box center [597, 154] width 35 height 6
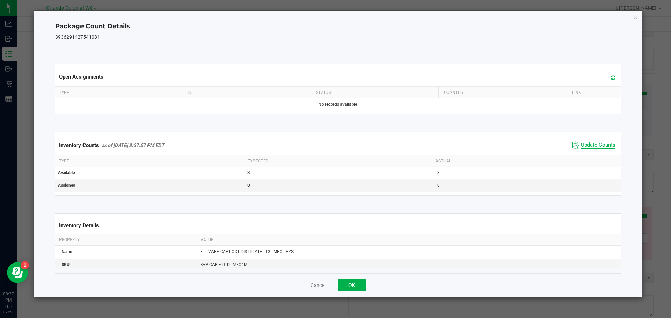
click at [602, 149] on span "Update Counts" at bounding box center [597, 145] width 35 height 7
click at [637, 15] on icon "Close" at bounding box center [635, 17] width 5 height 8
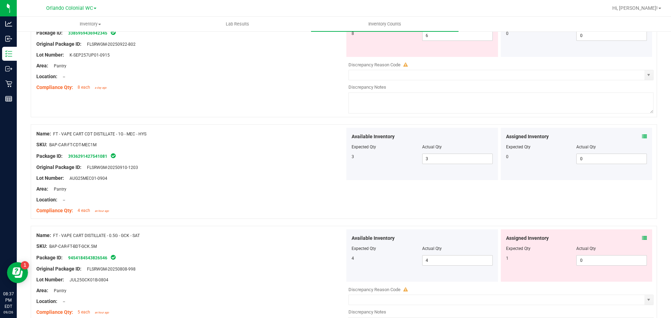
scroll to position [387, 0]
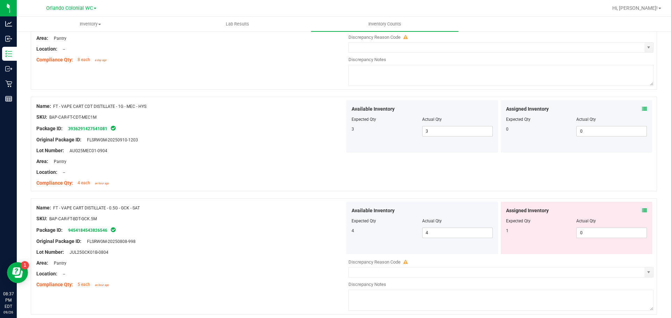
click at [642, 210] on icon at bounding box center [644, 210] width 5 height 5
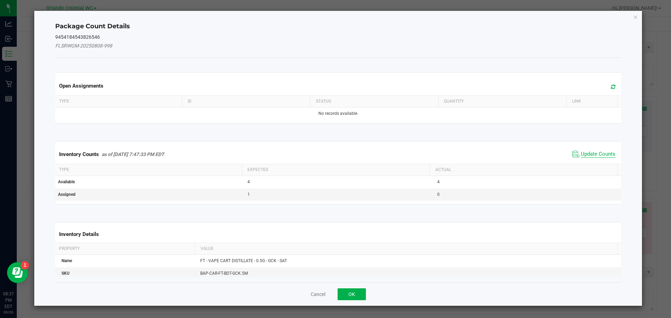
click at [597, 156] on span "Update Counts" at bounding box center [597, 154] width 35 height 7
click at [596, 157] on span "Update Counts" at bounding box center [597, 154] width 35 height 6
click at [595, 151] on span "Update Counts" at bounding box center [597, 154] width 35 height 6
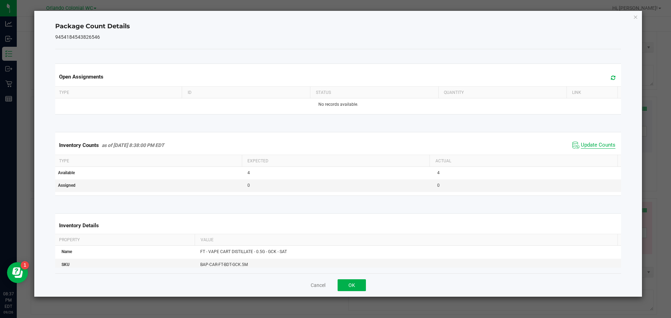
click at [599, 149] on span "Update Counts" at bounding box center [597, 145] width 35 height 7
click at [635, 18] on icon "Close" at bounding box center [635, 17] width 5 height 8
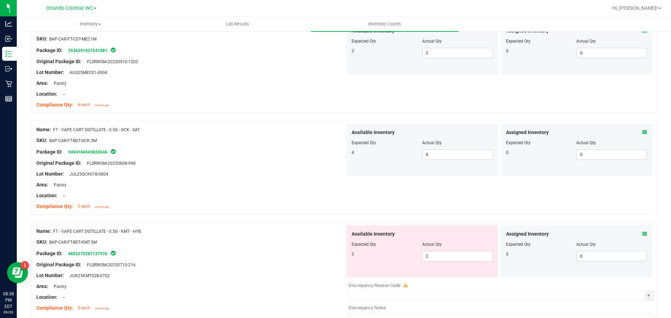
scroll to position [486, 0]
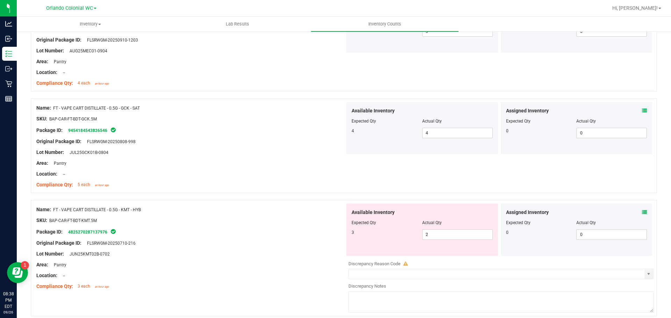
click at [642, 213] on icon at bounding box center [644, 212] width 5 height 5
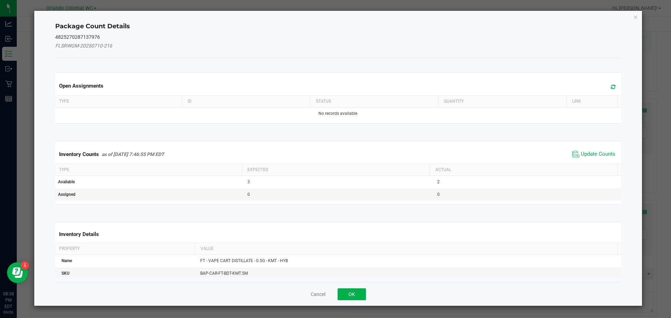
click at [594, 166] on th "Actual" at bounding box center [523, 170] width 188 height 12
click at [595, 154] on span "Update Counts" at bounding box center [597, 154] width 35 height 7
click at [594, 157] on span "Update Counts" at bounding box center [597, 154] width 35 height 7
click at [598, 151] on span "Update Counts" at bounding box center [597, 154] width 35 height 6
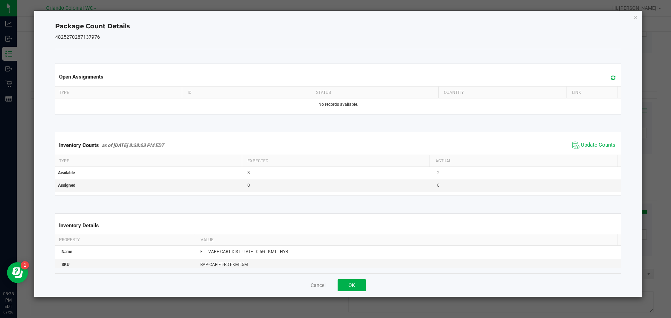
click at [636, 16] on icon "Close" at bounding box center [635, 17] width 5 height 8
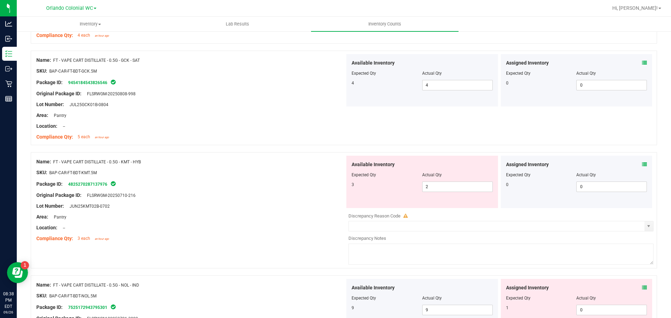
scroll to position [535, 0]
click at [438, 188] on input "2" at bounding box center [457, 187] width 70 height 10
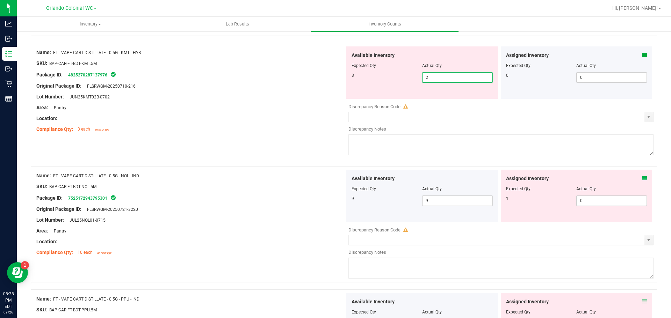
scroll to position [644, 0]
click at [642, 179] on icon at bounding box center [644, 178] width 5 height 5
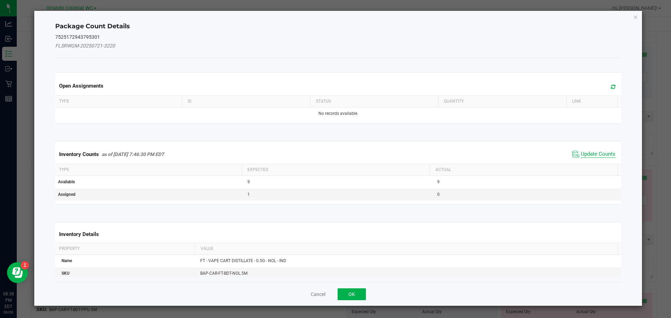
click at [588, 156] on span "Update Counts" at bounding box center [597, 154] width 35 height 7
click at [592, 157] on span "Update Counts" at bounding box center [597, 154] width 35 height 7
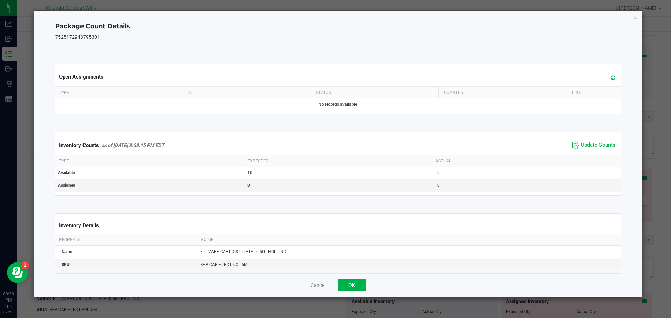
click at [596, 155] on th "Actual" at bounding box center [523, 161] width 188 height 12
click at [599, 148] on span "Update Counts" at bounding box center [597, 145] width 35 height 7
click at [636, 19] on icon "Close" at bounding box center [635, 17] width 5 height 8
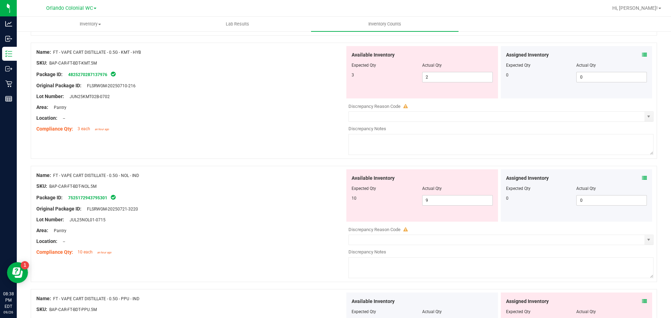
scroll to position [678, 0]
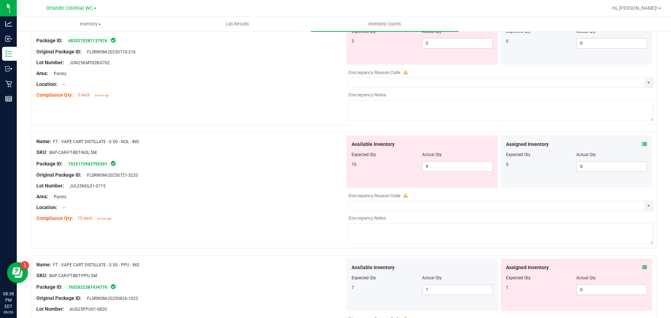
click at [642, 267] on icon at bounding box center [644, 267] width 5 height 5
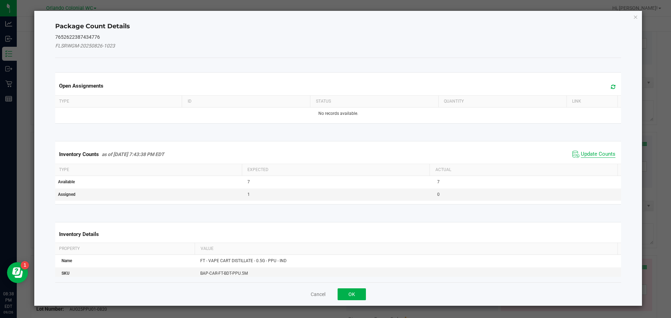
click at [595, 153] on span "Update Counts" at bounding box center [597, 154] width 35 height 7
click at [595, 157] on span "Update Counts" at bounding box center [597, 154] width 35 height 6
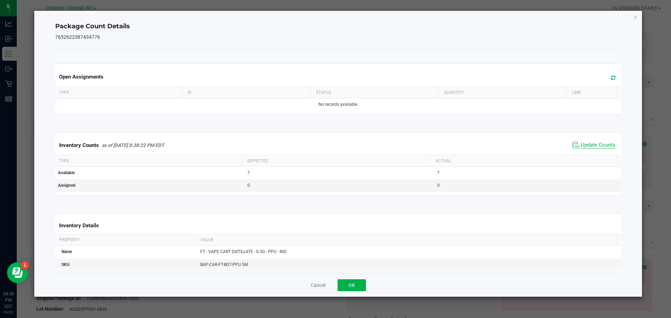
click at [599, 149] on span "Update Counts" at bounding box center [597, 145] width 35 height 7
click at [600, 149] on span "Update Counts" at bounding box center [597, 145] width 35 height 7
click at [634, 17] on icon "Close" at bounding box center [635, 17] width 5 height 8
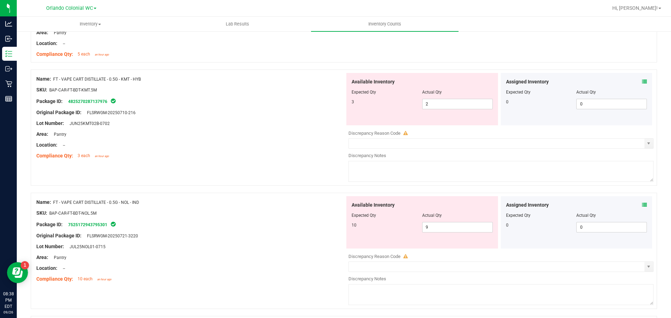
scroll to position [617, 0]
click at [439, 104] on input "2" at bounding box center [457, 104] width 70 height 10
type input "3"
click at [245, 126] on div "Lot Number: JUN25KMT02B-0702" at bounding box center [190, 122] width 308 height 7
type input "3"
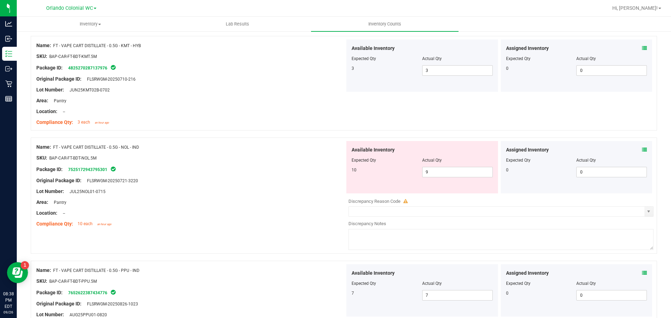
scroll to position [663, 0]
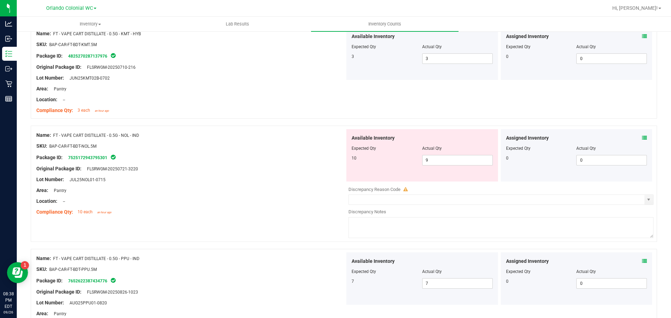
click at [642, 138] on icon at bounding box center [644, 138] width 5 height 5
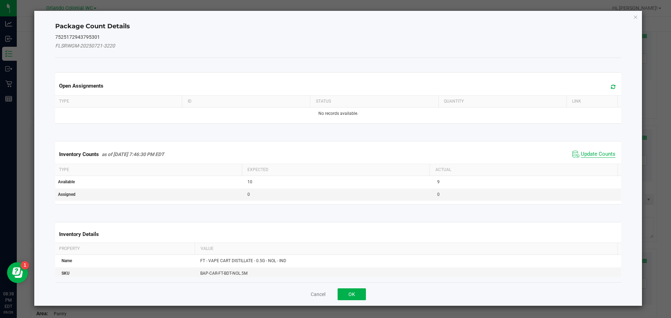
click at [590, 156] on span "Update Counts" at bounding box center [597, 154] width 35 height 7
click at [594, 157] on span "Update Counts" at bounding box center [597, 154] width 35 height 7
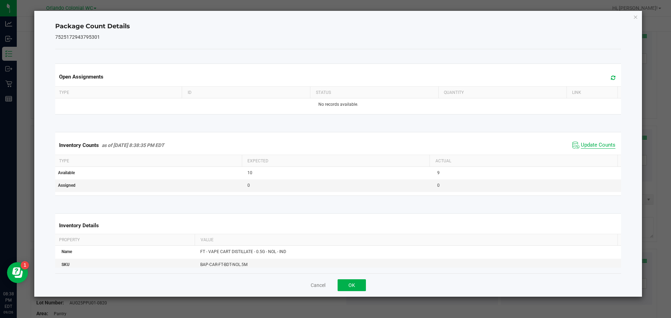
click at [594, 149] on span "Update Counts" at bounding box center [597, 145] width 35 height 7
click at [599, 142] on span "Update Counts" at bounding box center [597, 145] width 35 height 7
click at [637, 16] on icon "Close" at bounding box center [635, 17] width 5 height 8
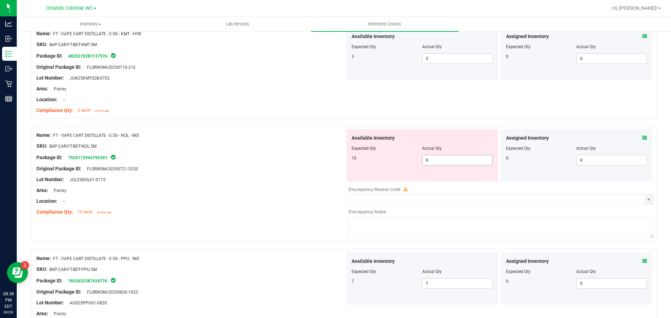
click at [450, 158] on input "9" at bounding box center [457, 160] width 70 height 10
type input "10"
click at [211, 195] on div at bounding box center [190, 195] width 308 height 3
type input "10"
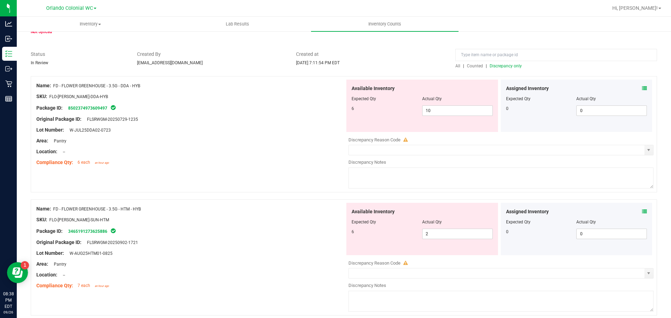
scroll to position [0, 0]
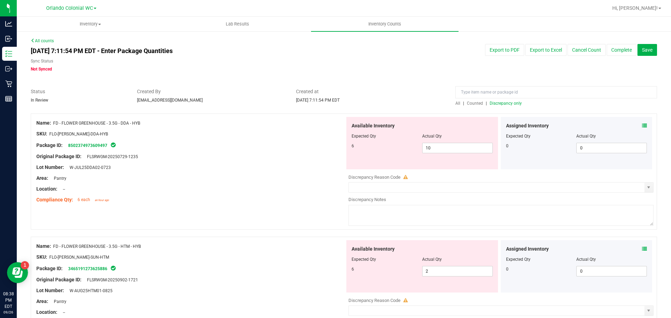
click at [502, 103] on span "Discrepancy only" at bounding box center [505, 103] width 32 height 5
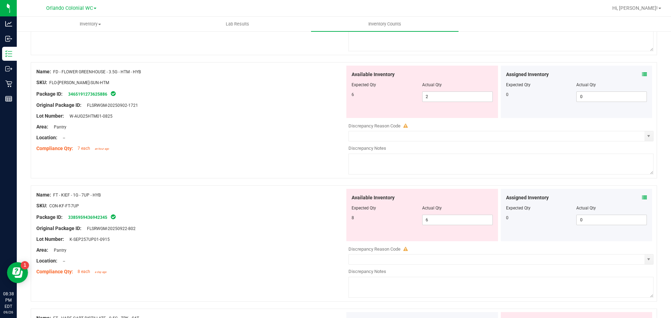
scroll to position [314, 0]
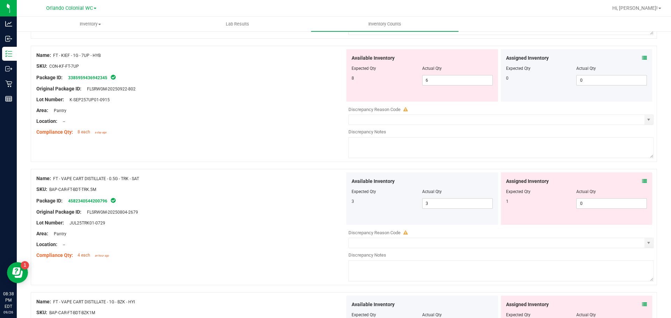
click at [642, 182] on icon at bounding box center [644, 181] width 5 height 5
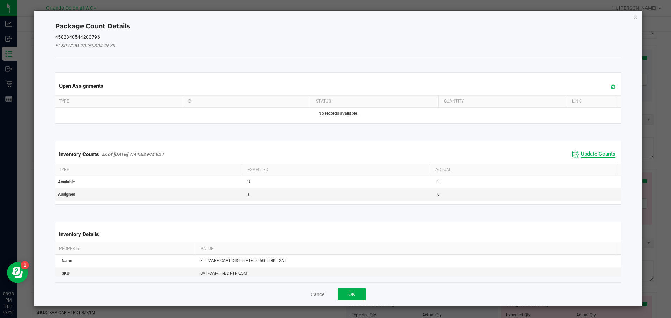
click at [594, 157] on span "Update Counts" at bounding box center [597, 154] width 35 height 7
click at [594, 157] on span "Update Counts" at bounding box center [597, 154] width 35 height 6
click at [602, 151] on span "Update Counts" at bounding box center [597, 154] width 35 height 6
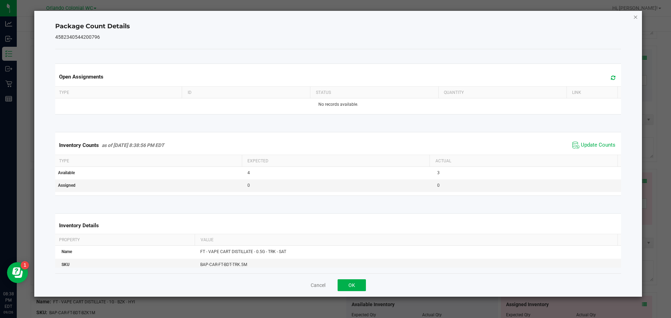
click at [637, 17] on icon "Close" at bounding box center [635, 17] width 5 height 8
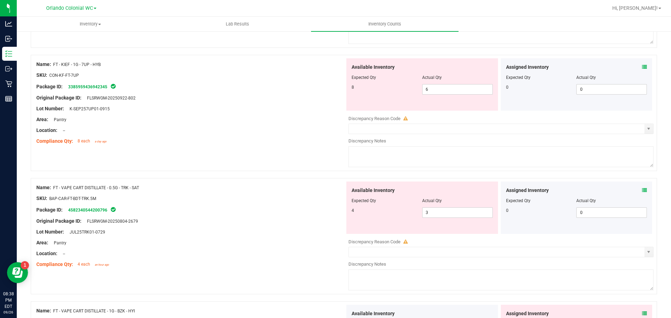
scroll to position [305, 0]
click at [440, 212] on input "3" at bounding box center [457, 213] width 70 height 10
type input "4"
click at [255, 215] on div at bounding box center [190, 215] width 308 height 3
type input "4"
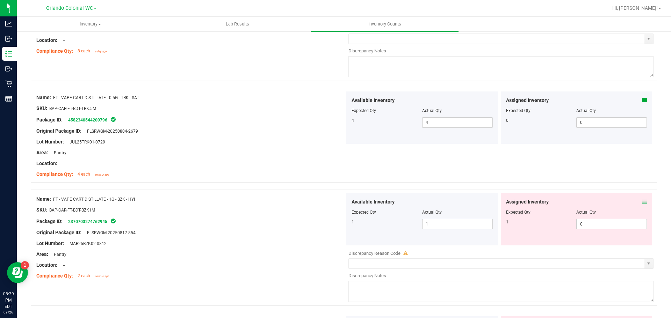
scroll to position [411, 0]
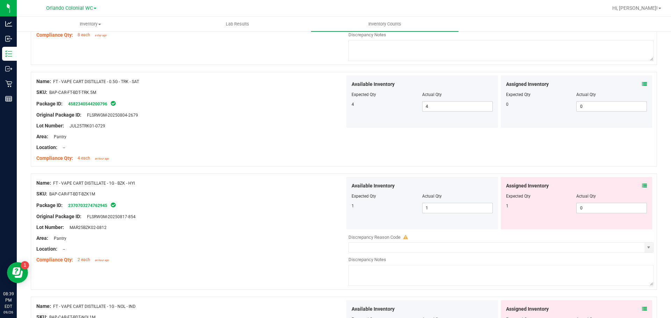
click at [642, 187] on icon at bounding box center [644, 185] width 5 height 5
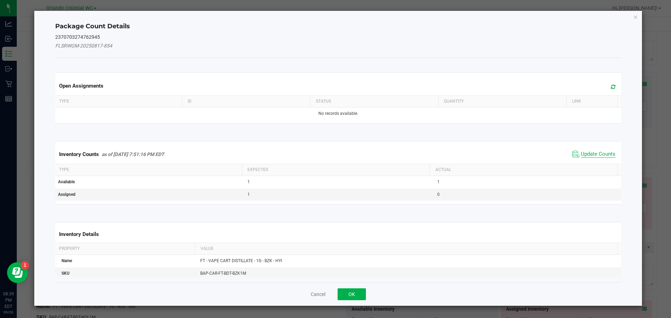
click at [584, 155] on span "Update Counts" at bounding box center [597, 154] width 35 height 7
click at [590, 157] on span "Update Counts" at bounding box center [597, 154] width 35 height 7
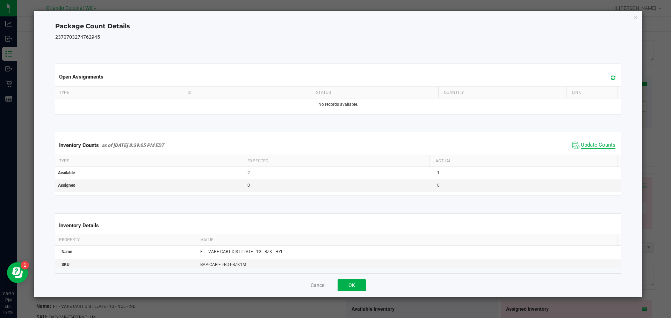
click at [591, 149] on span "Update Counts" at bounding box center [597, 145] width 35 height 7
click at [596, 148] on span "Update Counts" at bounding box center [597, 145] width 35 height 6
click at [635, 16] on icon "Close" at bounding box center [635, 17] width 5 height 8
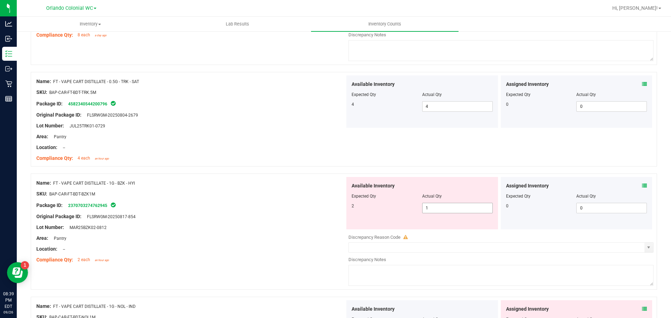
click at [440, 209] on input "1" at bounding box center [457, 208] width 70 height 10
type input "2"
click at [259, 237] on div "Area: Pantry" at bounding box center [190, 238] width 308 height 7
type input "2"
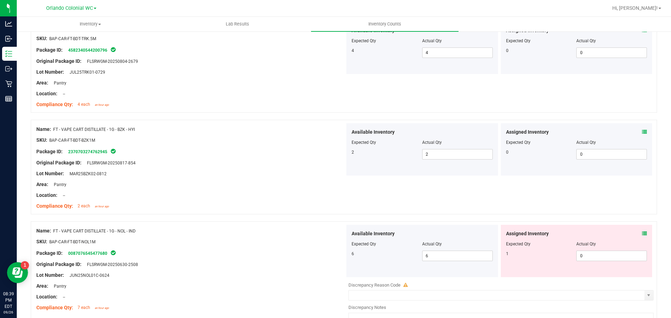
scroll to position [498, 0]
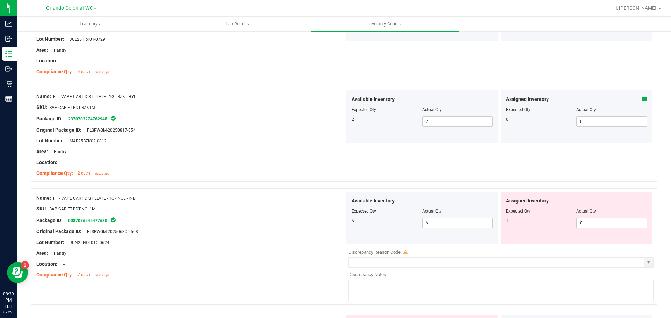
click at [642, 201] on icon at bounding box center [644, 200] width 5 height 5
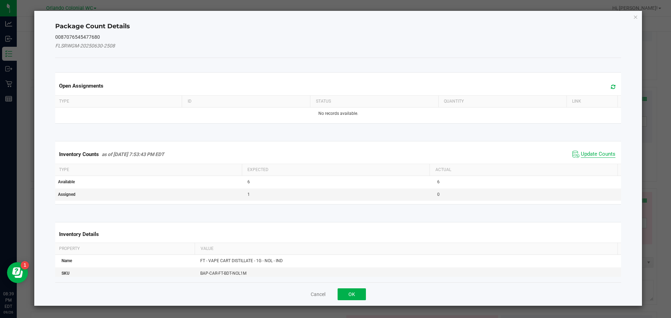
click at [590, 155] on span "Update Counts" at bounding box center [597, 154] width 35 height 7
click at [594, 157] on span "Update Counts" at bounding box center [597, 154] width 35 height 6
click at [599, 151] on span "Update Counts" at bounding box center [597, 154] width 35 height 6
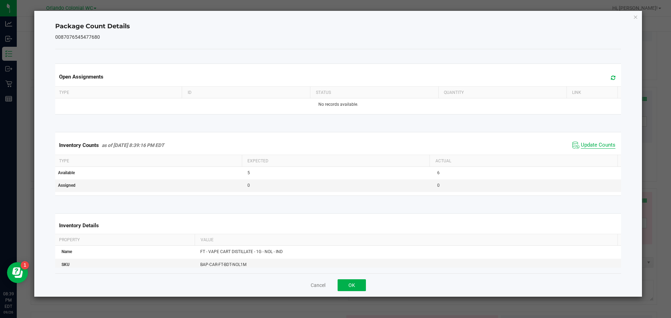
click at [599, 148] on span "Update Counts" at bounding box center [597, 145] width 35 height 7
click at [635, 19] on icon "Close" at bounding box center [635, 17] width 5 height 8
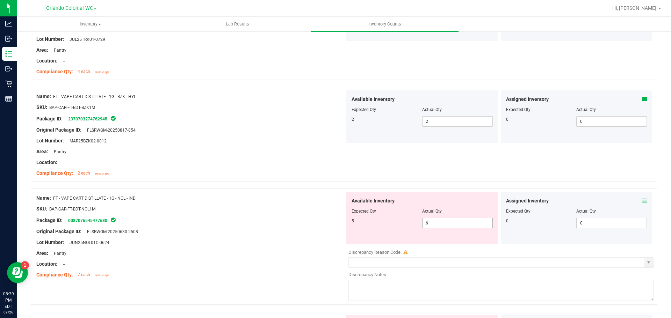
click at [450, 223] on input "6" at bounding box center [457, 223] width 70 height 10
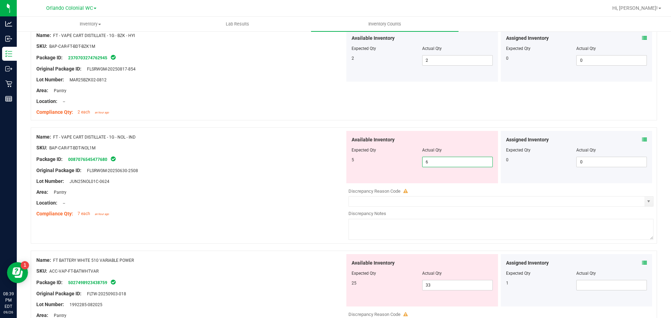
scroll to position [588, 0]
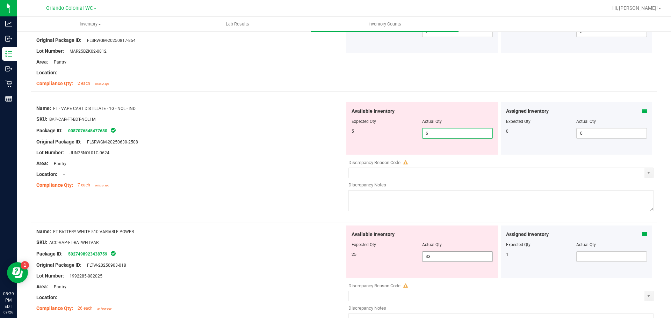
click at [436, 256] on input "33" at bounding box center [457, 257] width 70 height 10
click at [642, 234] on icon at bounding box center [644, 234] width 5 height 5
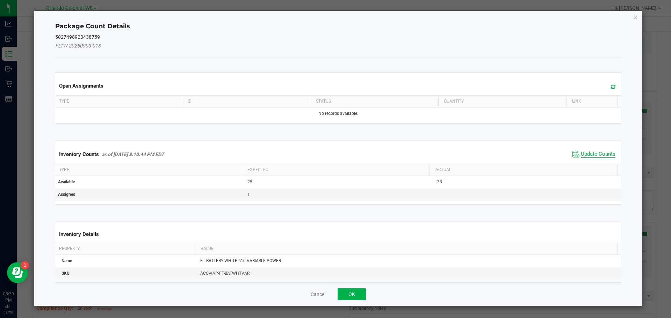
click at [599, 155] on span "Update Counts" at bounding box center [597, 154] width 35 height 7
click at [591, 157] on span "Update Counts" at bounding box center [597, 154] width 35 height 7
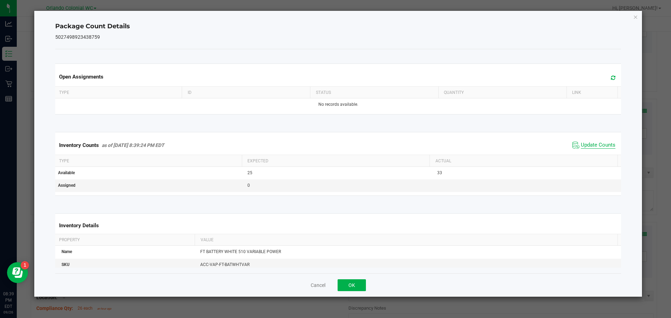
click at [601, 149] on span "Update Counts" at bounding box center [597, 145] width 35 height 7
click at [597, 149] on span "Update Counts" at bounding box center [597, 145] width 35 height 7
click at [635, 17] on icon "Close" at bounding box center [635, 17] width 5 height 8
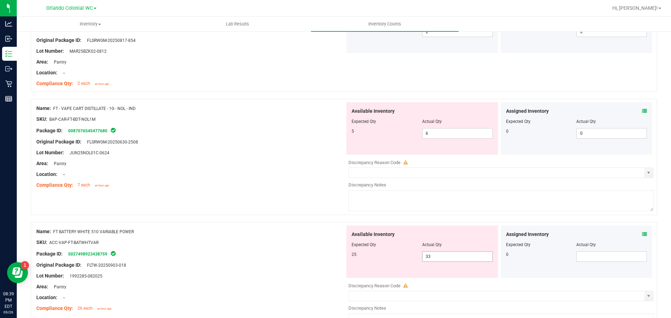
click at [452, 255] on input "33" at bounding box center [457, 257] width 70 height 10
type input "3"
type input "25"
click at [249, 252] on div "Package ID: 5027498923438759" at bounding box center [190, 254] width 308 height 8
type input "25"
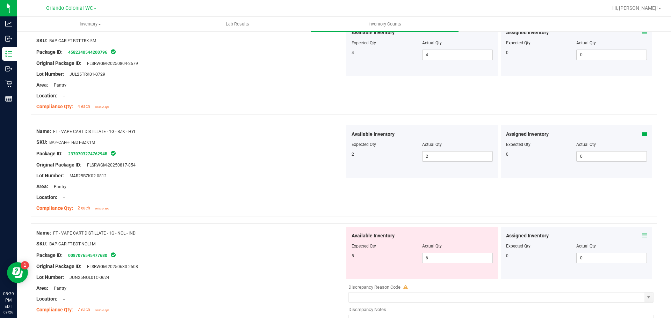
scroll to position [464, 0]
click at [452, 255] on input "6" at bounding box center [457, 257] width 70 height 10
type input "5"
click at [269, 278] on div "Lot Number: JUN25NOL01C-0624" at bounding box center [190, 276] width 308 height 7
type input "5"
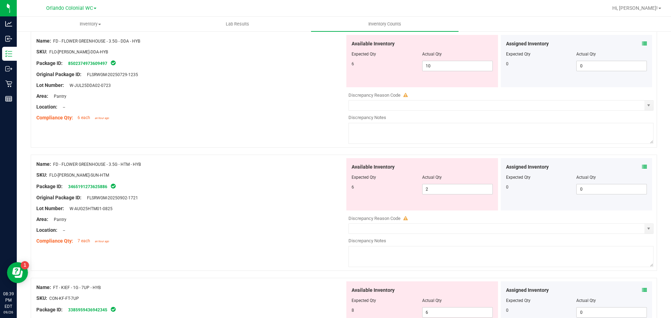
scroll to position [0, 0]
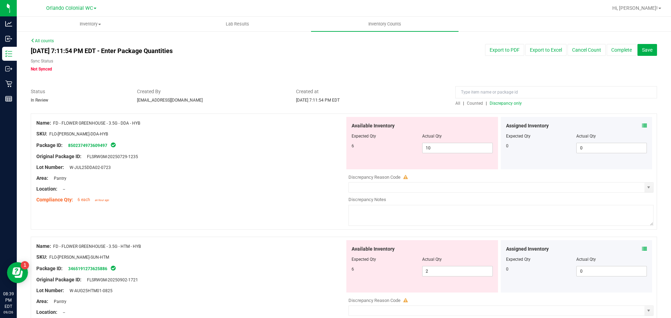
click at [502, 103] on span "Discrepancy only" at bounding box center [505, 103] width 32 height 5
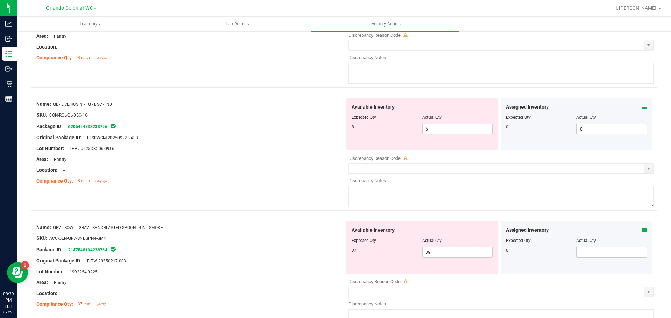
scroll to position [454, 0]
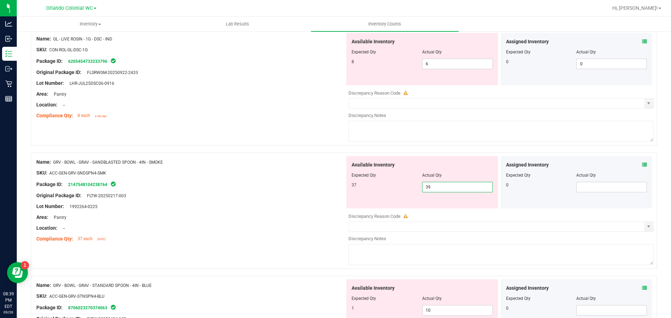
click at [432, 187] on span "39 39" at bounding box center [457, 187] width 71 height 10
type input "37"
click at [242, 222] on div at bounding box center [190, 222] width 308 height 3
type input "37"
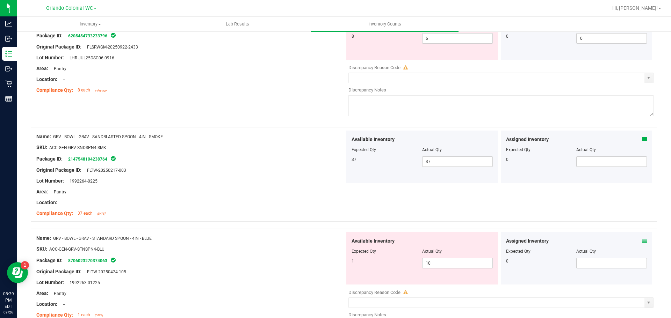
scroll to position [485, 0]
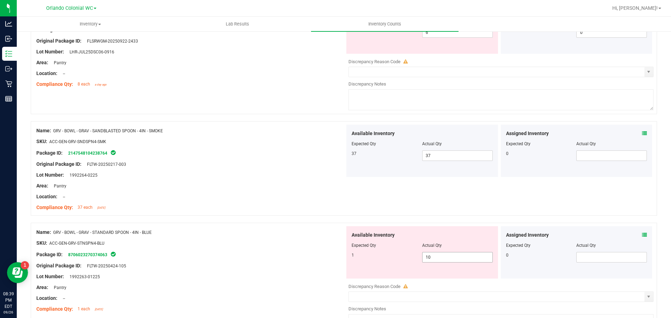
click at [458, 262] on input "10" at bounding box center [457, 258] width 70 height 10
type input "1"
click at [265, 257] on div "Package ID: 8706023270374063" at bounding box center [190, 254] width 308 height 8
type input "1"
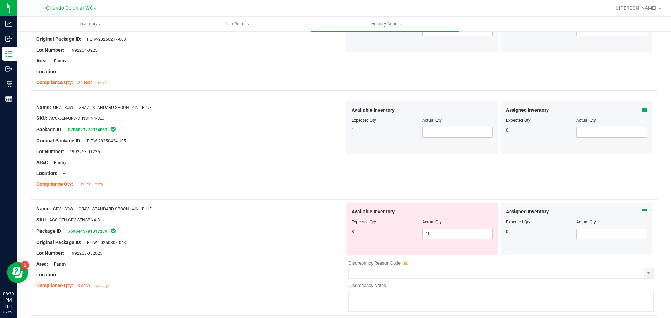
scroll to position [610, 0]
click at [464, 234] on input "10" at bounding box center [457, 235] width 70 height 10
type input "1"
type input "8"
click at [260, 249] on div at bounding box center [190, 248] width 308 height 3
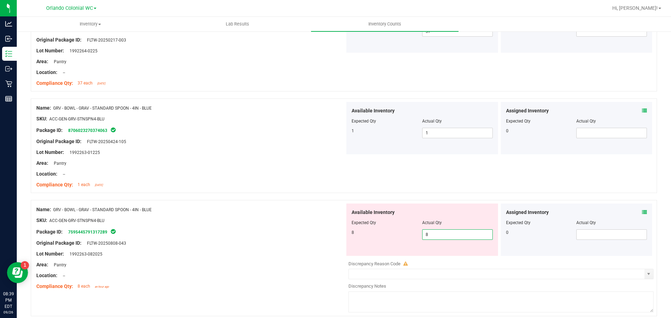
type input "8"
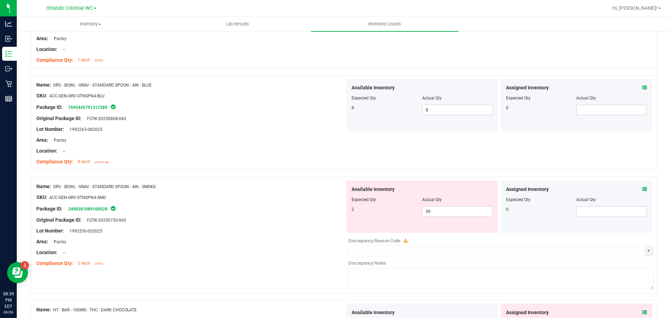
scroll to position [734, 0]
click at [642, 190] on icon at bounding box center [644, 189] width 5 height 5
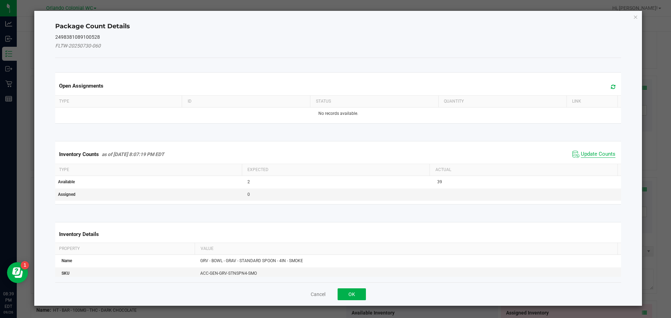
click at [596, 156] on span "Update Counts" at bounding box center [597, 154] width 35 height 7
click at [598, 153] on span "Update Counts" at bounding box center [597, 154] width 35 height 6
click at [598, 151] on span "Update Counts" at bounding box center [597, 154] width 35 height 6
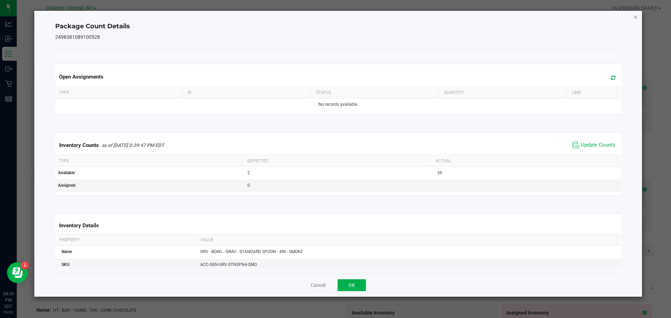
click at [637, 16] on icon "Close" at bounding box center [635, 17] width 5 height 8
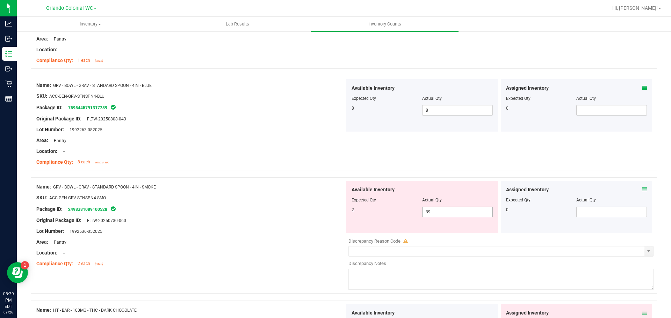
click at [448, 214] on input "39" at bounding box center [457, 212] width 70 height 10
type input "3"
type input "2"
click at [247, 233] on div "Lot Number: 1992536-052025" at bounding box center [190, 231] width 308 height 7
type input "2"
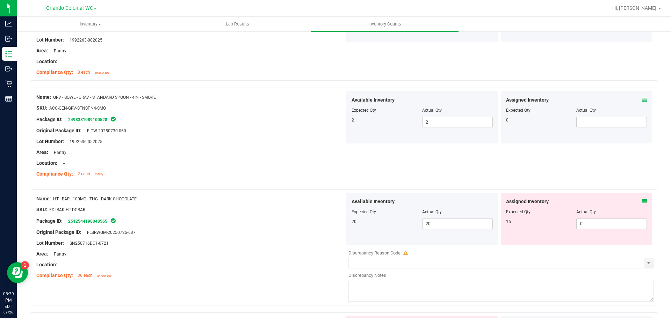
scroll to position [837, 0]
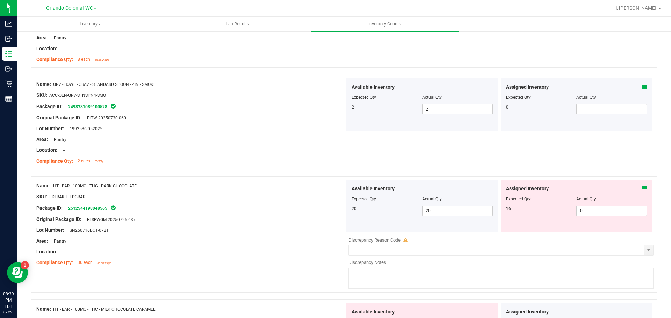
click at [642, 190] on icon at bounding box center [644, 188] width 5 height 5
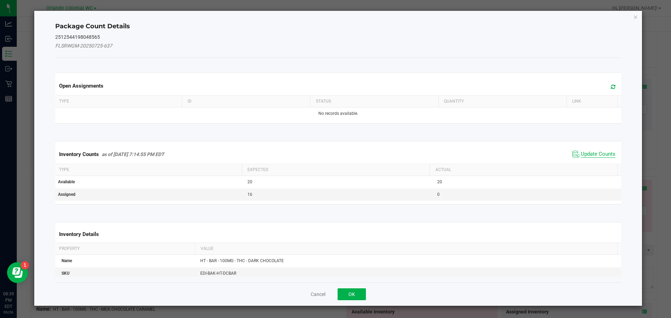
click at [585, 155] on span "Update Counts" at bounding box center [597, 154] width 35 height 7
click at [589, 157] on span "Update Counts" at bounding box center [597, 154] width 35 height 6
click at [595, 163] on th "Actual" at bounding box center [523, 169] width 188 height 12
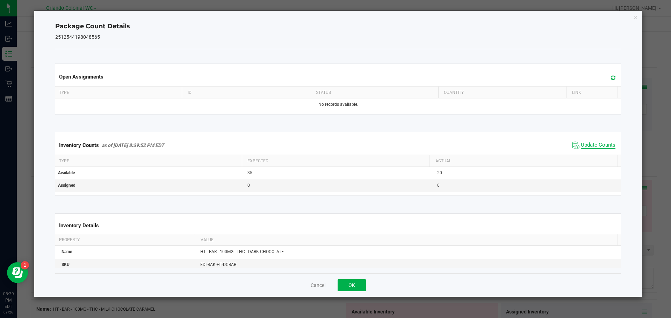
click at [592, 149] on span "Update Counts" at bounding box center [597, 145] width 35 height 7
click at [637, 13] on icon "Close" at bounding box center [635, 17] width 5 height 8
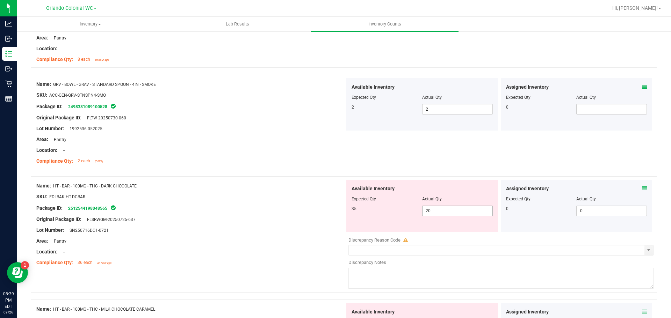
click at [456, 211] on input "20" at bounding box center [457, 211] width 70 height 10
type input "2"
type input "35"
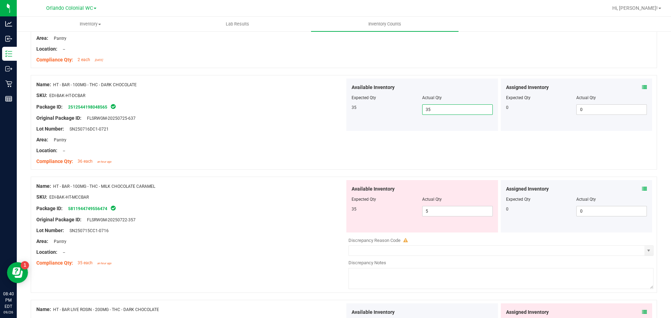
scroll to position [942, 0]
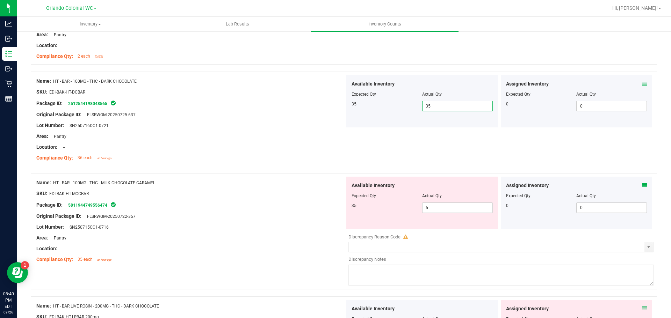
click at [642, 183] on icon at bounding box center [644, 185] width 5 height 5
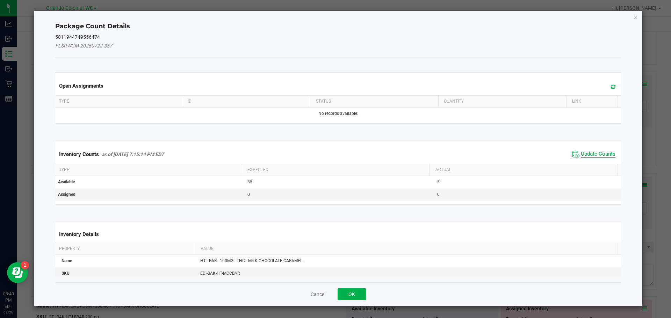
click at [593, 156] on span "Update Counts" at bounding box center [597, 154] width 35 height 7
click at [596, 157] on span "Update Counts" at bounding box center [597, 154] width 35 height 7
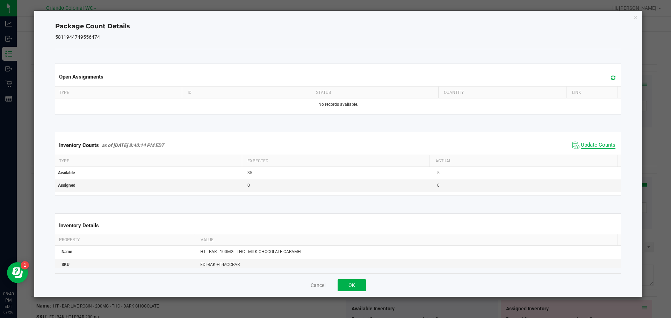
click at [595, 149] on span "Update Counts" at bounding box center [597, 145] width 35 height 7
click at [635, 16] on icon "Close" at bounding box center [635, 17] width 5 height 8
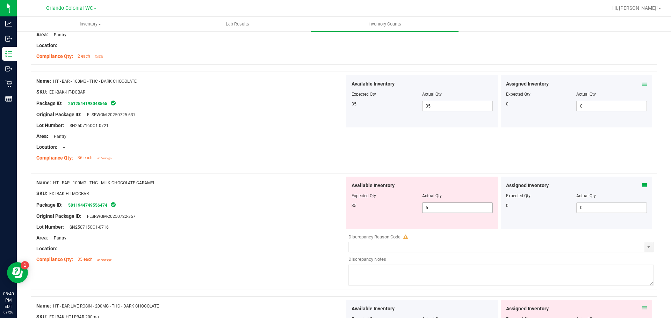
click at [460, 209] on input "5" at bounding box center [457, 208] width 70 height 10
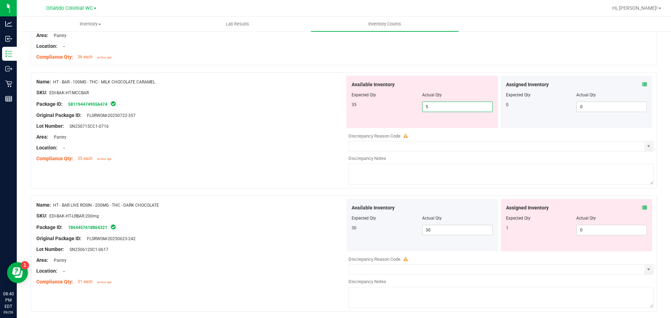
scroll to position [1046, 0]
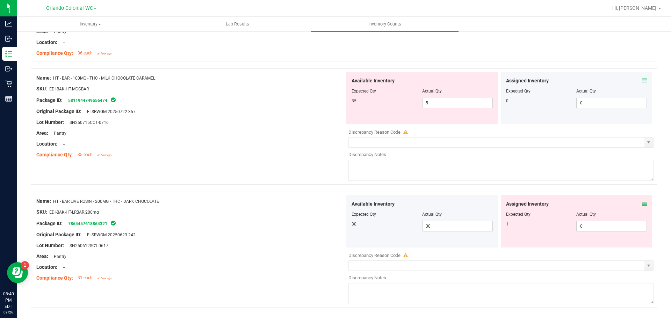
click at [642, 202] on icon at bounding box center [644, 204] width 5 height 5
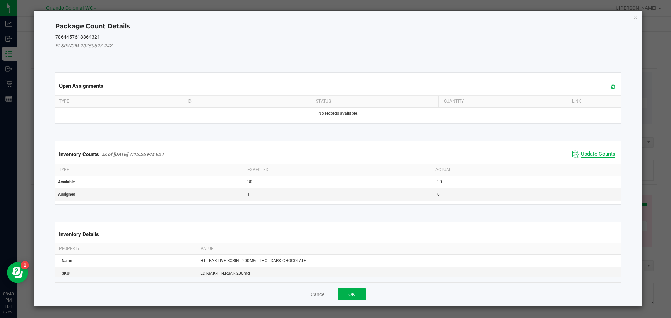
click at [602, 155] on span "Update Counts" at bounding box center [597, 154] width 35 height 7
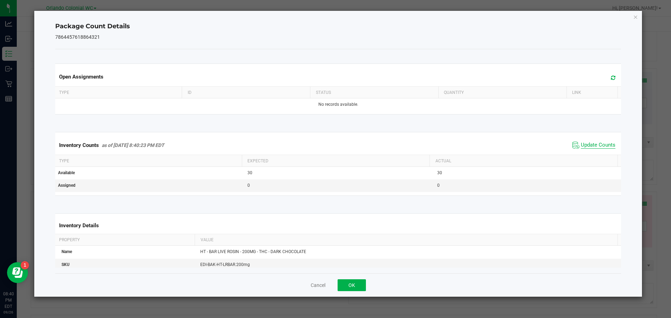
click at [600, 146] on span "Update Counts" at bounding box center [597, 145] width 35 height 7
click at [634, 16] on icon "Close" at bounding box center [635, 17] width 5 height 8
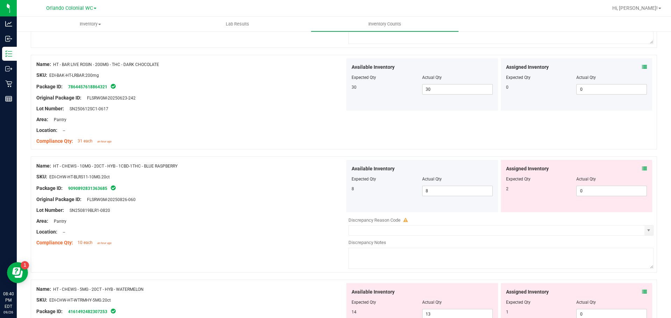
scroll to position [1186, 0]
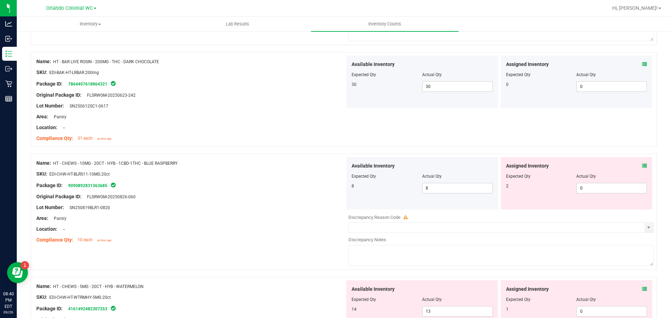
click at [642, 165] on div "Assigned Inventory Expected Qty Actual Qty 2 0 0" at bounding box center [576, 183] width 152 height 52
click at [642, 165] on icon at bounding box center [644, 165] width 5 height 5
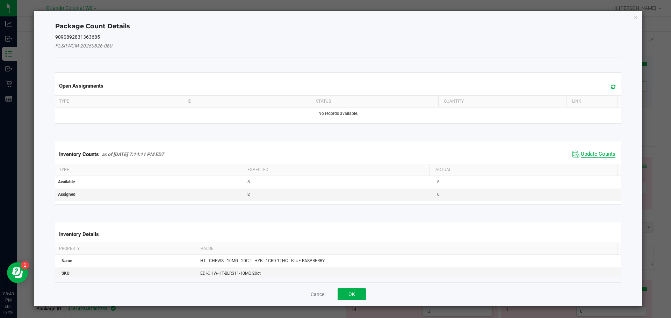
click at [586, 153] on span "Update Counts" at bounding box center [597, 154] width 35 height 7
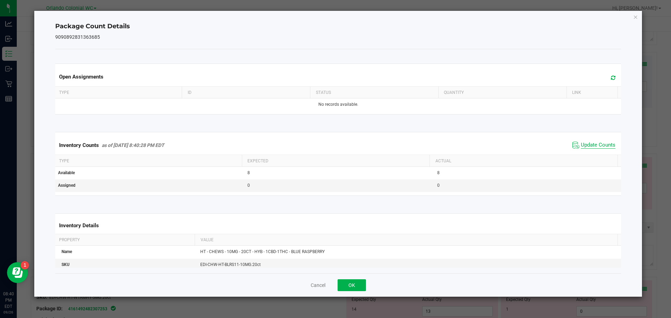
click at [591, 147] on span "Update Counts" at bounding box center [597, 145] width 35 height 7
click at [636, 19] on icon "Close" at bounding box center [635, 17] width 5 height 8
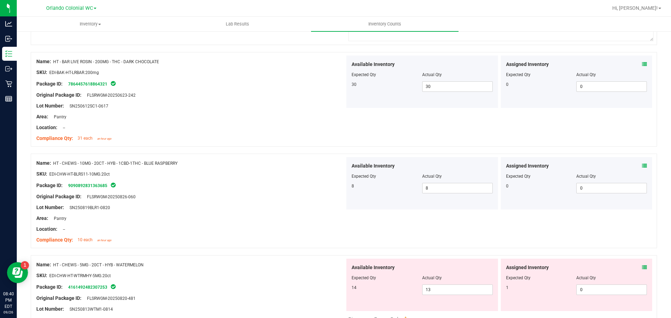
click at [642, 265] on icon at bounding box center [644, 267] width 5 height 5
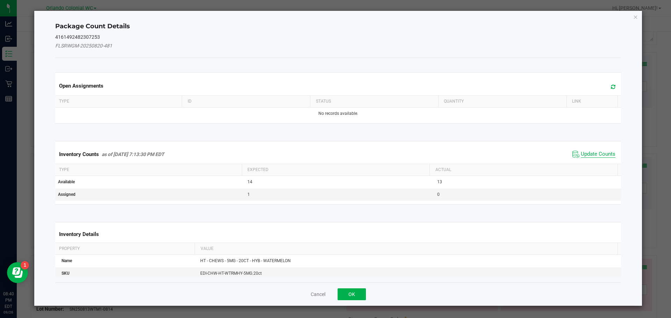
click at [597, 154] on span "Update Counts" at bounding box center [597, 154] width 35 height 7
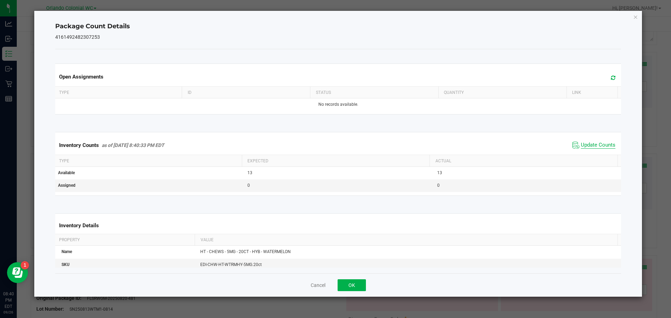
click at [597, 147] on span "Update Counts" at bounding box center [597, 145] width 35 height 7
click at [637, 16] on icon "Close" at bounding box center [635, 17] width 5 height 8
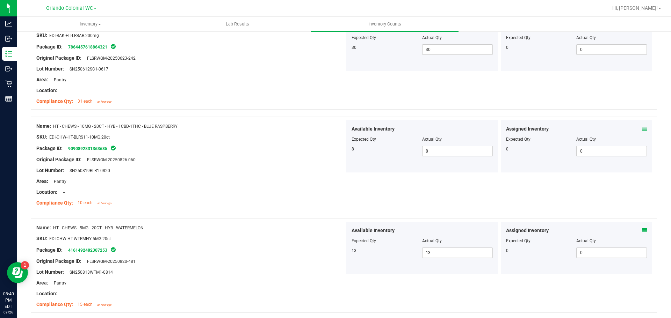
scroll to position [1326, 0]
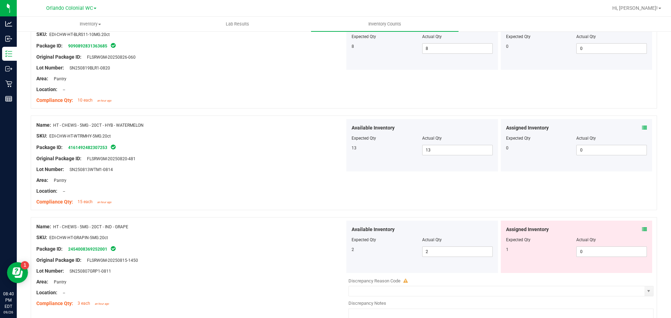
click at [642, 228] on icon at bounding box center [644, 229] width 5 height 5
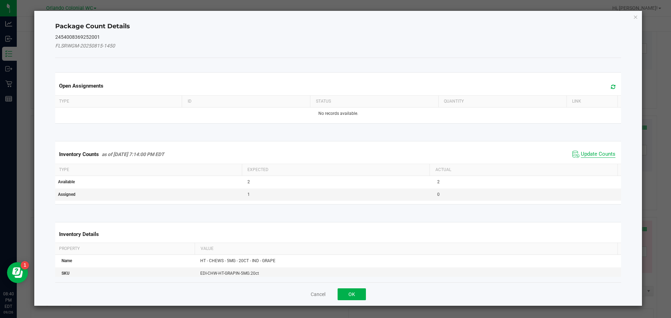
click at [594, 151] on span "Update Counts" at bounding box center [593, 154] width 46 height 10
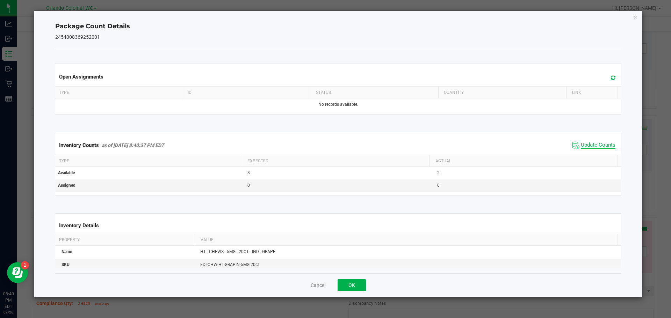
click at [594, 151] on span "Update Counts" at bounding box center [593, 145] width 46 height 10
click at [596, 146] on span "Update Counts" at bounding box center [597, 145] width 35 height 7
click at [636, 16] on icon "Close" at bounding box center [635, 17] width 5 height 8
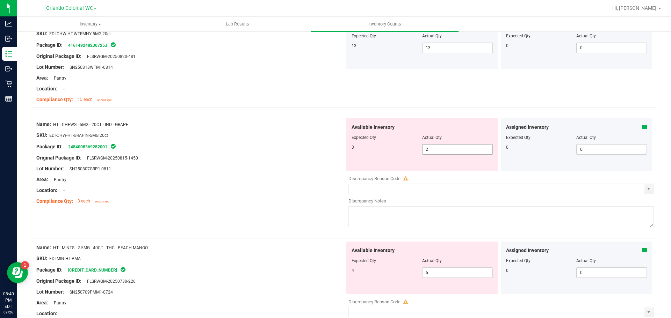
scroll to position [1431, 0]
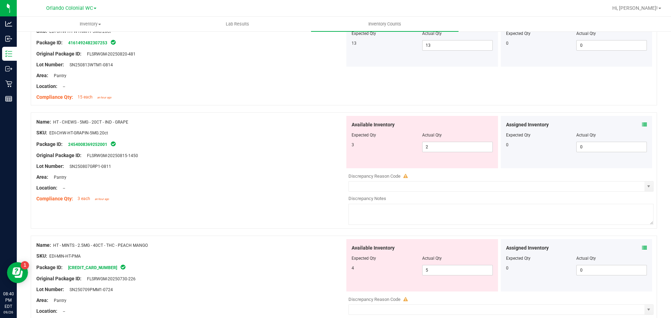
click at [642, 246] on icon at bounding box center [644, 248] width 5 height 5
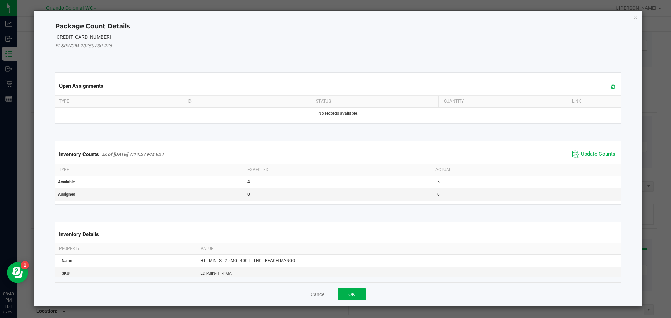
click at [598, 150] on span "Update Counts" at bounding box center [593, 154] width 46 height 10
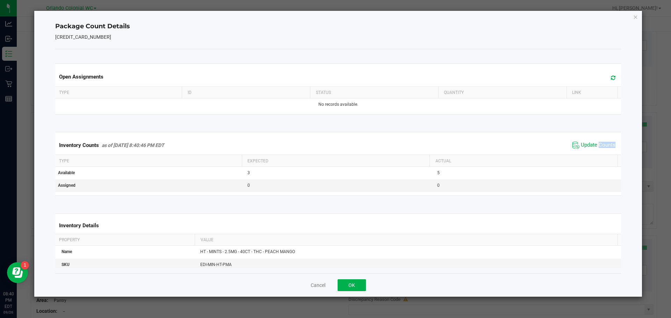
click at [598, 150] on span "Update Counts" at bounding box center [593, 145] width 46 height 10
click at [599, 147] on span "Update Counts" at bounding box center [597, 145] width 35 height 7
click at [599, 142] on span "Update Counts" at bounding box center [597, 145] width 35 height 6
click at [634, 17] on icon "Close" at bounding box center [635, 17] width 5 height 8
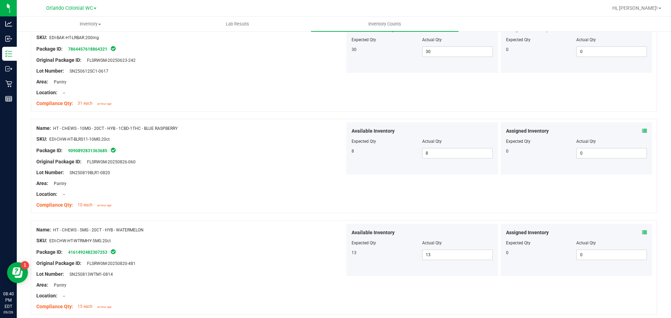
scroll to position [1081, 0]
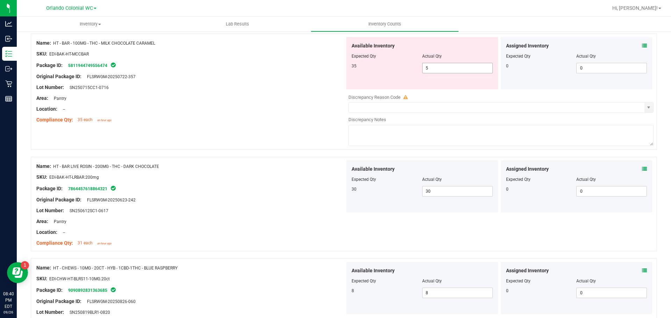
click at [447, 64] on span "5 5" at bounding box center [457, 68] width 71 height 10
type input "35"
drag, startPoint x: 220, startPoint y: 80, endPoint x: 225, endPoint y: 80, distance: 5.2
click at [220, 80] on div "Original Package ID: FLSRWGM-20250722-357" at bounding box center [190, 76] width 308 height 7
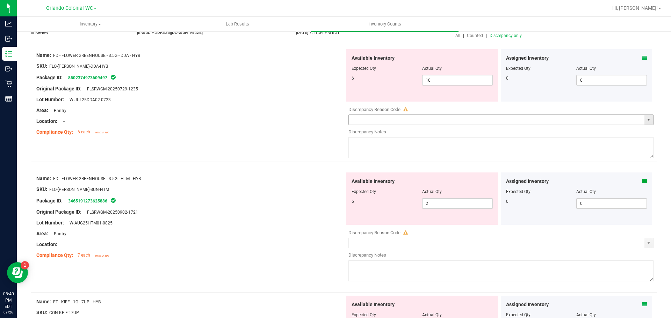
scroll to position [0, 0]
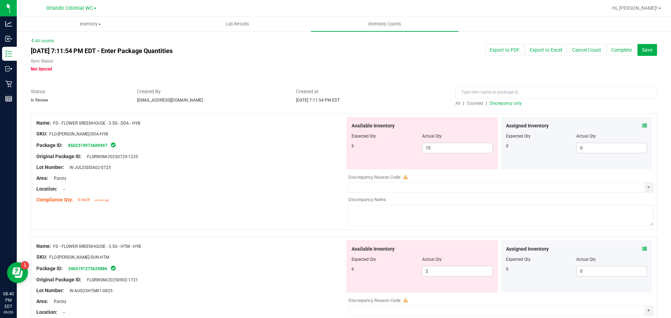
click at [507, 99] on div at bounding box center [556, 94] width 202 height 12
click at [508, 103] on span "Discrepancy only" at bounding box center [505, 103] width 32 height 5
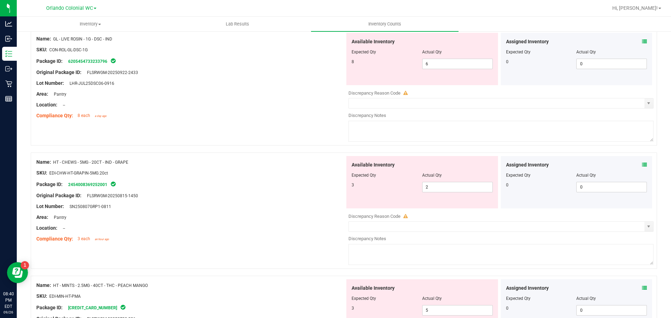
scroll to position [489, 0]
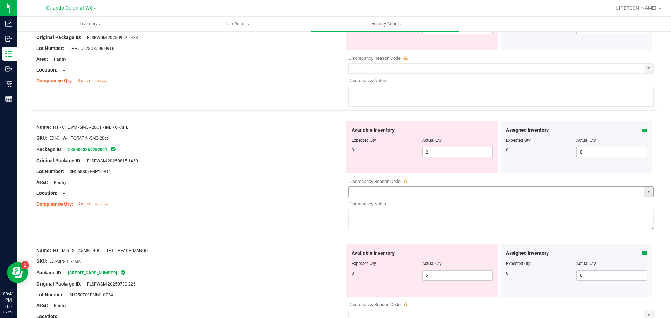
click at [642, 253] on icon at bounding box center [644, 253] width 5 height 5
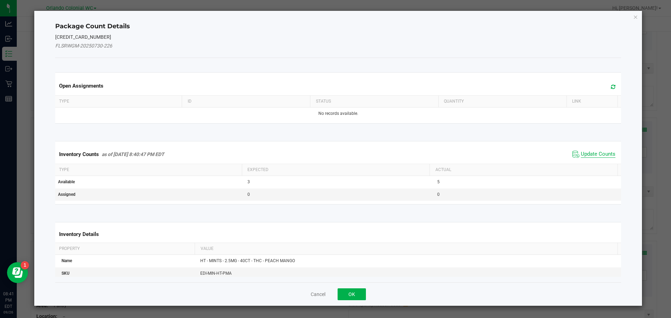
click at [590, 152] on span "Update Counts" at bounding box center [597, 154] width 35 height 7
click at [594, 157] on span "Update Counts" at bounding box center [597, 154] width 35 height 7
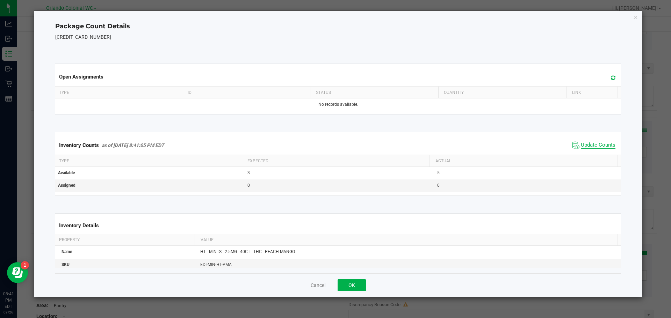
click at [593, 149] on span "Update Counts" at bounding box center [597, 145] width 35 height 7
click at [634, 15] on icon "Close" at bounding box center [635, 17] width 5 height 8
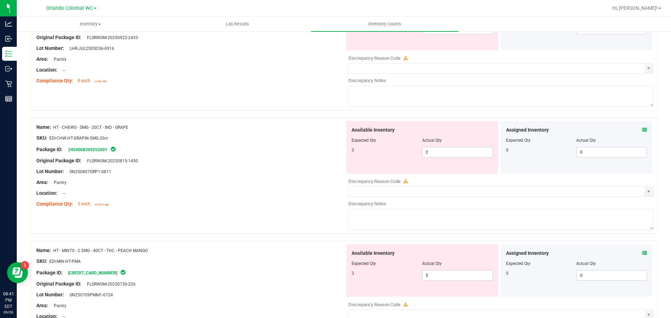
click at [601, 203] on div "Discrepancy Notes" at bounding box center [500, 203] width 305 height 7
click at [462, 153] on input "2" at bounding box center [457, 152] width 70 height 10
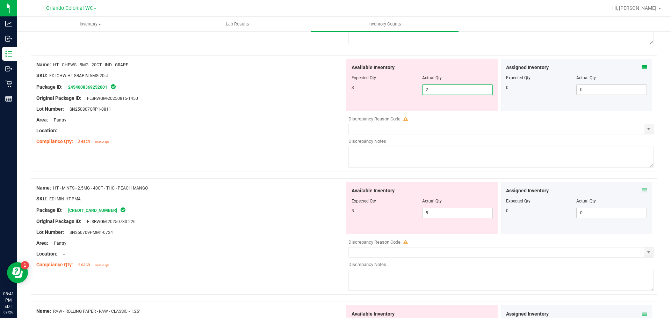
scroll to position [549, 0]
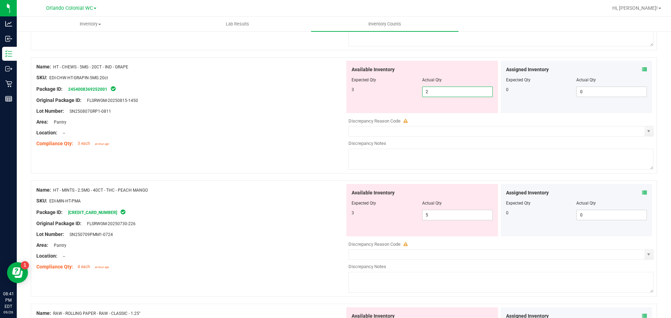
click at [642, 195] on icon at bounding box center [644, 192] width 5 height 5
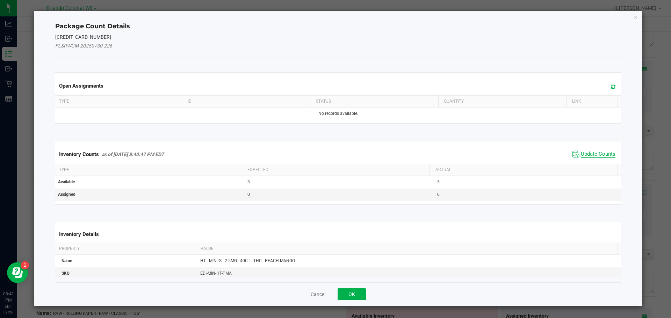
click at [588, 155] on span "Update Counts" at bounding box center [597, 154] width 35 height 7
click at [590, 157] on span "Update Counts" at bounding box center [597, 154] width 35 height 6
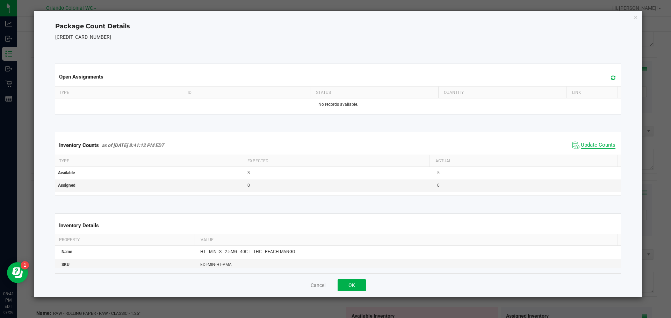
click at [592, 149] on span "Update Counts" at bounding box center [597, 145] width 35 height 7
click at [636, 16] on icon "Close" at bounding box center [635, 17] width 5 height 8
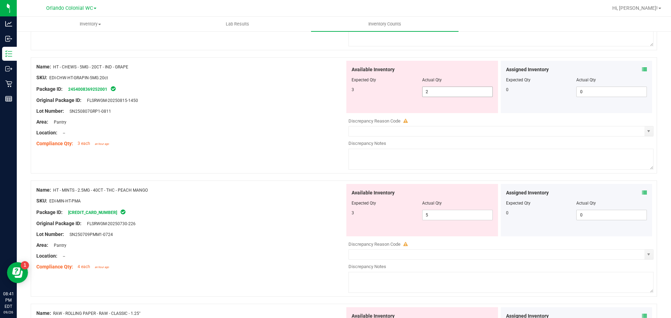
click at [451, 93] on input "2" at bounding box center [457, 92] width 70 height 10
type input "3"
click at [246, 112] on div "Lot Number: SN250807GRP1-0811" at bounding box center [190, 111] width 308 height 7
type input "3"
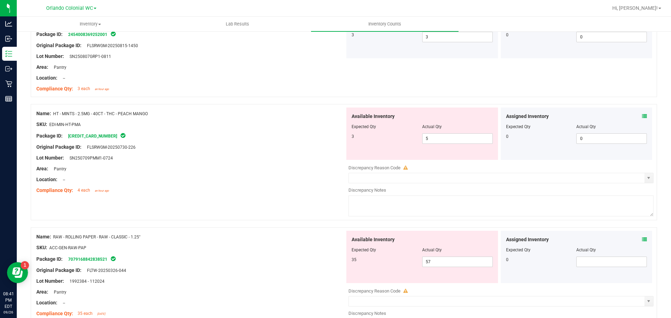
scroll to position [604, 0]
click at [456, 263] on input "57" at bounding box center [457, 262] width 70 height 10
type input "5"
type input "35"
click at [249, 252] on div at bounding box center [190, 253] width 308 height 3
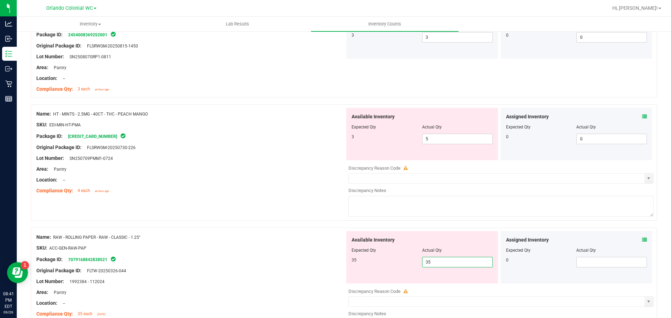
type input "35"
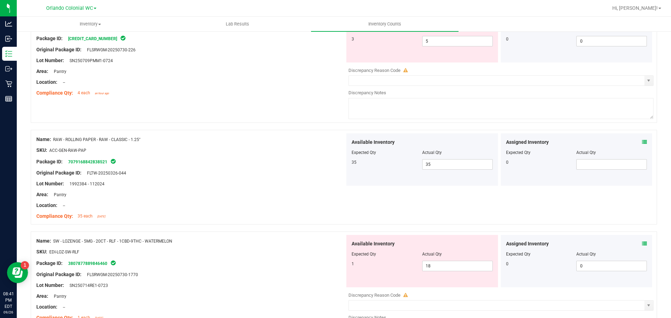
scroll to position [703, 0]
click at [449, 265] on input "18" at bounding box center [457, 265] width 70 height 10
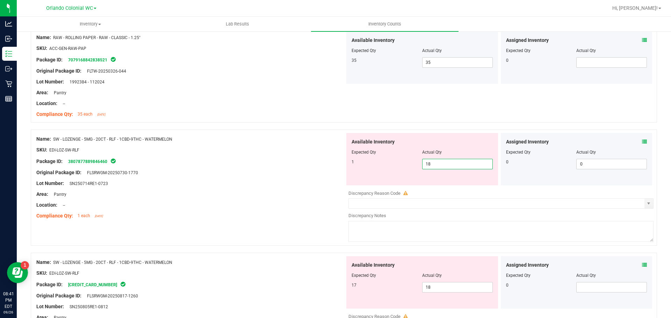
scroll to position [802, 0]
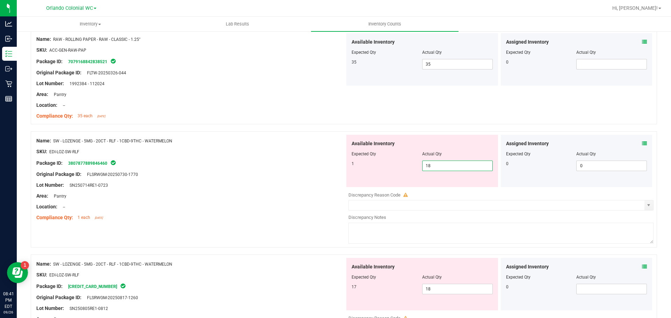
type input "1"
click at [446, 290] on div "Available Inventory Expected Qty Actual Qty 17 18 18" at bounding box center [499, 313] width 308 height 111
type input "1"
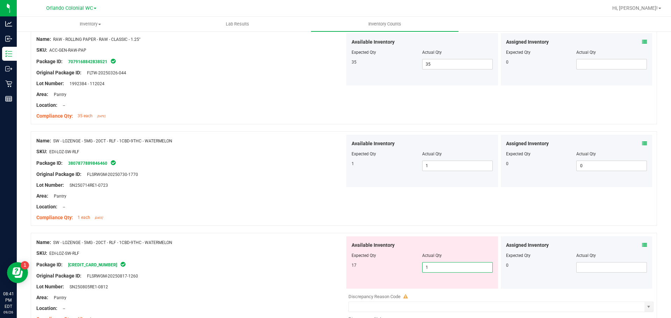
type input "17"
click at [241, 259] on div at bounding box center [190, 258] width 308 height 3
type input "17"
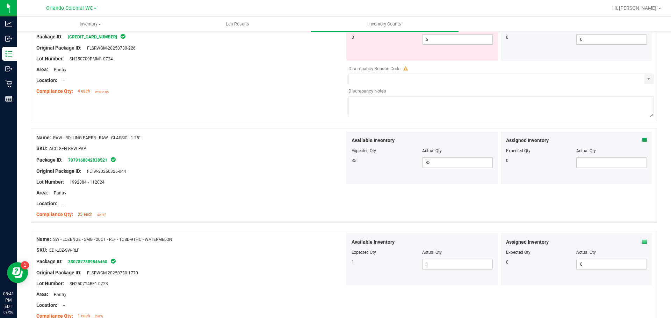
scroll to position [649, 0]
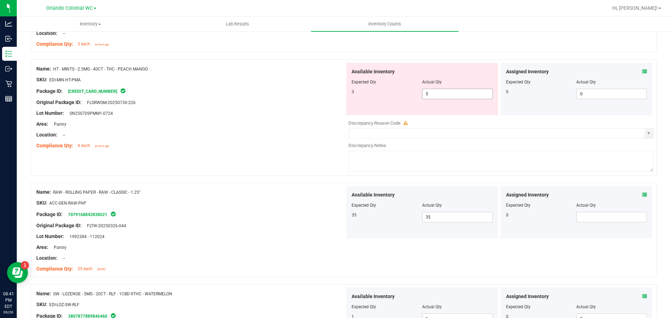
click at [452, 94] on input "5" at bounding box center [457, 94] width 70 height 10
type input "3"
click at [260, 180] on div "Name: FD - FLOWER GREENHOUSE - 3.5G - DDA - HYB SKU: FLO-[PERSON_NAME]-DDA-HYB …" at bounding box center [344, 227] width 626 height 1524
type input "3"
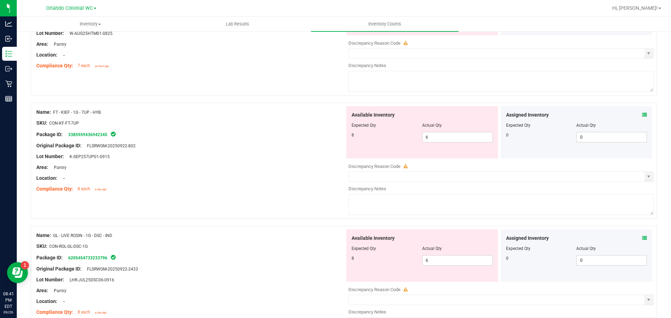
scroll to position [0, 0]
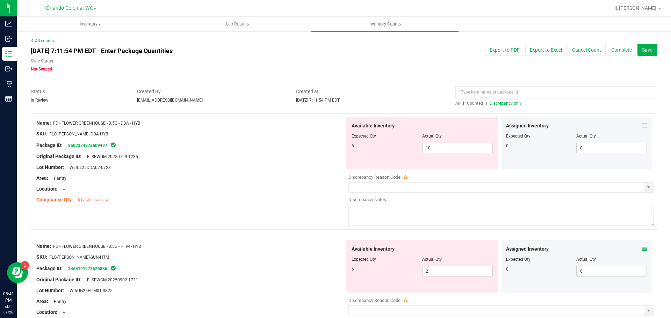
click at [505, 102] on span "Discrepancy only" at bounding box center [505, 103] width 32 height 5
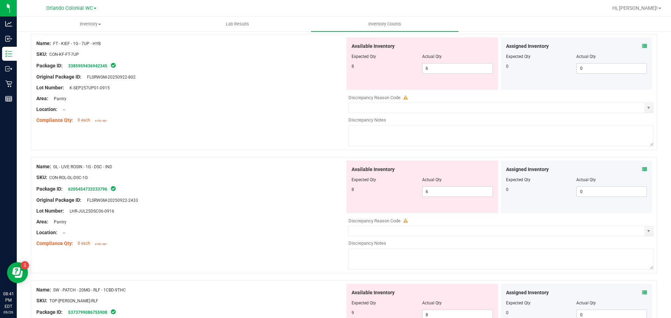
scroll to position [349, 0]
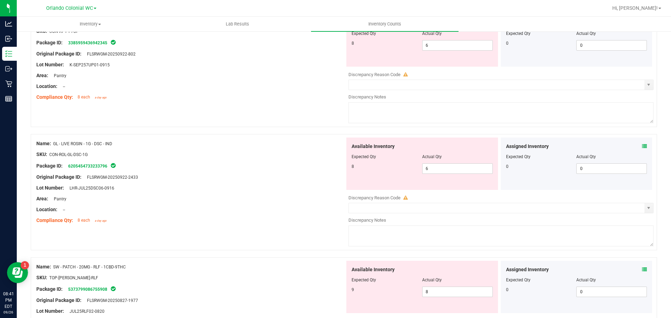
click at [642, 145] on icon at bounding box center [644, 146] width 5 height 5
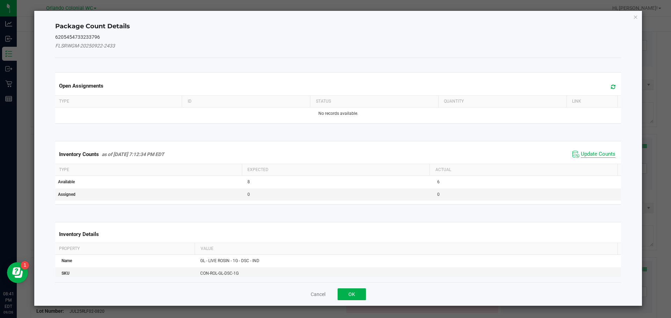
click at [593, 152] on span "Update Counts" at bounding box center [597, 154] width 35 height 7
click at [595, 157] on span "Update Counts" at bounding box center [597, 154] width 35 height 6
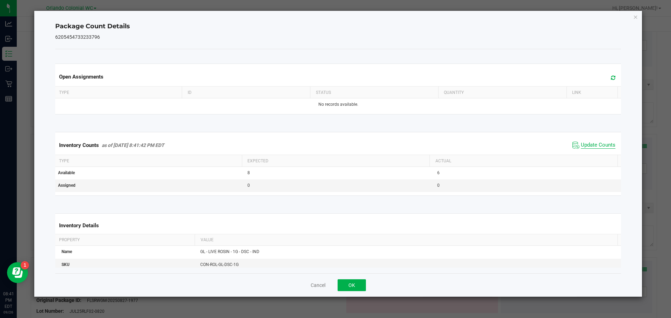
click at [599, 149] on span "Update Counts" at bounding box center [597, 145] width 35 height 7
click at [634, 20] on icon "Close" at bounding box center [635, 17] width 5 height 8
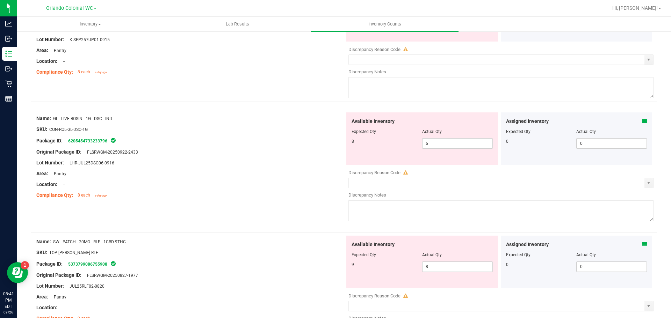
scroll to position [376, 0]
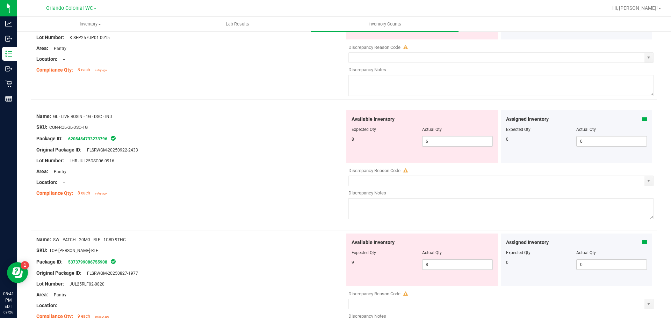
click at [642, 242] on icon at bounding box center [644, 242] width 5 height 5
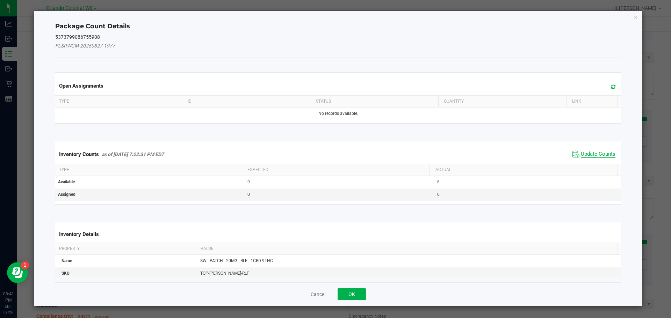
click at [595, 156] on span "Update Counts" at bounding box center [597, 154] width 35 height 7
click at [594, 157] on span "Update Counts" at bounding box center [597, 154] width 35 height 7
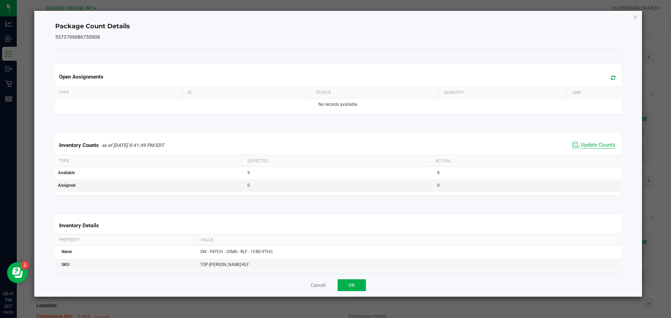
click at [598, 149] on span "Update Counts" at bounding box center [597, 145] width 35 height 7
click at [600, 142] on span "Update Counts" at bounding box center [597, 145] width 35 height 7
click at [635, 17] on icon "Close" at bounding box center [635, 17] width 5 height 8
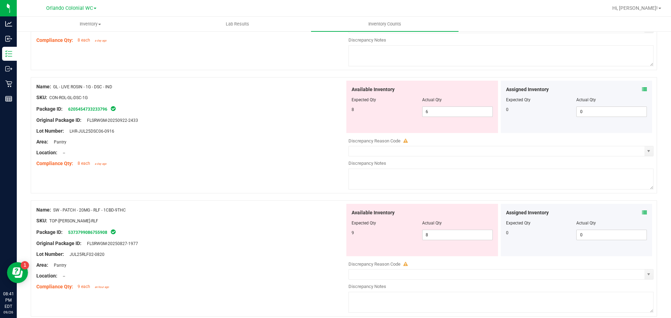
scroll to position [406, 0]
click at [444, 236] on input "8" at bounding box center [457, 236] width 70 height 10
type input "9"
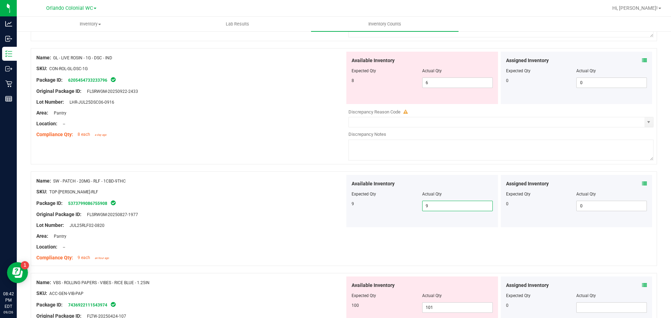
scroll to position [546, 0]
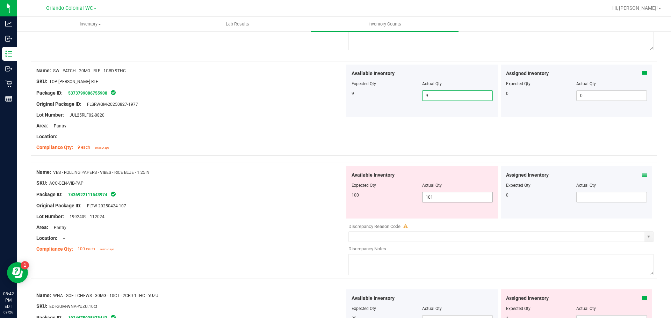
click at [440, 195] on input "101" at bounding box center [457, 197] width 70 height 10
type input "100"
click at [236, 227] on div "Area: Pantry" at bounding box center [190, 227] width 308 height 7
type input "100"
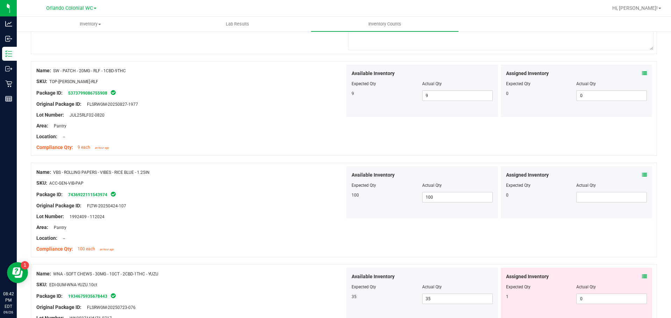
click at [642, 276] on icon at bounding box center [644, 276] width 5 height 5
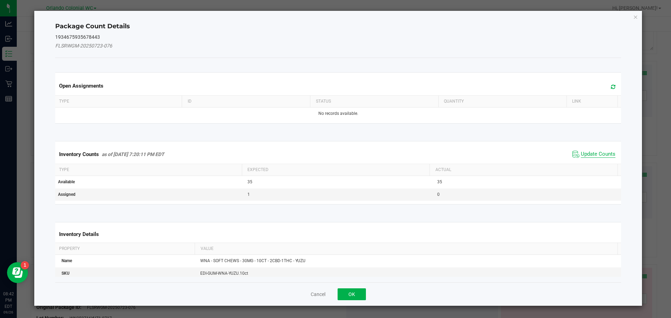
click at [593, 157] on span "Update Counts" at bounding box center [597, 154] width 35 height 7
click at [597, 163] on th "Actual" at bounding box center [523, 169] width 188 height 12
click at [598, 163] on th "Actual" at bounding box center [523, 169] width 188 height 12
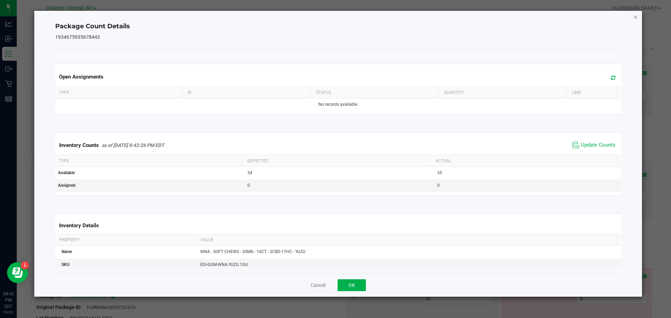
click at [636, 16] on icon "Close" at bounding box center [635, 17] width 5 height 8
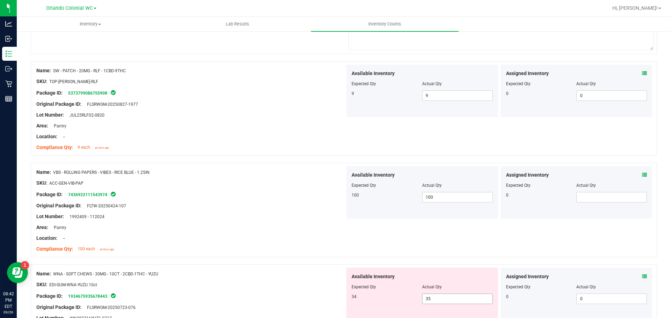
click at [445, 299] on input "35" at bounding box center [457, 299] width 70 height 10
type input "34"
click at [254, 288] on div at bounding box center [190, 289] width 308 height 3
type input "34"
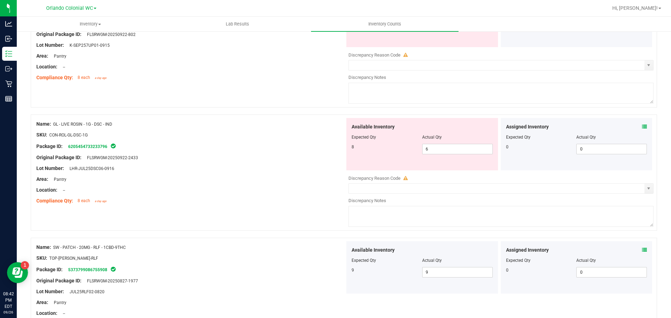
scroll to position [369, 0]
click at [447, 148] on input "6" at bounding box center [457, 149] width 70 height 10
type input "8"
click at [235, 176] on div "Area: Pantry" at bounding box center [190, 178] width 308 height 7
type input "8"
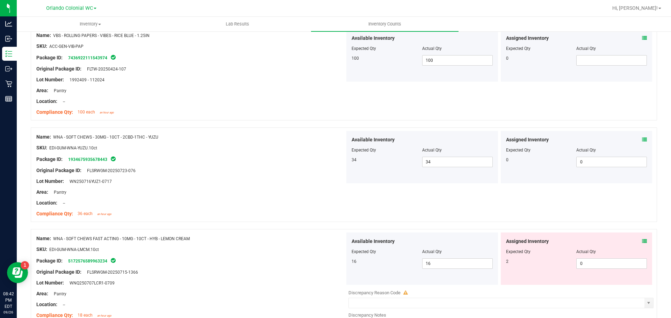
scroll to position [719, 0]
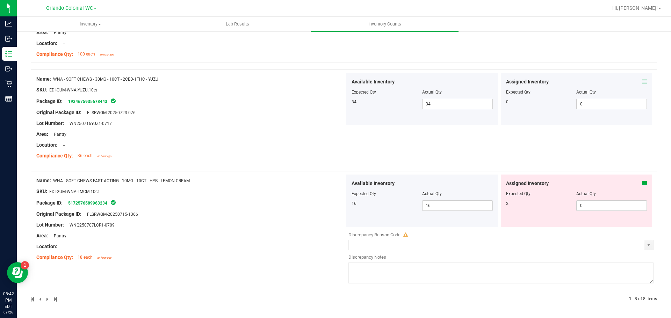
click at [642, 185] on icon at bounding box center [644, 183] width 5 height 5
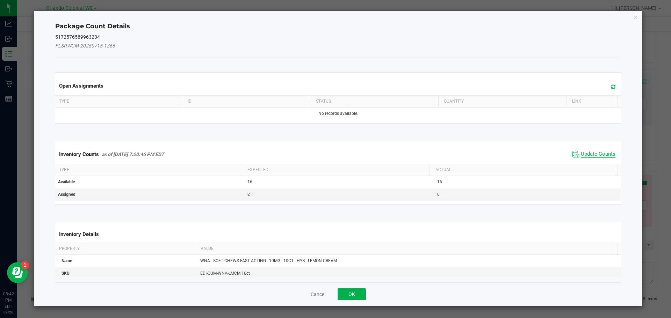
click at [591, 154] on span "Update Counts" at bounding box center [597, 154] width 35 height 7
click at [590, 157] on span "Update Counts" at bounding box center [597, 154] width 35 height 6
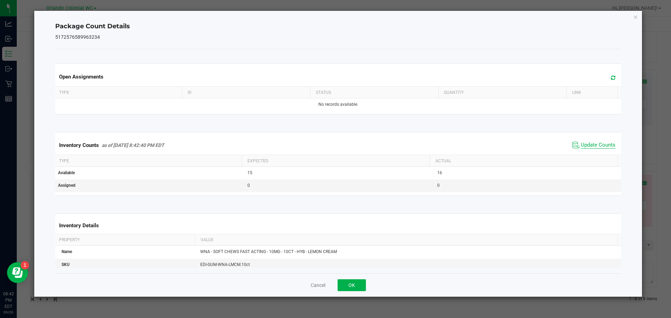
click at [598, 149] on span "Update Counts" at bounding box center [597, 145] width 35 height 7
click at [636, 16] on icon "Close" at bounding box center [635, 17] width 5 height 8
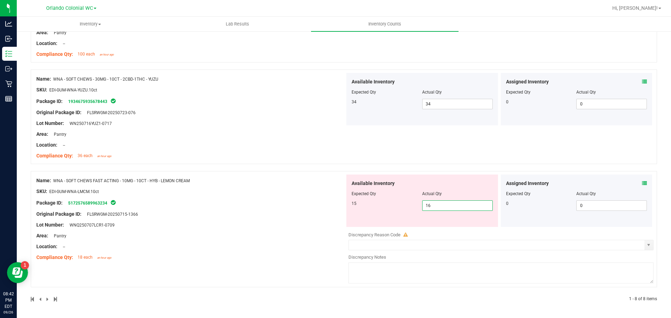
click at [448, 207] on span "16 16" at bounding box center [457, 205] width 71 height 10
type input "15"
click at [281, 209] on div "Name: WNA - SOFT CHEWS FAST ACTING - 10MG - 10CT - HYB - LEMON CREAM SKU: EDI-G…" at bounding box center [190, 219] width 308 height 89
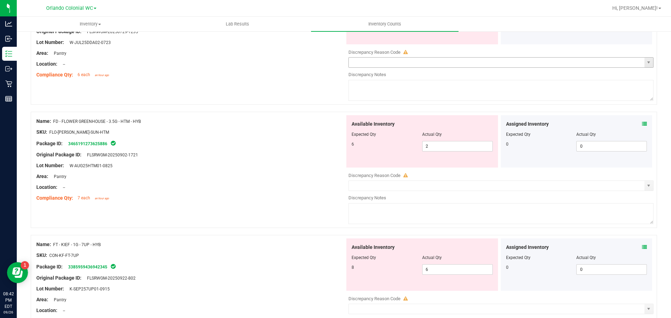
scroll to position [0, 0]
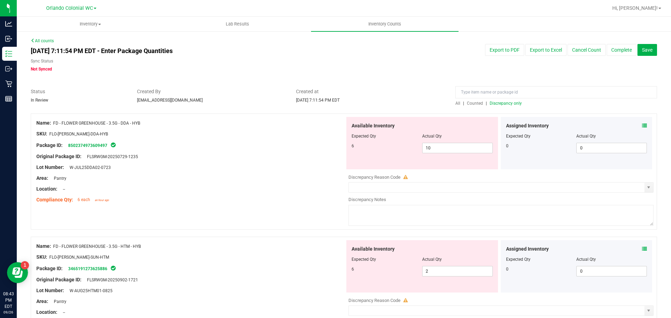
click at [509, 104] on span "Discrepancy only" at bounding box center [505, 103] width 32 height 5
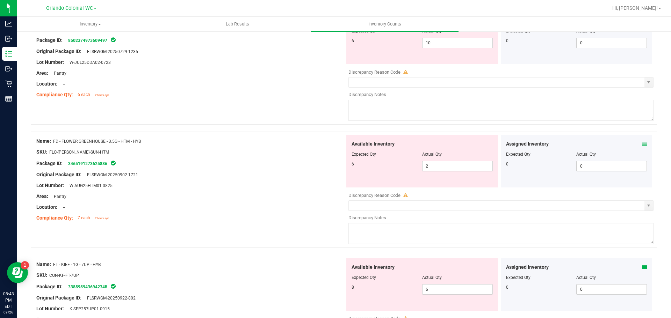
scroll to position [105, 0]
click at [430, 292] on span "6 6" at bounding box center [457, 290] width 71 height 10
type input "8"
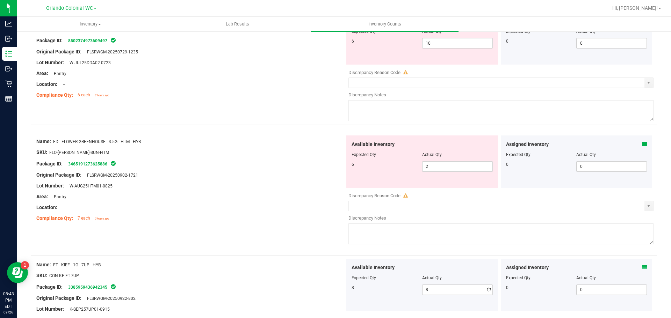
click at [314, 288] on div "Package ID: 3385959436942345" at bounding box center [190, 287] width 308 height 8
click at [285, 215] on div "Compliance Qty: 7 each 2 hours ago" at bounding box center [190, 218] width 308 height 7
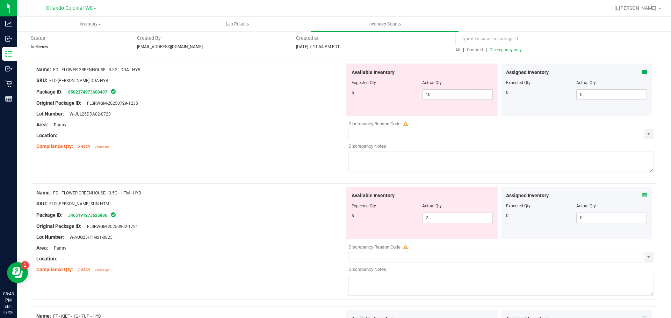
scroll to position [0, 0]
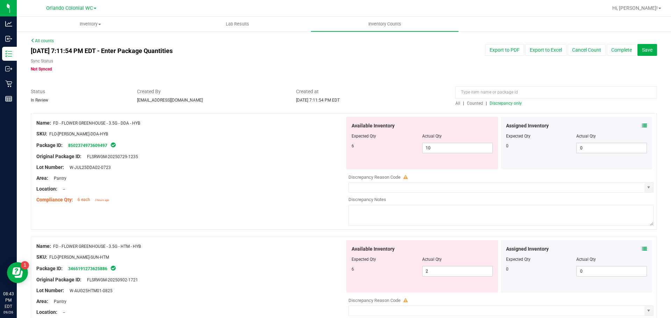
click at [642, 248] on icon at bounding box center [644, 249] width 5 height 5
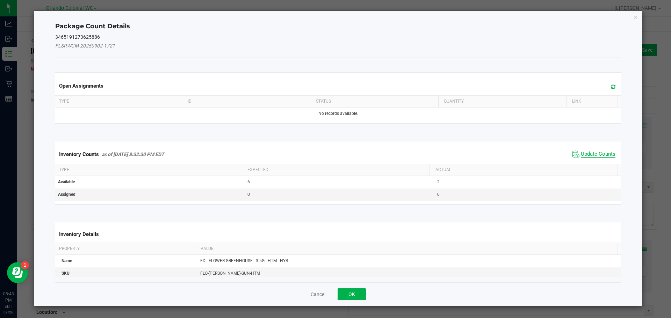
click at [587, 153] on span "Update Counts" at bounding box center [597, 154] width 35 height 7
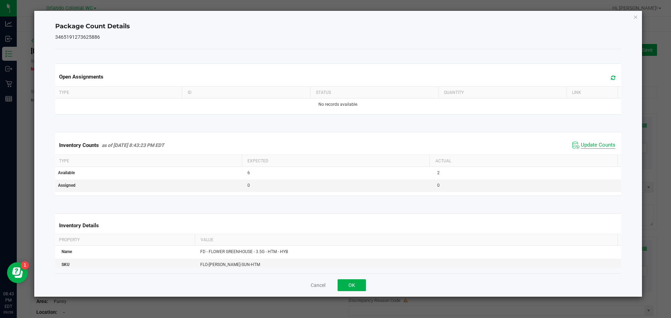
click at [595, 142] on span "Update Counts" at bounding box center [597, 145] width 35 height 7
click at [635, 18] on icon "Close" at bounding box center [635, 17] width 5 height 8
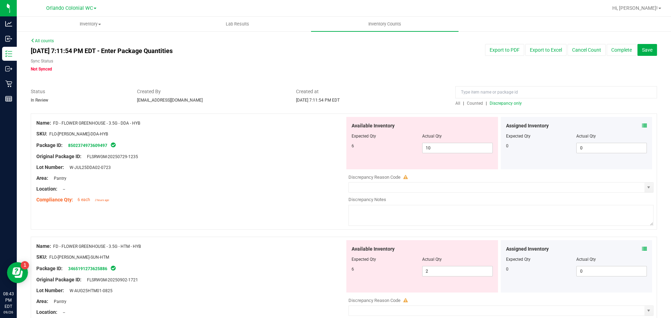
click at [642, 124] on icon at bounding box center [644, 125] width 5 height 5
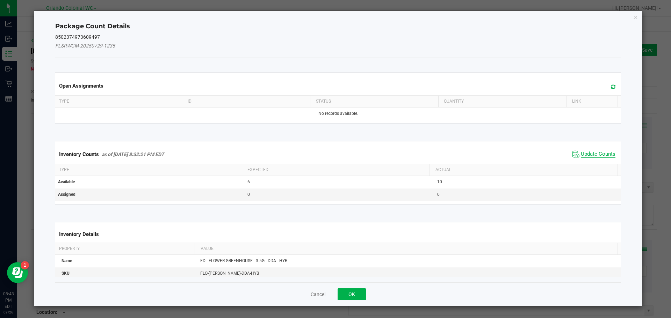
click at [591, 154] on span "Update Counts" at bounding box center [597, 154] width 35 height 7
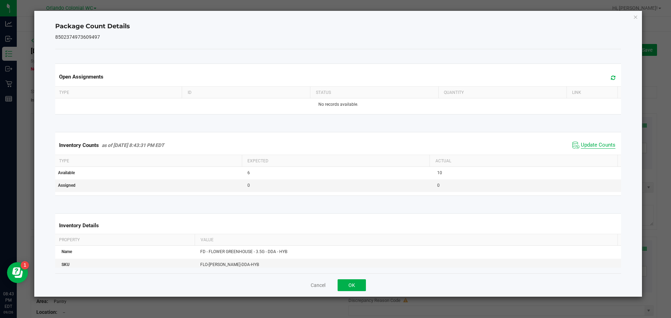
click at [595, 144] on span "Update Counts" at bounding box center [597, 145] width 35 height 7
click at [595, 143] on span "Update Counts" at bounding box center [597, 145] width 35 height 7
click at [635, 17] on icon "Close" at bounding box center [635, 17] width 5 height 8
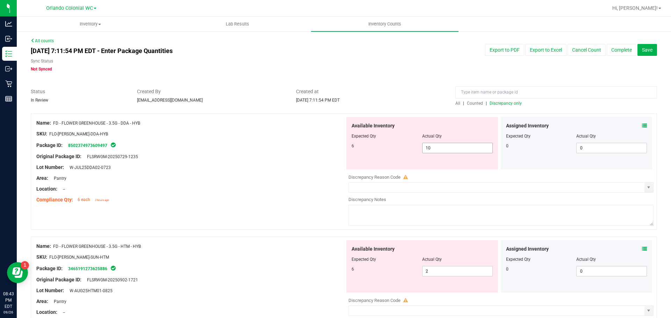
click at [442, 146] on span "10 10" at bounding box center [457, 148] width 71 height 10
click at [642, 124] on icon at bounding box center [644, 125] width 5 height 5
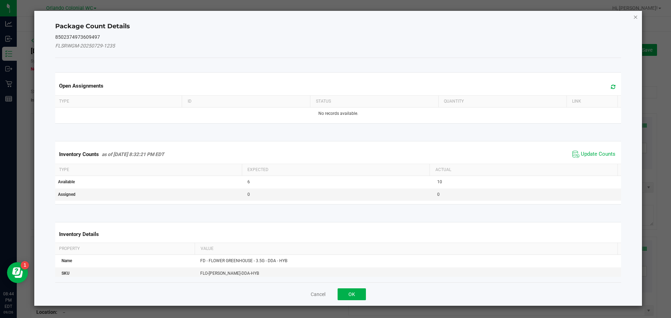
click at [635, 17] on icon "Close" at bounding box center [635, 17] width 5 height 8
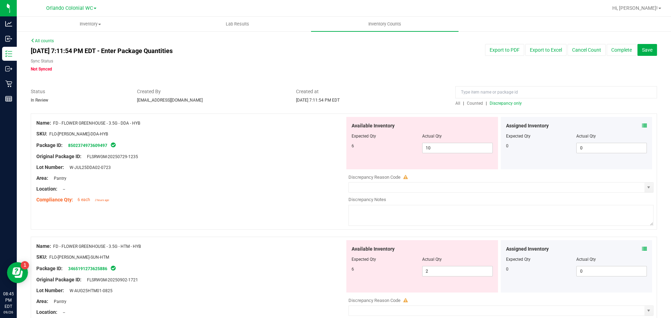
click at [499, 103] on span "Discrepancy only" at bounding box center [505, 103] width 32 height 5
drag, startPoint x: 151, startPoint y: 125, endPoint x: 62, endPoint y: 123, distance: 88.7
click at [62, 123] on div "Name: FD - FLOWER GREENHOUSE - 3.5G - DDA - HYB" at bounding box center [190, 122] width 308 height 7
copy span "FLOWER GREENHOUSE - 3.5G - DDA - HYB"
click at [460, 89] on input at bounding box center [556, 92] width 202 height 12
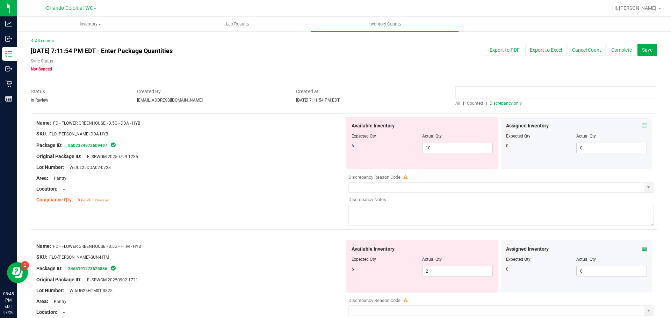
paste input "FLOWER GREENHOUSE - 3.5G - DDA - HYB"
type input "FLOWER GREENHOUSE - 3.5G - DDA - HYB"
click at [455, 103] on span "All" at bounding box center [457, 103] width 5 height 5
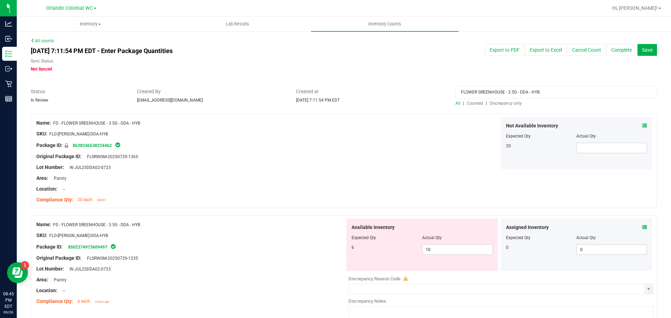
drag, startPoint x: 563, startPoint y: 92, endPoint x: 412, endPoint y: 103, distance: 150.9
click at [412, 103] on div "Status In Review Created By [EMAIL_ADDRESS][DOMAIN_NAME] Created at [DATE] 7:11…" at bounding box center [343, 97] width 636 height 19
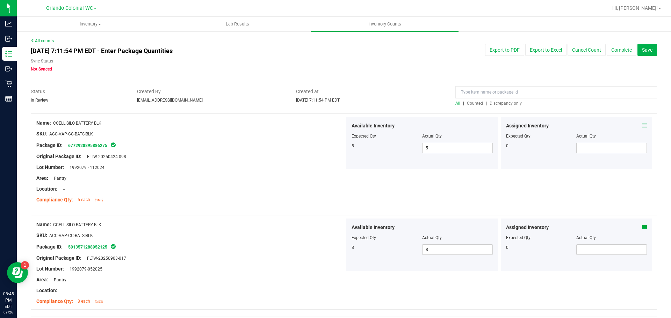
click at [493, 100] on div "All | Counted | Discrepancy only" at bounding box center [556, 103] width 202 height 6
click at [499, 103] on span "Discrepancy only" at bounding box center [505, 103] width 32 height 5
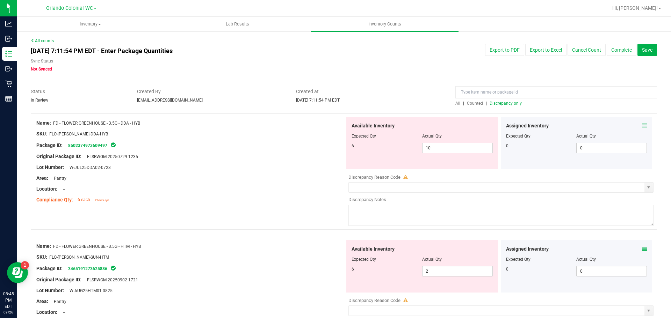
drag, startPoint x: 150, startPoint y: 247, endPoint x: 63, endPoint y: 244, distance: 87.0
click at [63, 244] on div "Name: FD - FLOWER GREENHOUSE - 3.5G - HTM - HYB" at bounding box center [190, 246] width 308 height 7
copy span "FLOWER GREENHOUSE - 3.5G - HTM - HYB"
click at [461, 91] on input at bounding box center [556, 92] width 202 height 12
paste input "FLOWER GREENHOUSE - 3.5G - HTM - HYB"
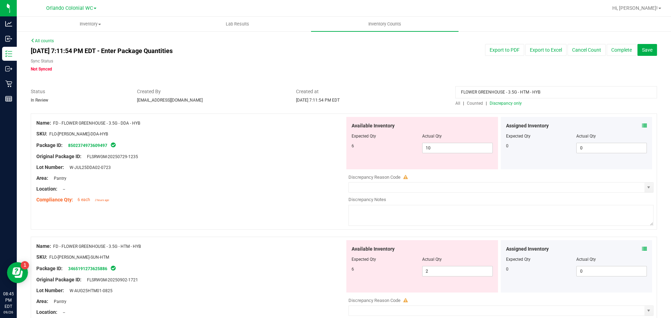
type input "FLOWER GREENHOUSE - 3.5G - HTM - HYB"
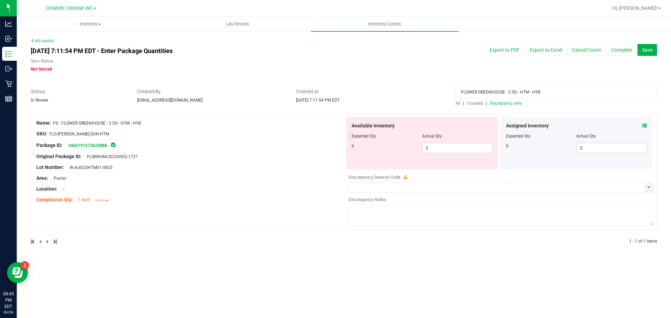
click at [477, 104] on span "Counted" at bounding box center [475, 103] width 16 height 5
click at [458, 104] on span "All" at bounding box center [457, 103] width 5 height 5
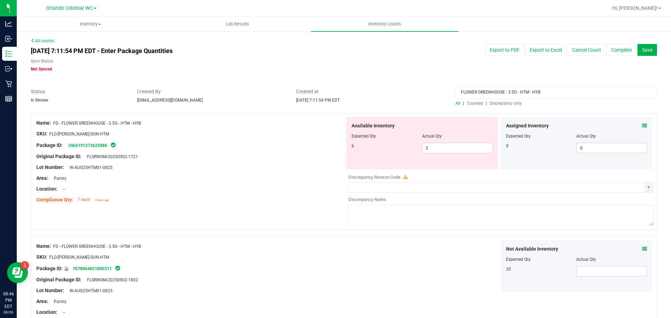
click at [642, 124] on icon at bounding box center [644, 125] width 5 height 5
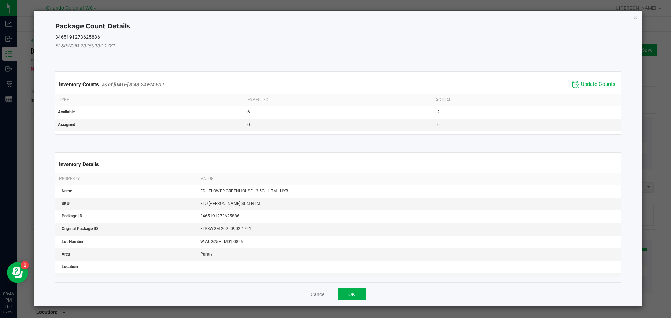
scroll to position [109, 0]
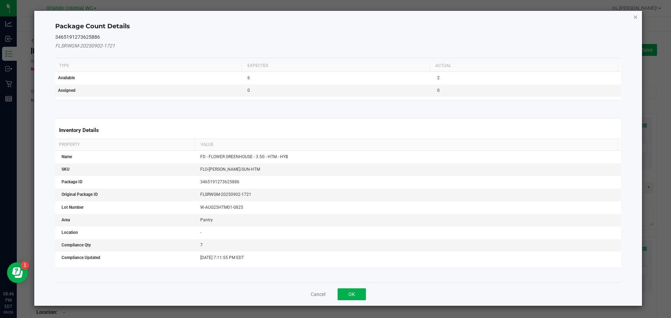
click at [636, 17] on icon "Close" at bounding box center [635, 17] width 5 height 8
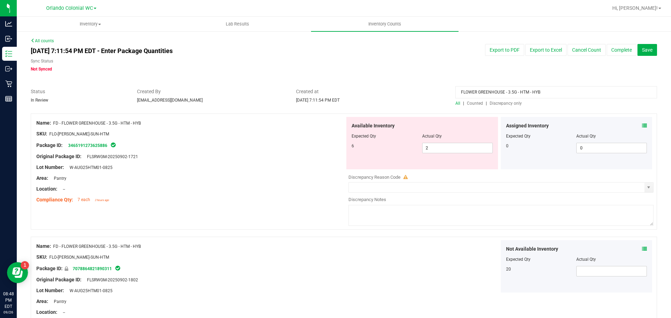
click at [503, 104] on span "Discrepancy only" at bounding box center [505, 103] width 32 height 5
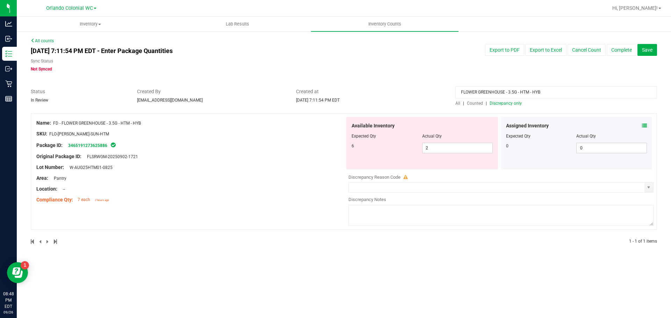
click at [503, 104] on span "Discrepancy only" at bounding box center [505, 103] width 32 height 5
drag, startPoint x: 544, startPoint y: 90, endPoint x: 451, endPoint y: 93, distance: 93.3
click at [451, 93] on div "FLOWER GREENHOUSE - 3.5G - HTM - HYB All | Counted | Discrepancy only" at bounding box center [556, 97] width 212 height 19
click at [506, 103] on span "Discrepancy only" at bounding box center [505, 103] width 32 height 5
